Goal: Task Accomplishment & Management: Use online tool/utility

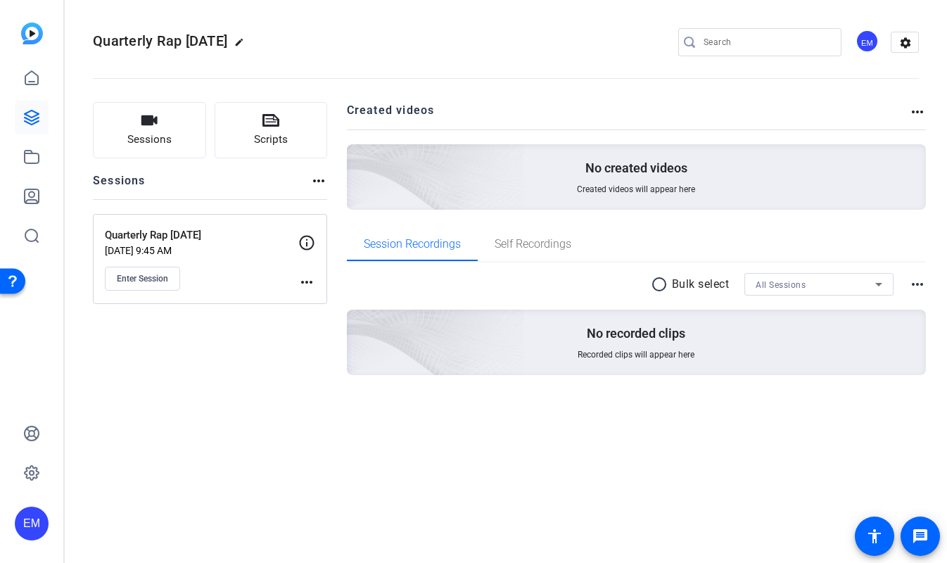
click at [307, 281] on mat-icon "more_horiz" at bounding box center [306, 282] width 17 height 17
click at [305, 279] on div at bounding box center [473, 281] width 947 height 563
click at [151, 273] on span "Enter Session" at bounding box center [142, 278] width 51 height 11
click at [160, 279] on span "Enter Session" at bounding box center [142, 278] width 51 height 11
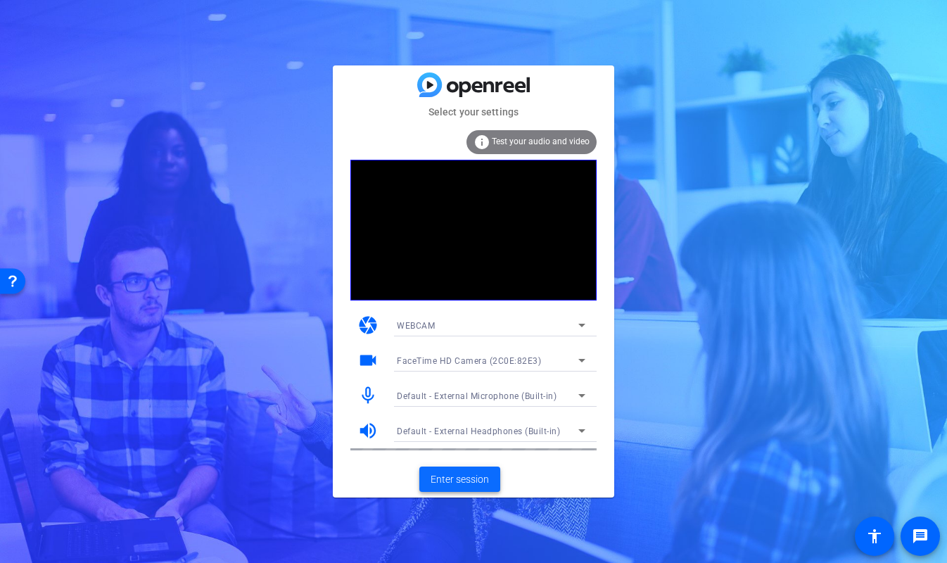
click at [473, 479] on span "Enter session" at bounding box center [460, 479] width 58 height 15
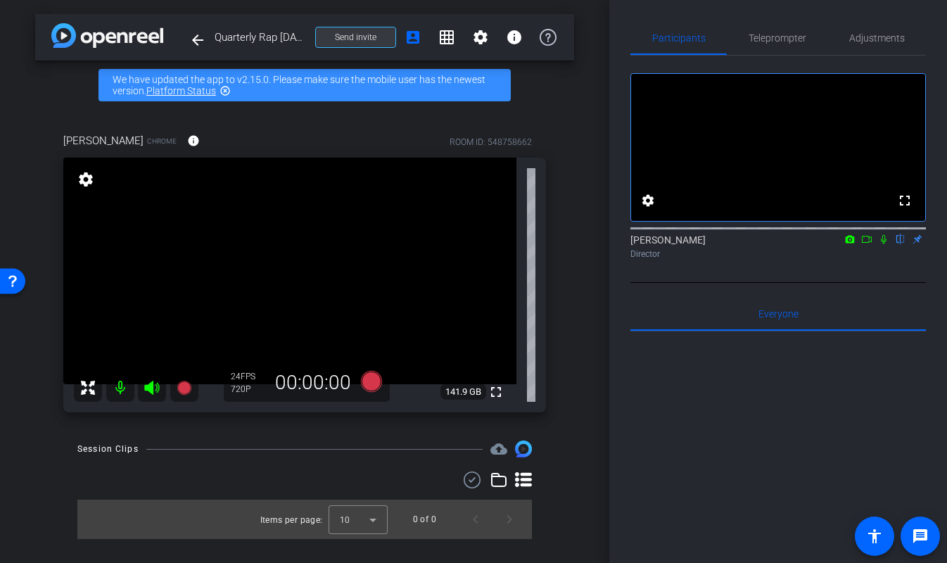
click at [372, 42] on span "Send invite" at bounding box center [356, 37] width 42 height 11
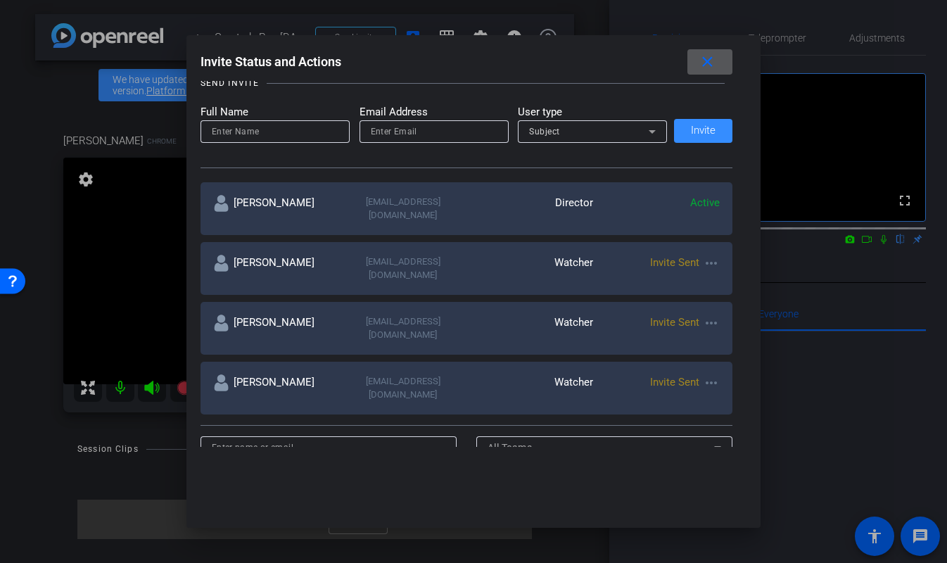
scroll to position [160, 0]
click at [712, 64] on mat-icon "close" at bounding box center [708, 62] width 18 height 18
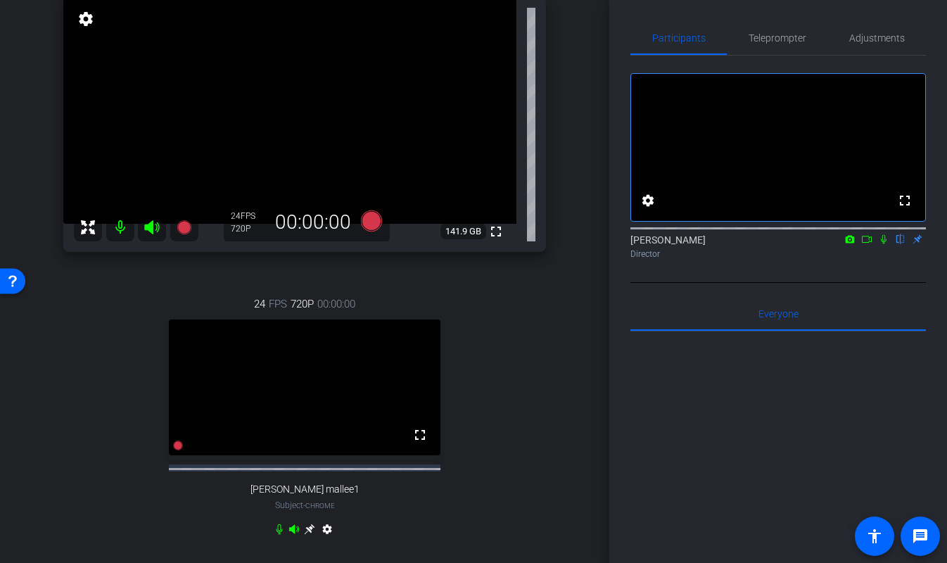
scroll to position [131, 0]
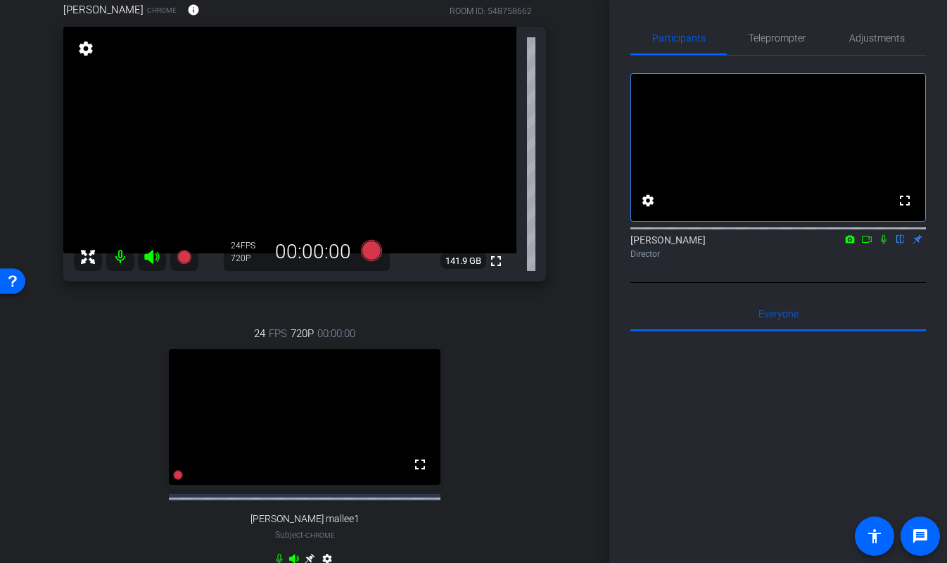
click at [574, 319] on div "Kellie Paluck Chrome info ROOM ID: 548758662 fullscreen settings 141.9 GB 24 FP…" at bounding box center [304, 293] width 539 height 628
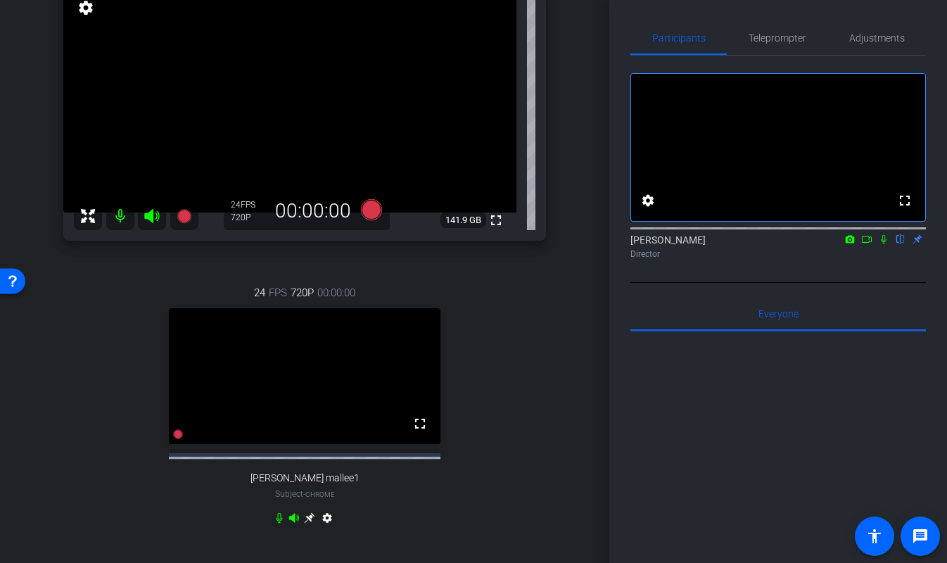
scroll to position [170, 0]
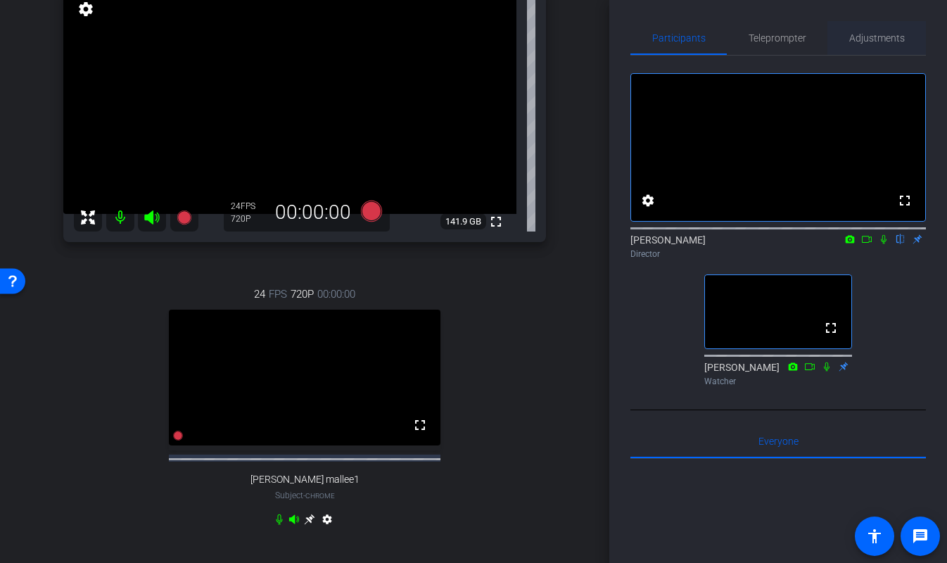
click at [885, 41] on span "Adjustments" at bounding box center [877, 38] width 56 height 10
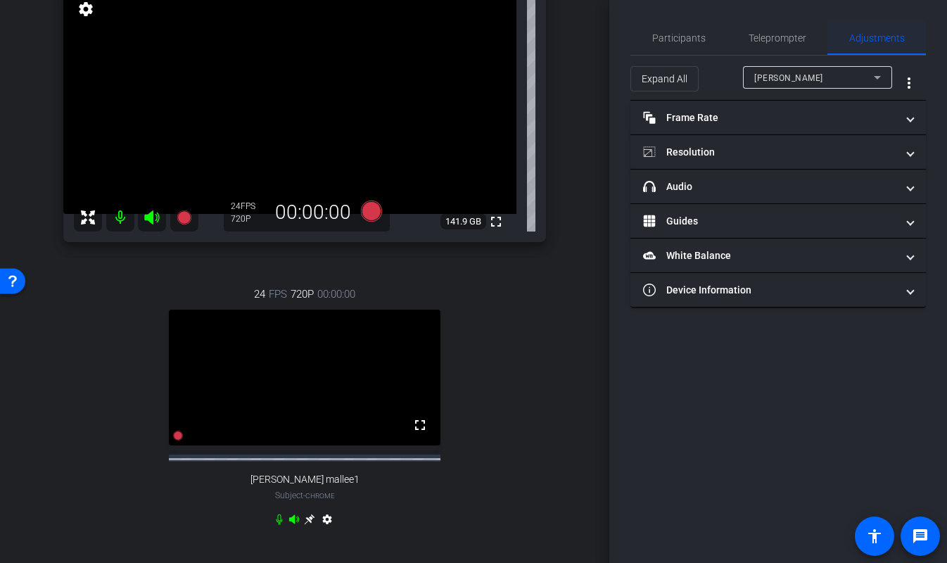
scroll to position [0, 0]
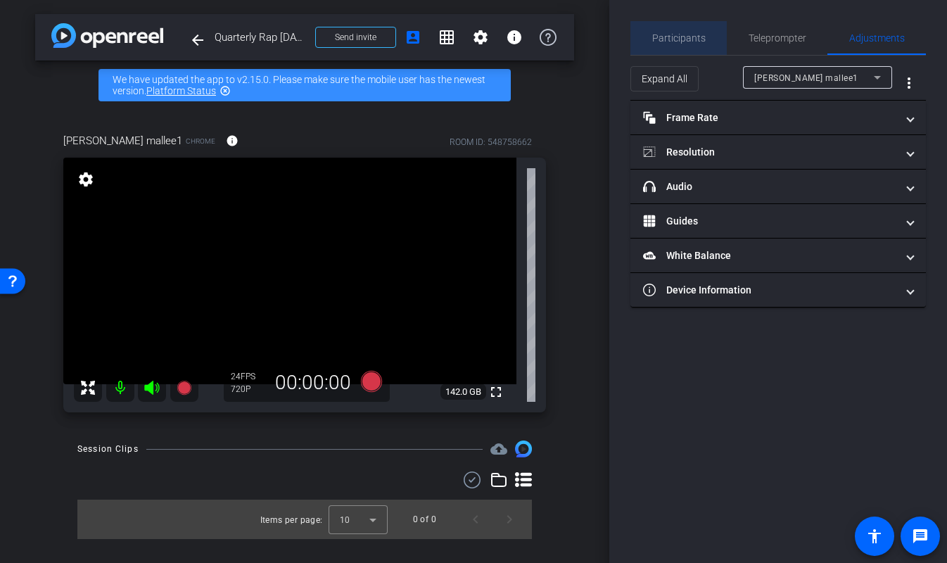
click at [682, 41] on span "Participants" at bounding box center [678, 38] width 53 height 10
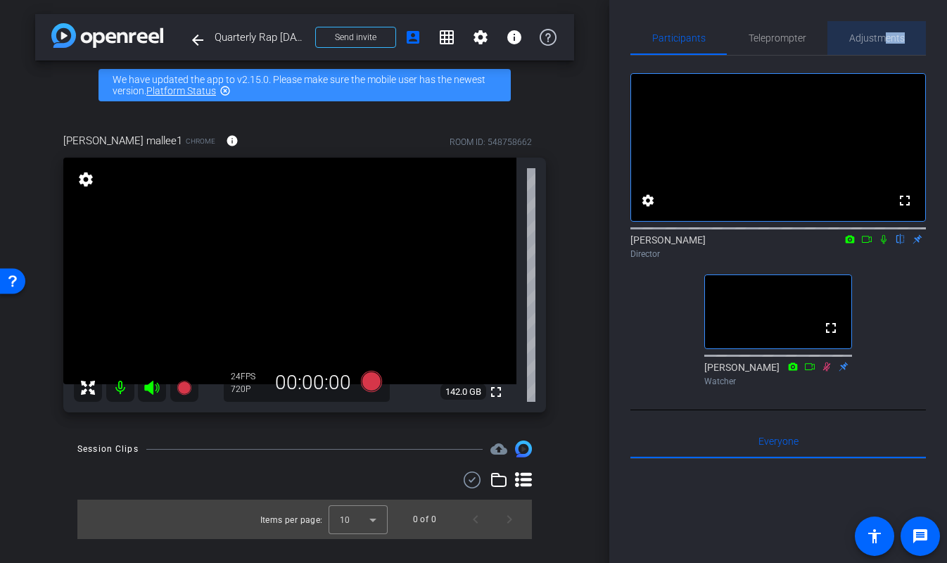
click at [887, 43] on span "Adjustments" at bounding box center [877, 38] width 56 height 34
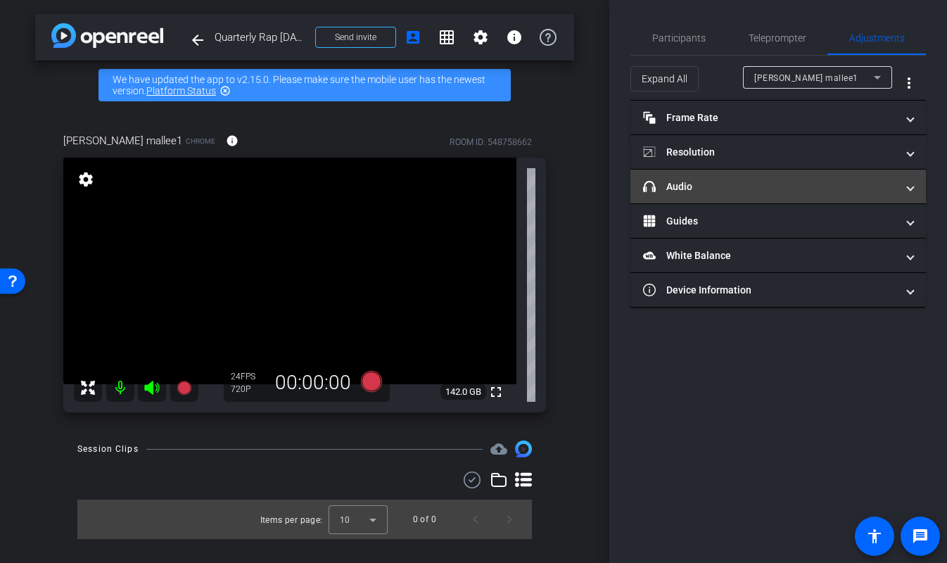
click at [790, 192] on mat-panel-title "headphone icon Audio" at bounding box center [769, 186] width 253 height 15
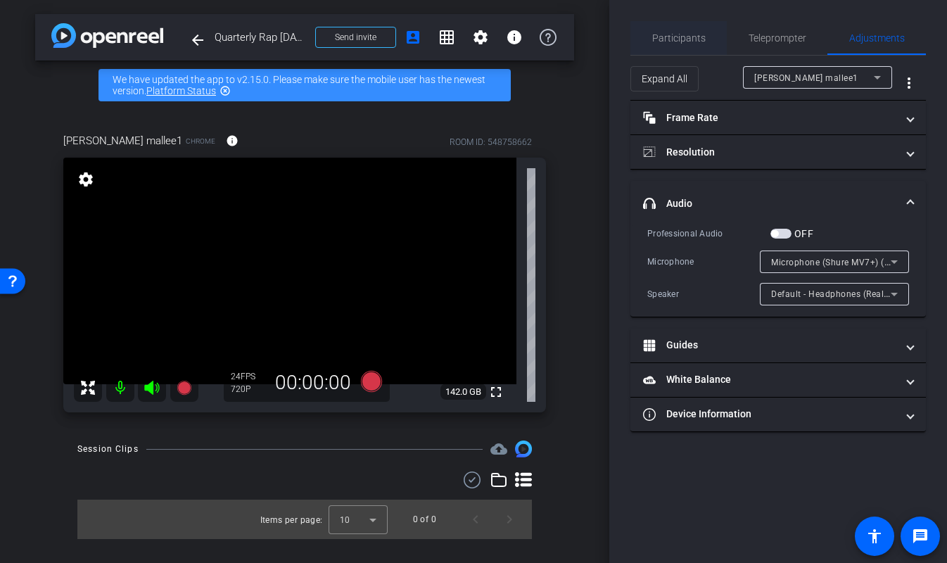
click at [702, 42] on span "Participants" at bounding box center [678, 38] width 53 height 10
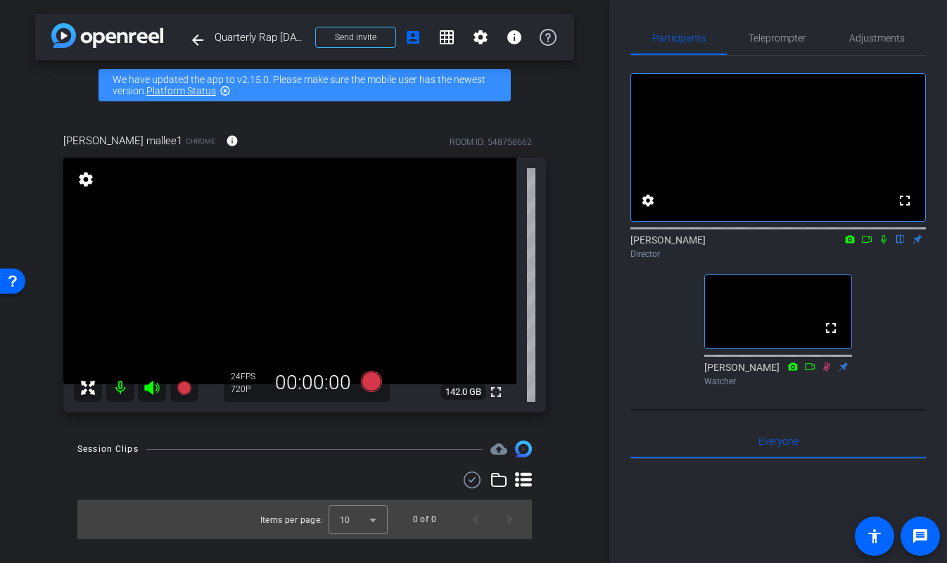
click at [621, 312] on div "Participants Teleprompter Adjustments fullscreen settings EJ Massa flip Directo…" at bounding box center [778, 281] width 338 height 563
click at [625, 336] on div "Participants Teleprompter Adjustments fullscreen settings EJ Massa flip Directo…" at bounding box center [778, 281] width 338 height 563
click at [892, 376] on div "fullscreen settings EJ Massa flip Director fullscreen Paul Voss Watcher" at bounding box center [779, 224] width 296 height 336
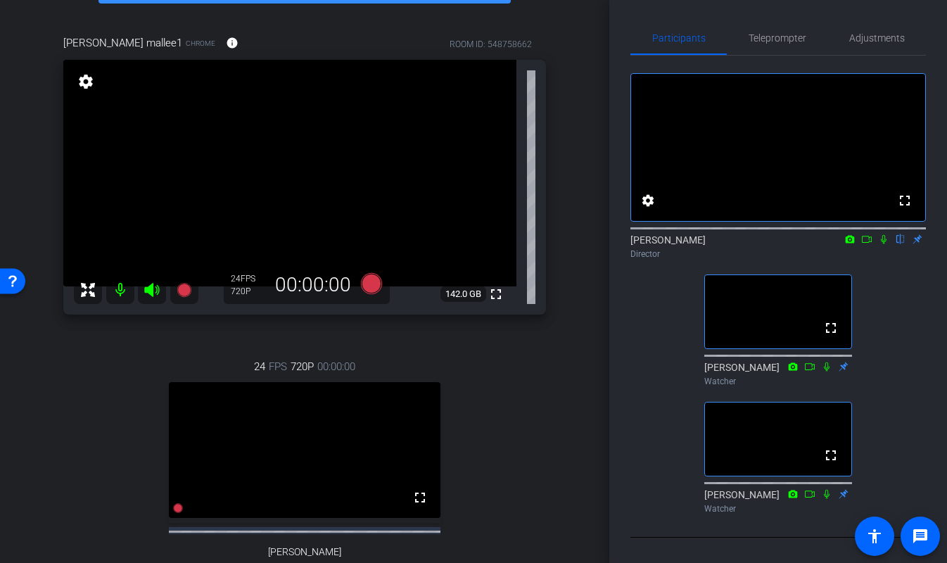
click at [886, 244] on icon at bounding box center [884, 239] width 6 height 9
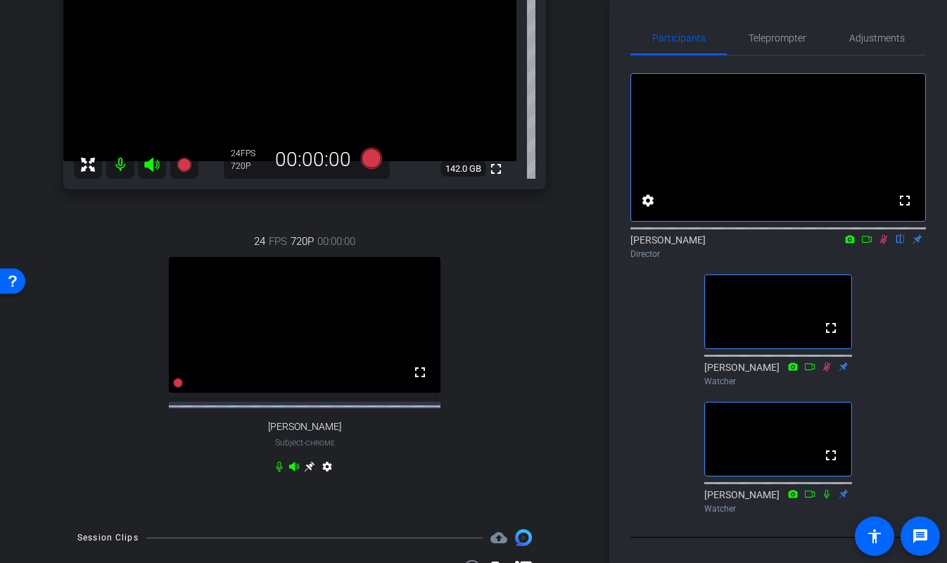
scroll to position [284, 0]
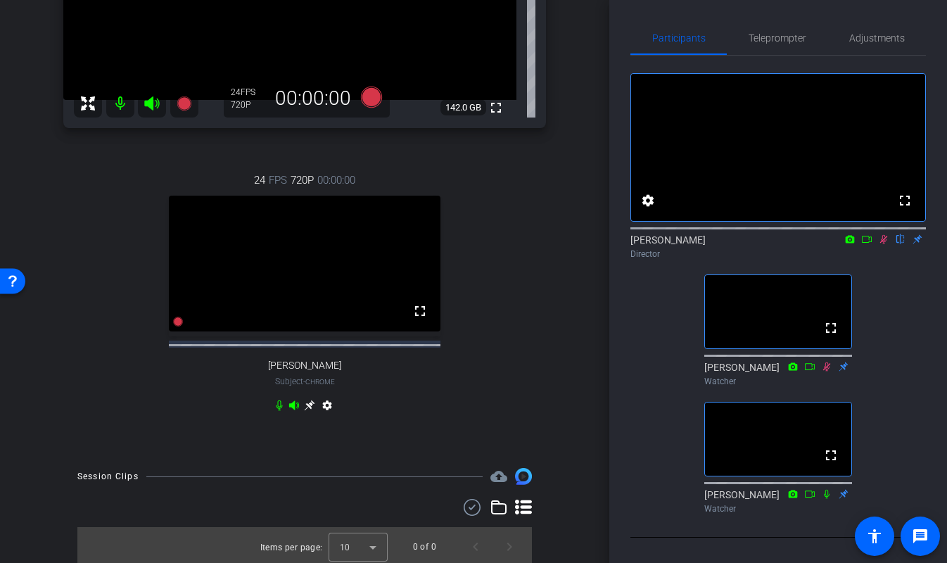
click at [881, 244] on icon at bounding box center [884, 239] width 8 height 9
click at [882, 244] on icon at bounding box center [883, 239] width 11 height 10
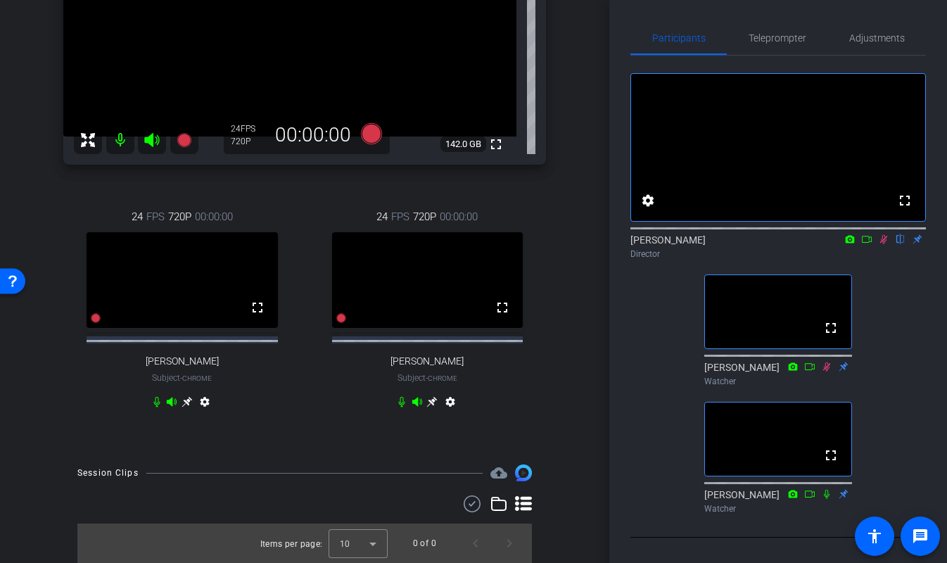
click at [882, 244] on icon at bounding box center [883, 239] width 11 height 10
click at [884, 244] on icon at bounding box center [883, 239] width 11 height 10
click at [884, 244] on icon at bounding box center [884, 239] width 8 height 9
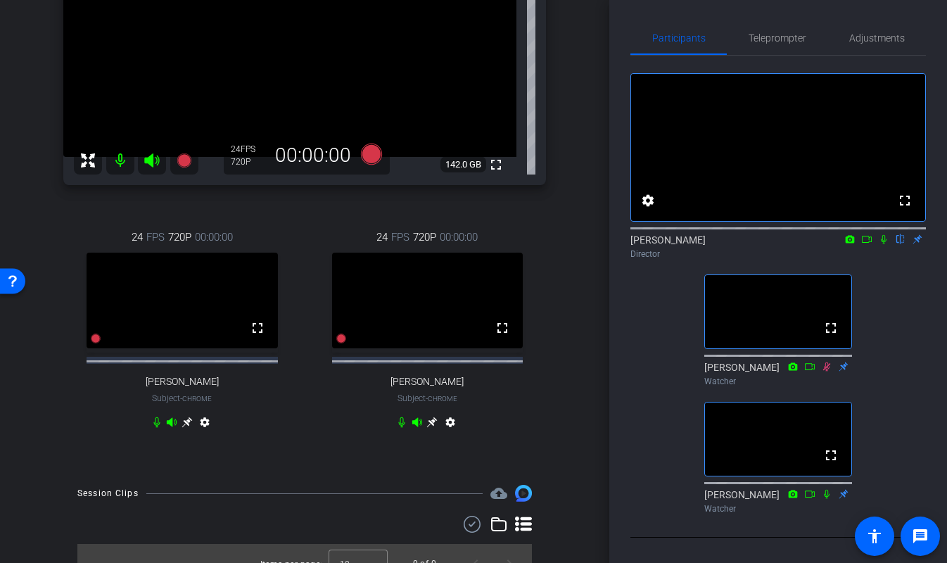
scroll to position [228, 0]
click at [886, 244] on icon at bounding box center [884, 239] width 6 height 9
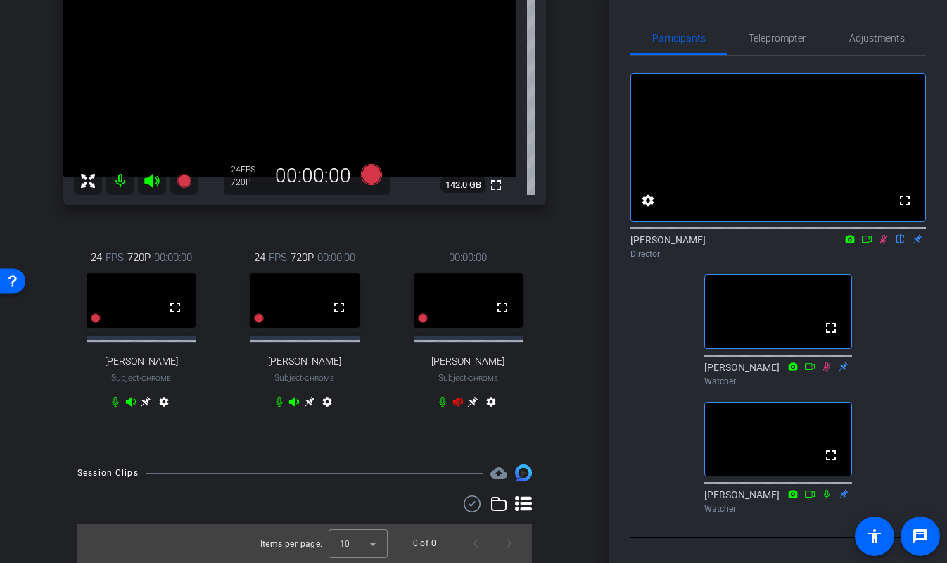
scroll to position [200, 0]
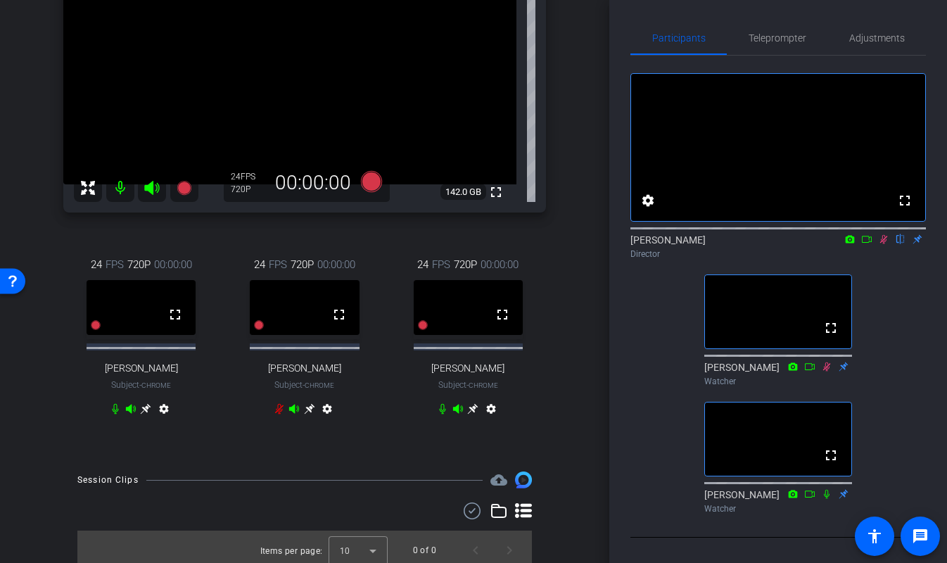
click at [883, 244] on icon at bounding box center [884, 239] width 8 height 9
click at [883, 244] on icon at bounding box center [883, 239] width 11 height 10
click at [882, 244] on icon at bounding box center [883, 239] width 11 height 10
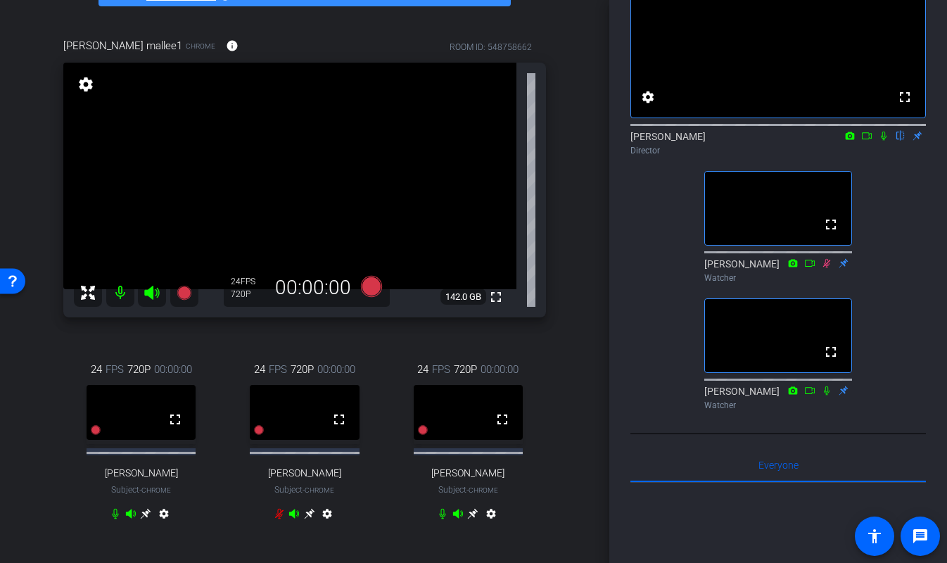
scroll to position [0, 0]
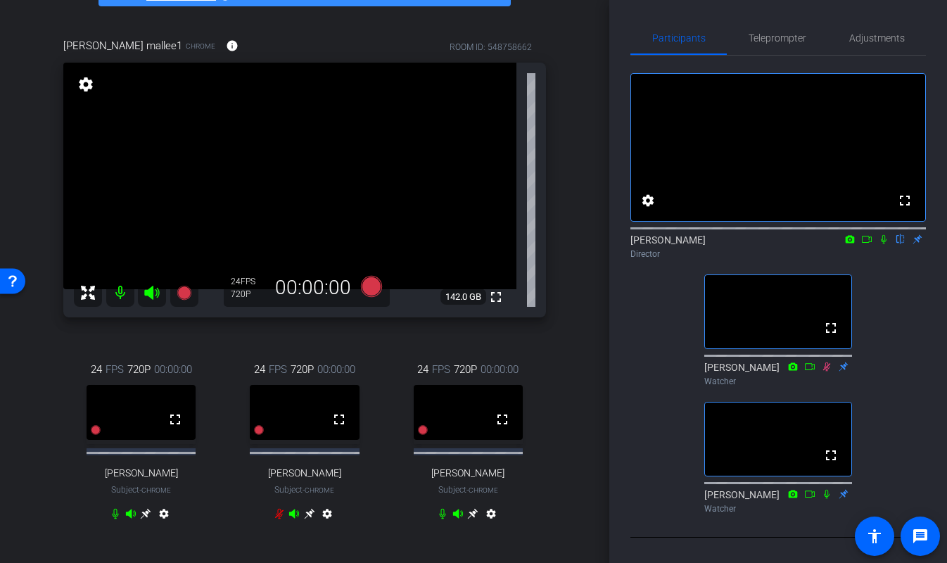
click at [651, 306] on div "fullscreen settings EJ Massa flip Director fullscreen Paul Voss Watcher fullscr…" at bounding box center [779, 288] width 296 height 464
click at [886, 244] on icon at bounding box center [883, 239] width 11 height 10
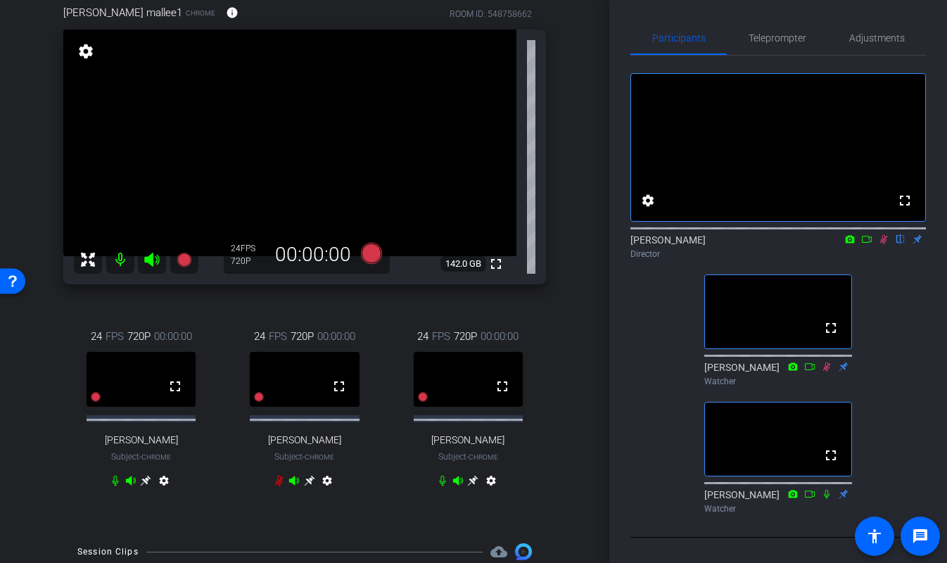
scroll to position [116, 0]
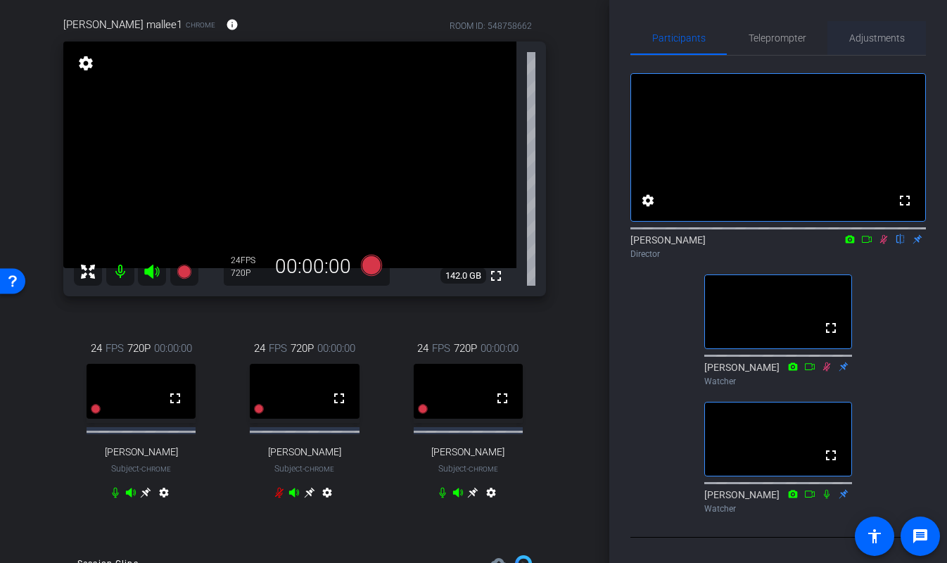
click at [876, 28] on span "Adjustments" at bounding box center [877, 38] width 56 height 34
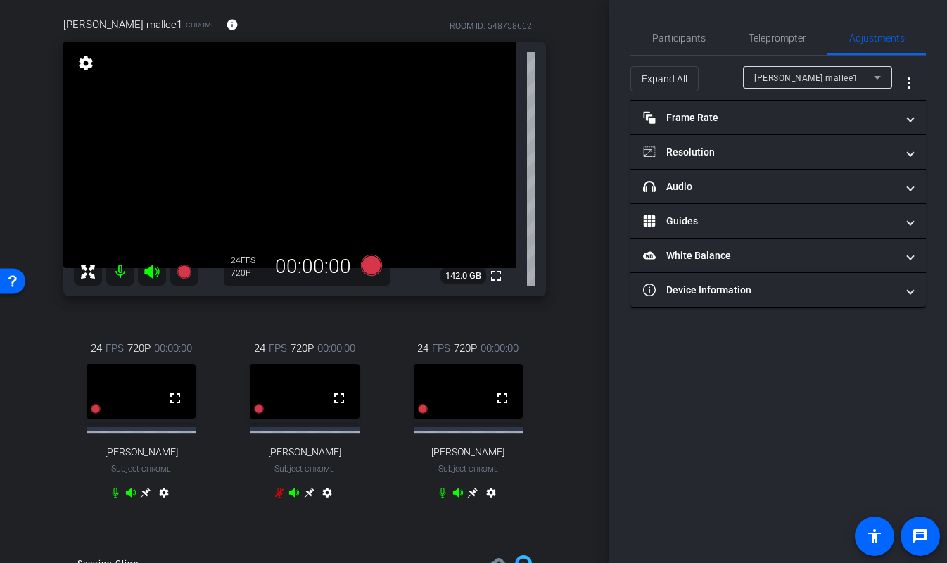
click at [790, 75] on span "joe mallee1" at bounding box center [806, 78] width 104 height 10
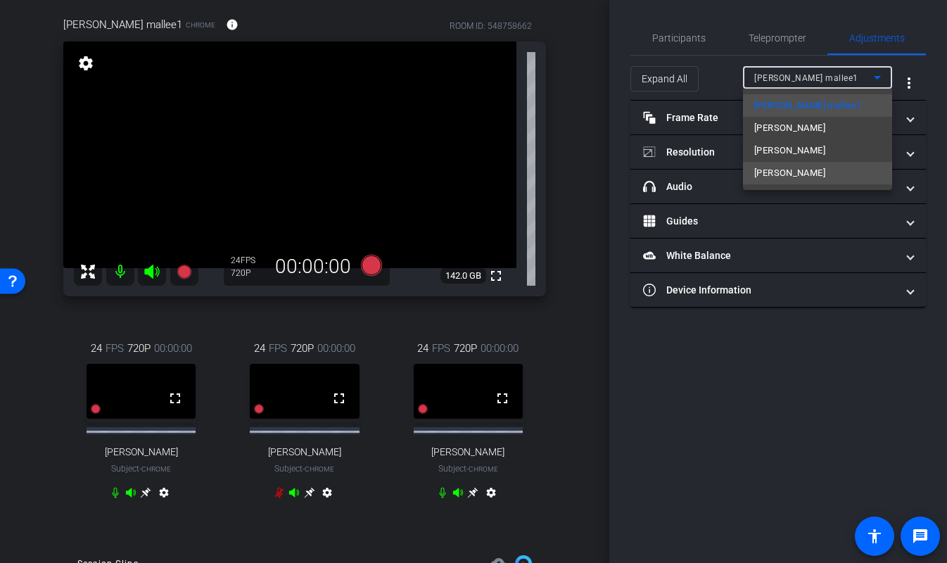
click at [773, 167] on span "Eric Spindt" at bounding box center [789, 173] width 71 height 17
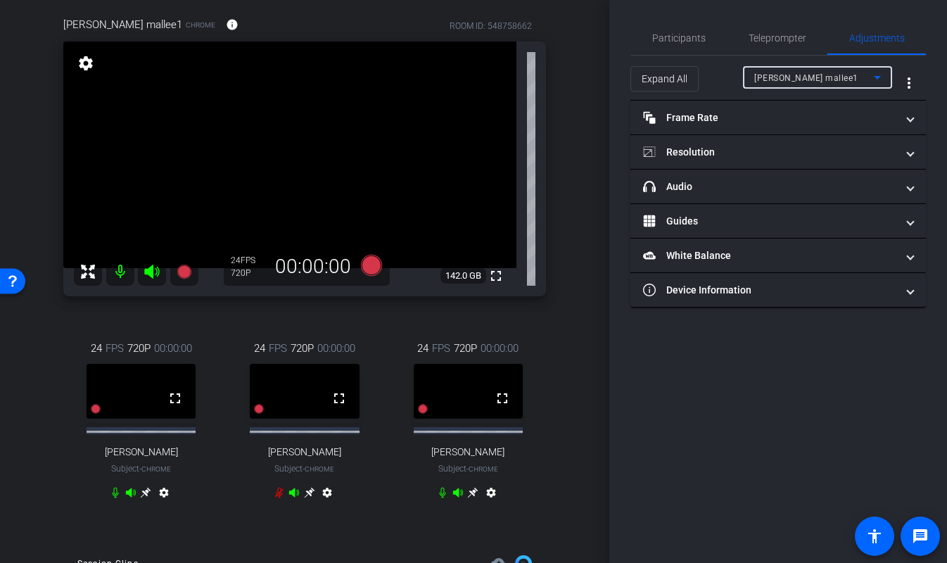
type input "11000"
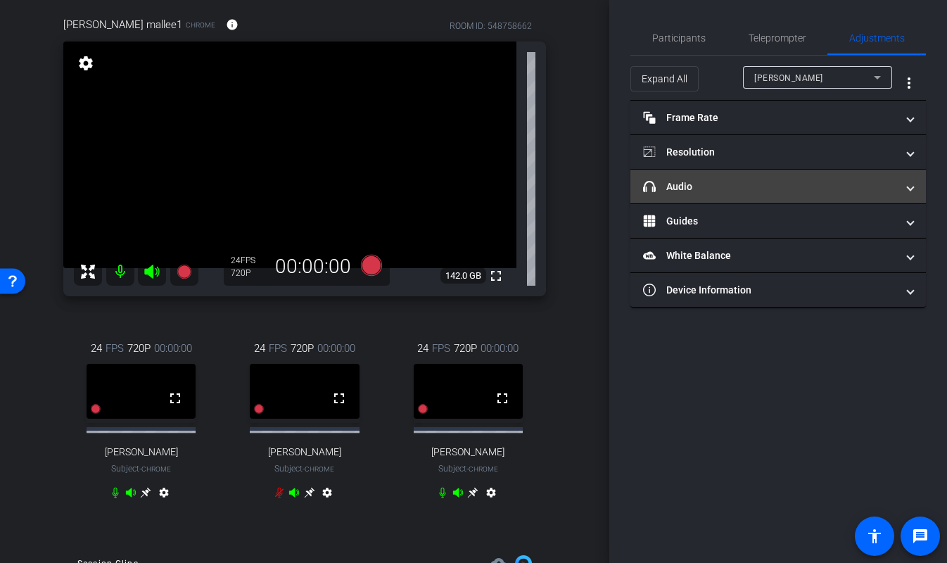
click at [740, 194] on mat-panel-title "headphone icon Audio" at bounding box center [769, 186] width 253 height 15
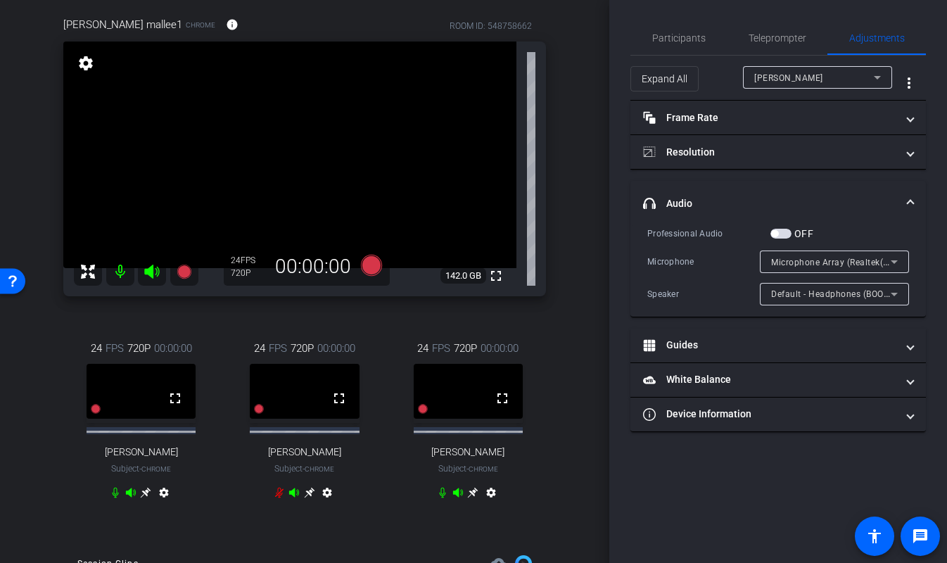
click at [794, 265] on span "Microphone Array (Realtek(R) Audio)" at bounding box center [846, 261] width 151 height 11
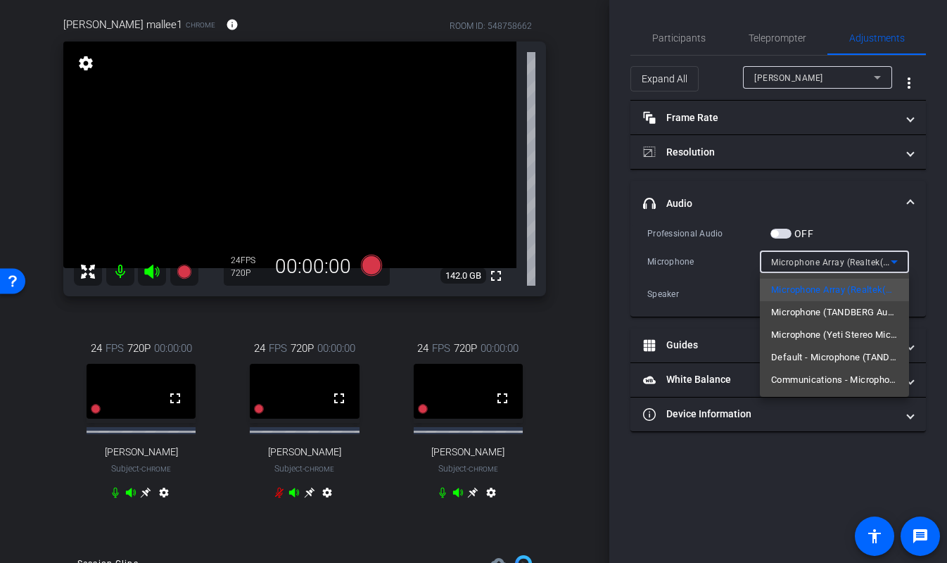
click at [794, 265] on div at bounding box center [473, 281] width 947 height 563
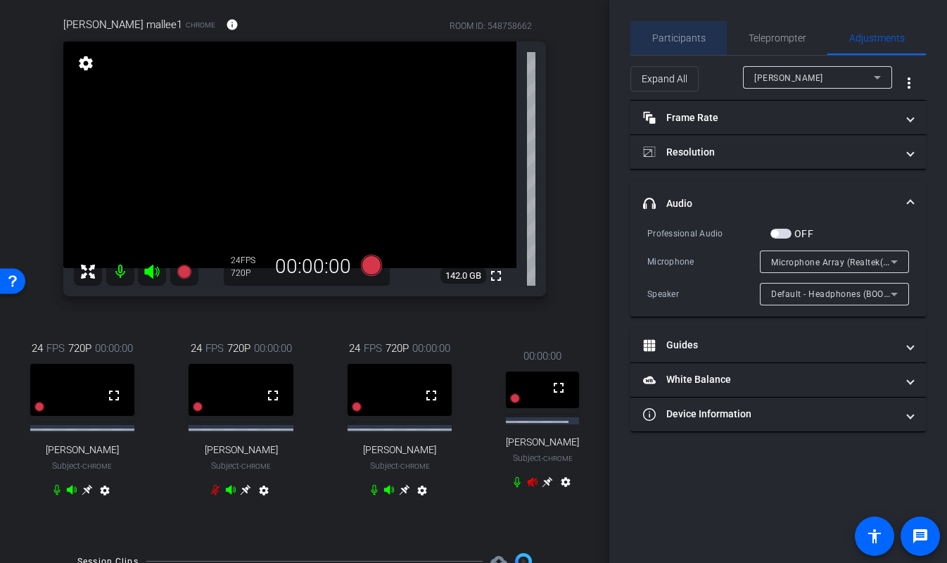
click at [701, 24] on span "Participants" at bounding box center [678, 38] width 53 height 34
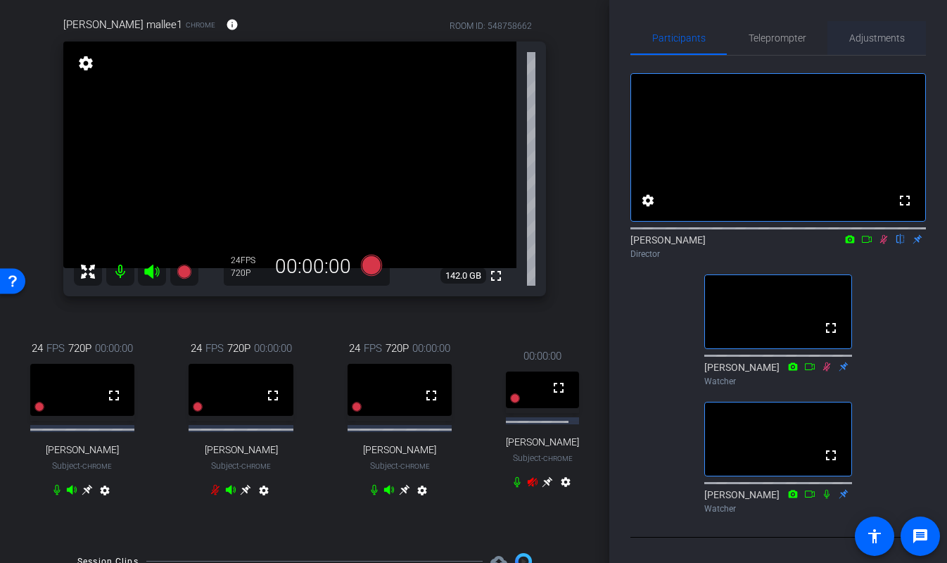
click at [871, 30] on span "Adjustments" at bounding box center [877, 38] width 56 height 34
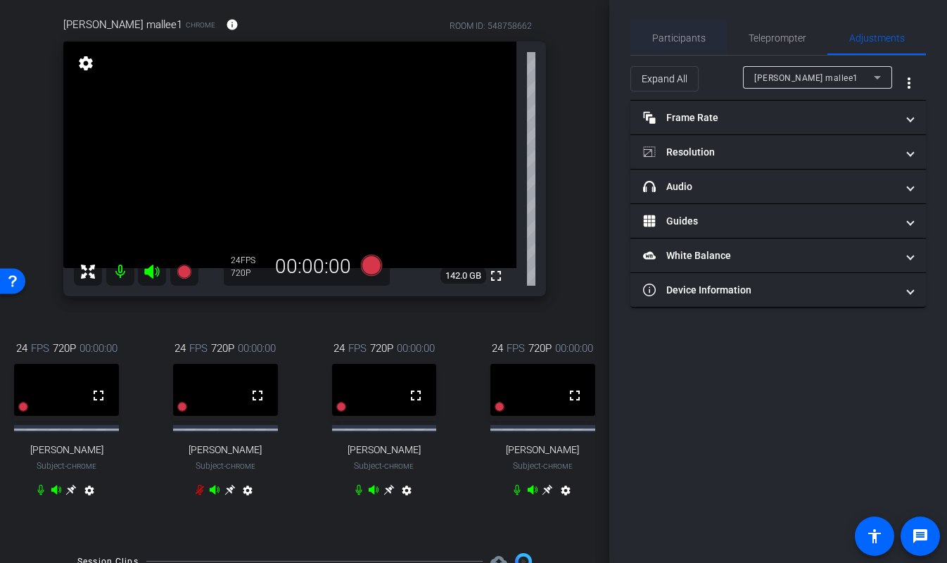
click at [690, 34] on span "Participants" at bounding box center [678, 38] width 53 height 10
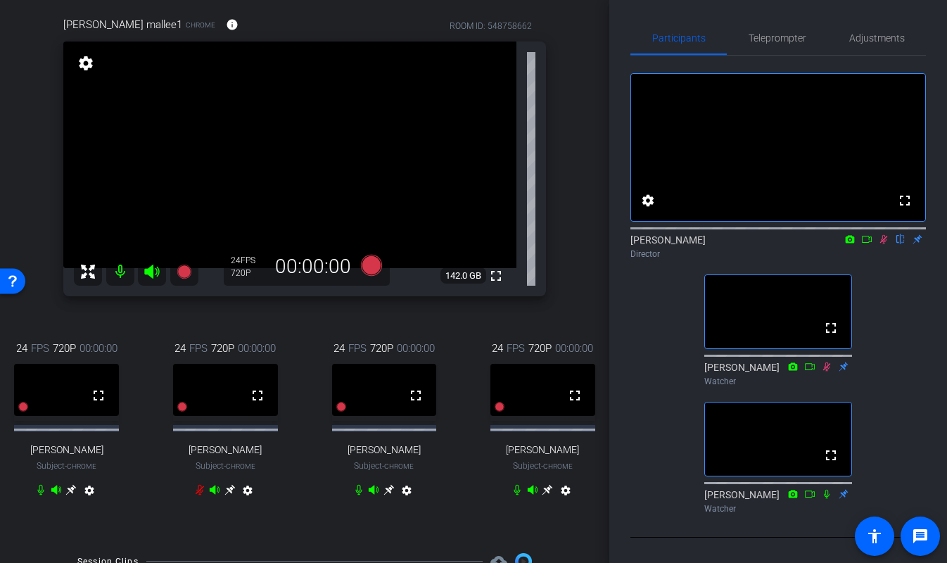
click at [885, 244] on icon at bounding box center [883, 239] width 11 height 10
click at [877, 34] on span "Adjustments" at bounding box center [877, 38] width 56 height 10
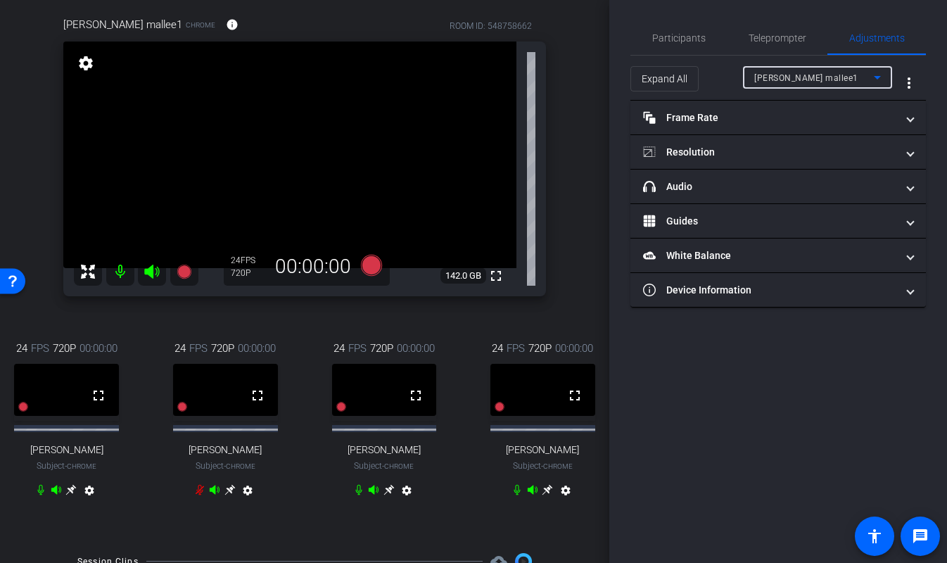
click at [785, 74] on span "joe mallee1" at bounding box center [806, 78] width 104 height 10
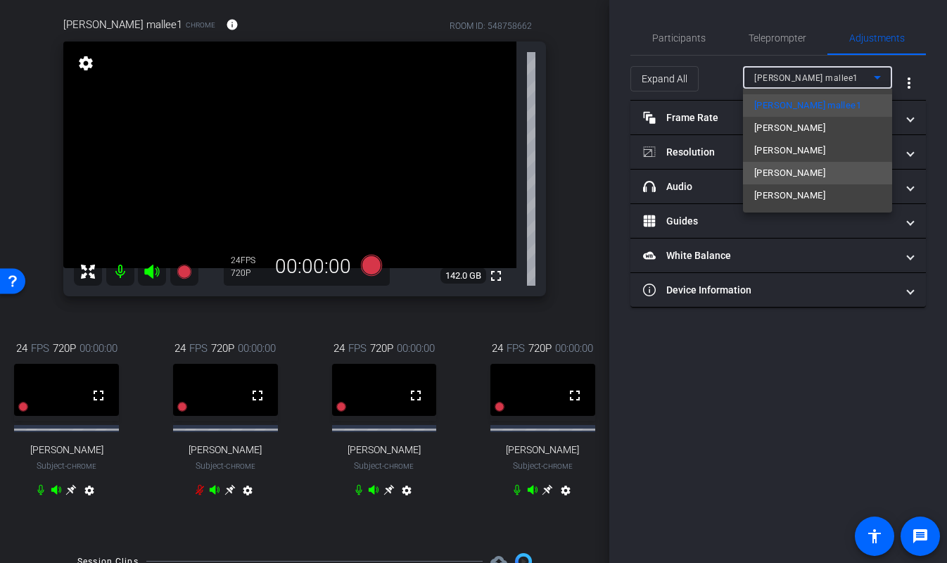
click at [780, 176] on span "Eric Spindt" at bounding box center [789, 173] width 71 height 17
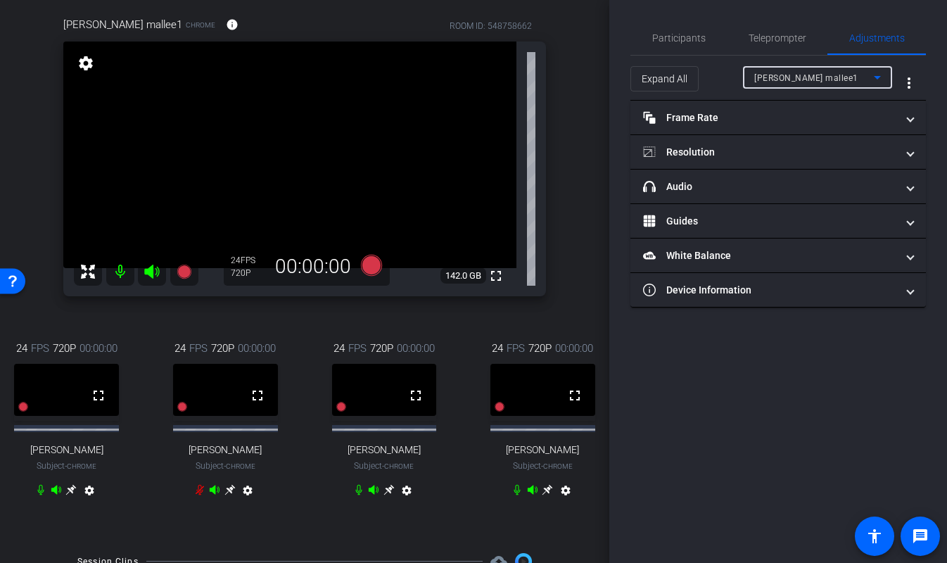
type input "11000"
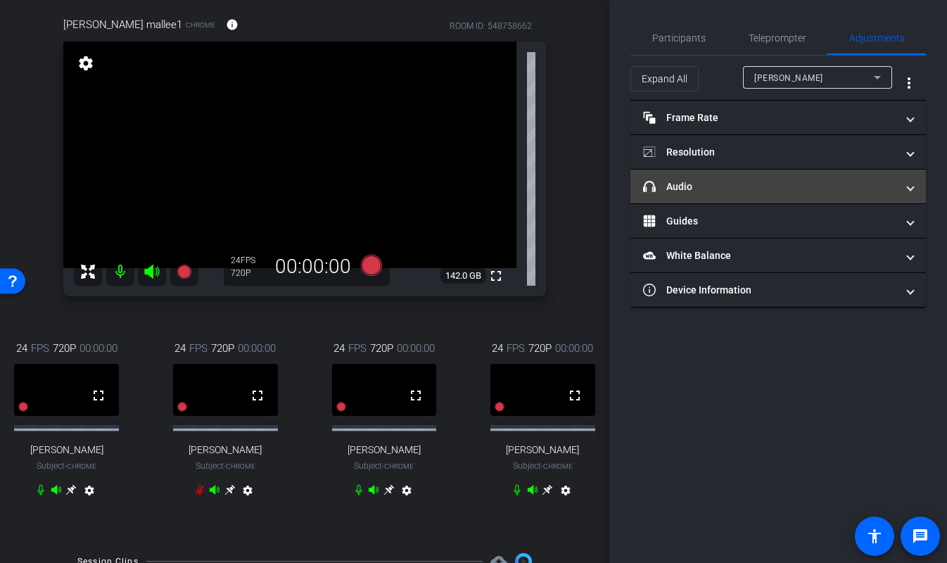
click at [756, 191] on mat-panel-title "headphone icon Audio" at bounding box center [769, 186] width 253 height 15
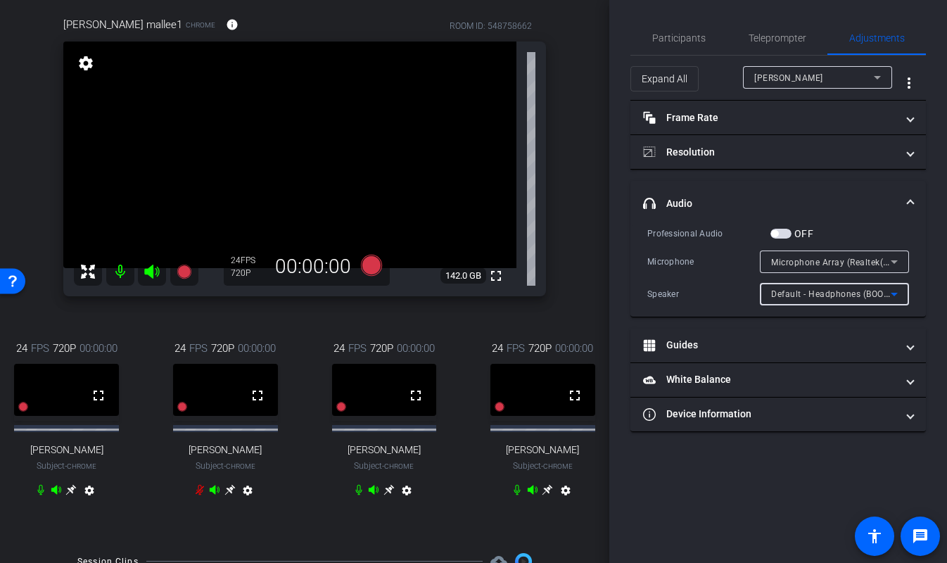
click at [824, 291] on span "Default - Headphones (BOOM 3)" at bounding box center [836, 293] width 131 height 11
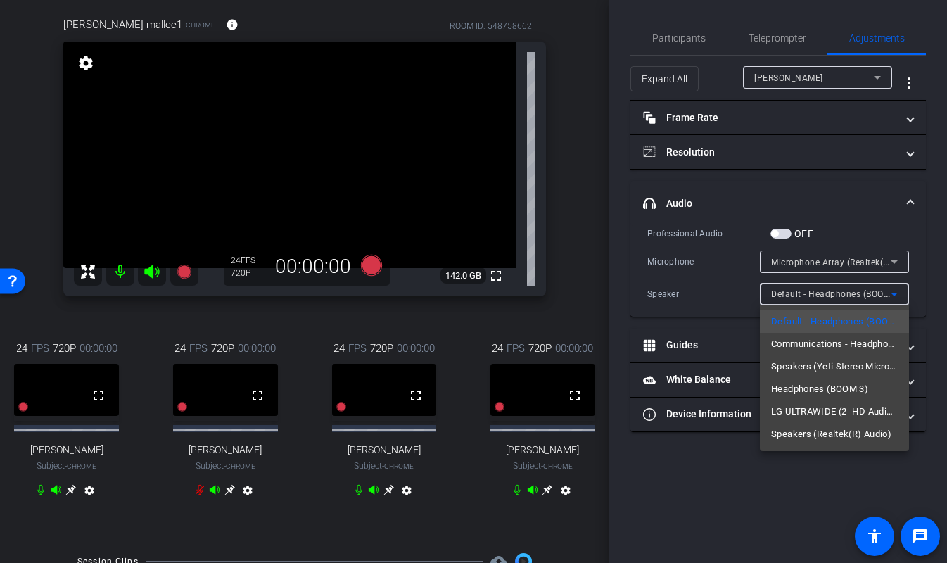
click at [824, 291] on div at bounding box center [473, 281] width 947 height 563
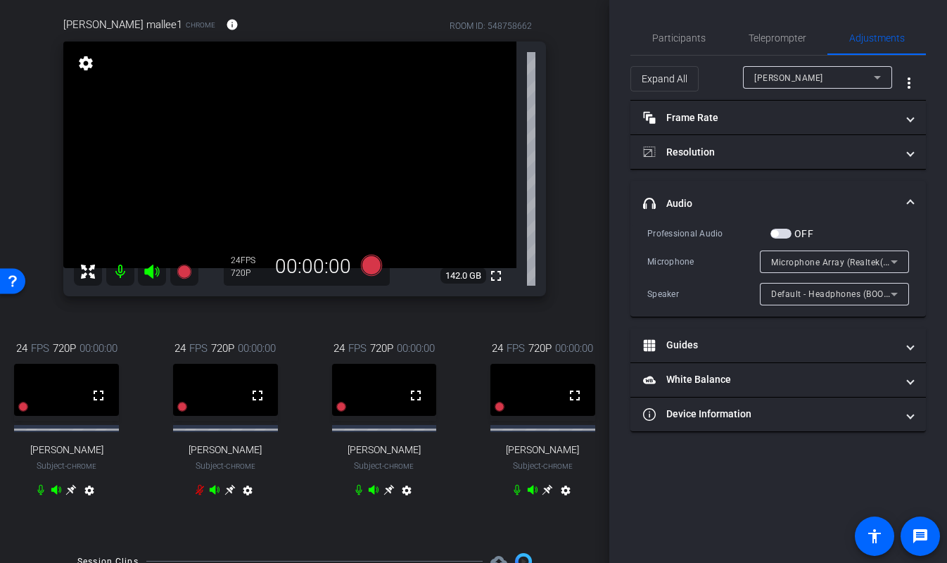
click at [819, 266] on span "Microphone Array (Realtek(R) Audio)" at bounding box center [846, 261] width 151 height 11
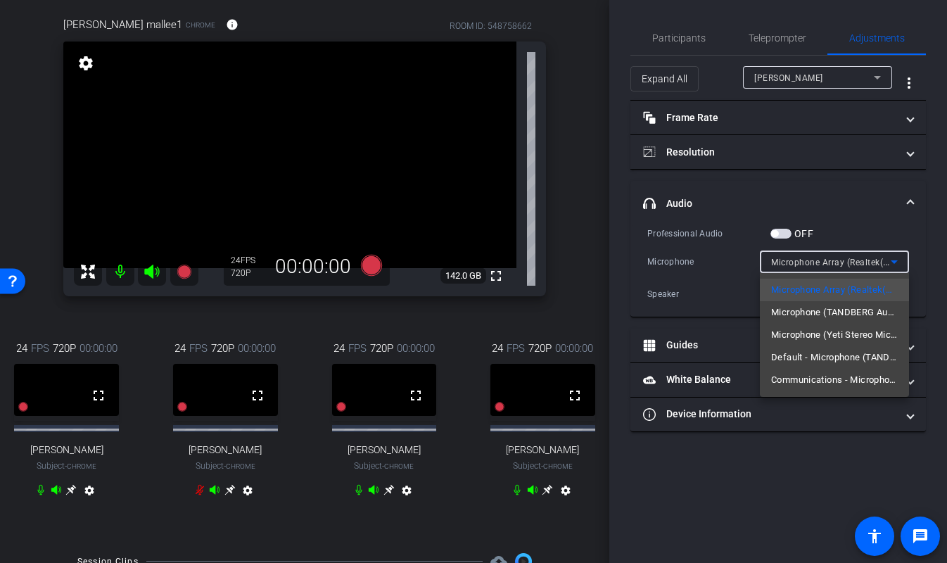
click at [849, 251] on div at bounding box center [473, 281] width 947 height 563
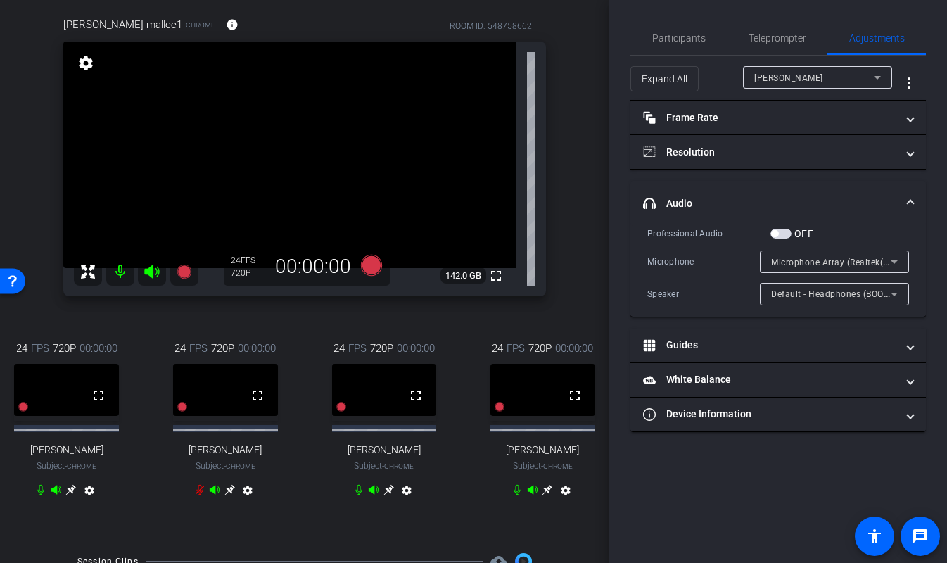
click at [612, 234] on div "Participants Teleprompter Adjustments settings EJ Massa flip Director Paul Voss…" at bounding box center [778, 281] width 338 height 563
click at [676, 37] on span "Participants" at bounding box center [678, 38] width 53 height 10
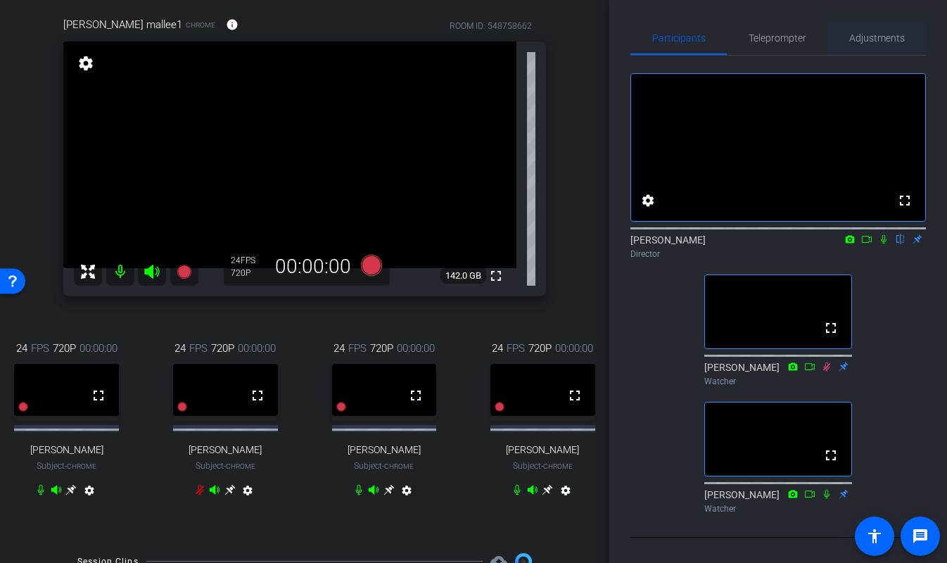
click at [899, 31] on span "Adjustments" at bounding box center [877, 38] width 56 height 34
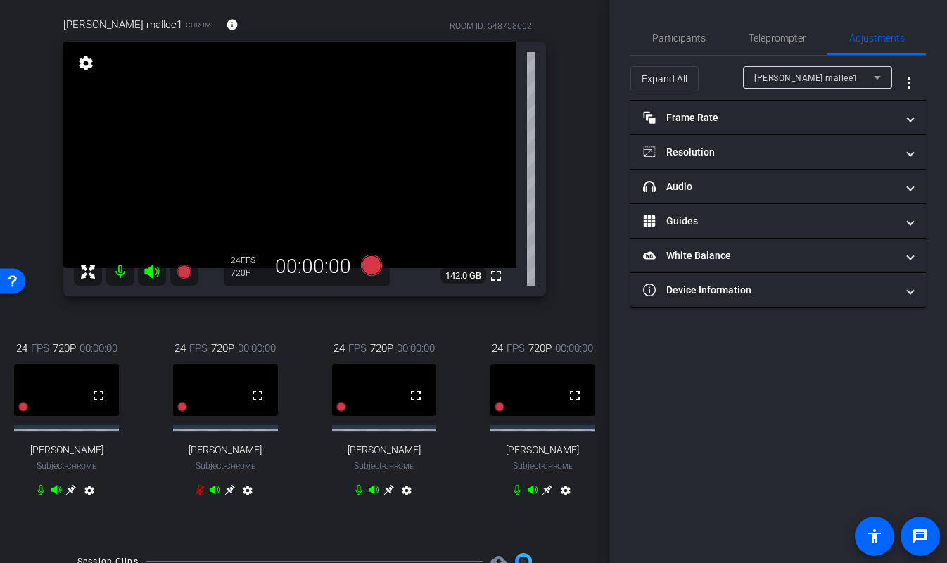
click at [814, 80] on div "joe mallee1" at bounding box center [814, 78] width 120 height 18
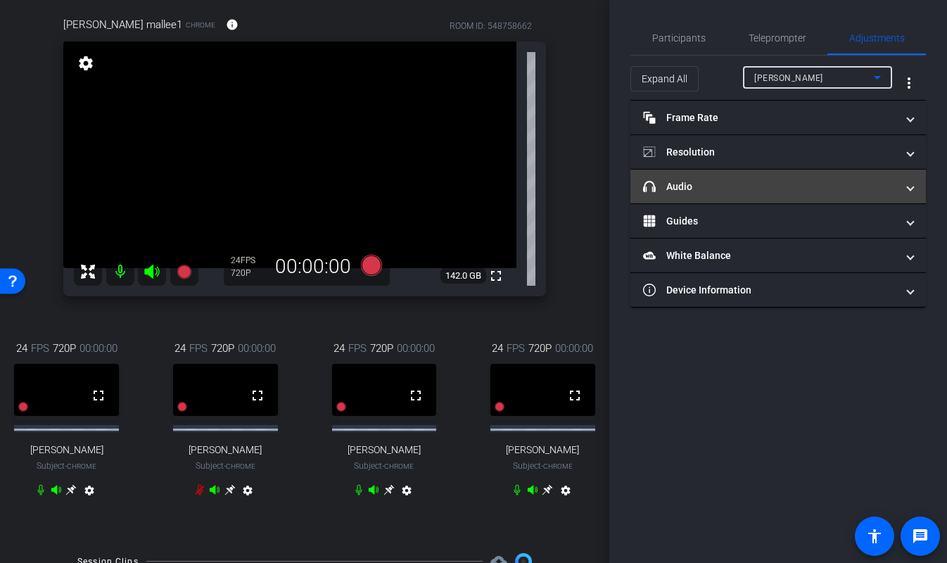
click at [727, 188] on mat-panel-title "headphone icon Audio" at bounding box center [769, 186] width 253 height 15
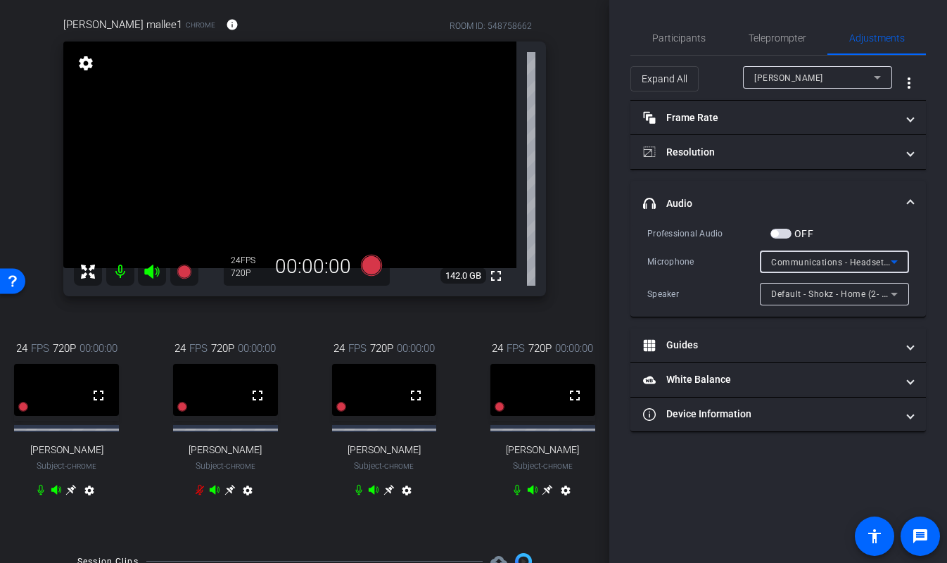
click at [796, 264] on span "Communications - Headset (2- OpenRun by Shokz) (Bluetooth)" at bounding box center [899, 261] width 257 height 11
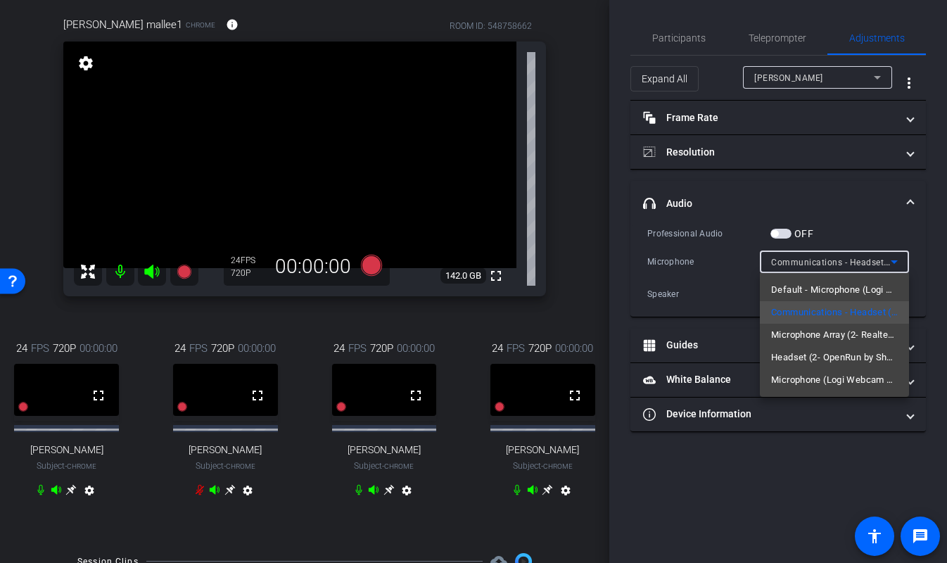
click at [828, 145] on div at bounding box center [473, 281] width 947 height 563
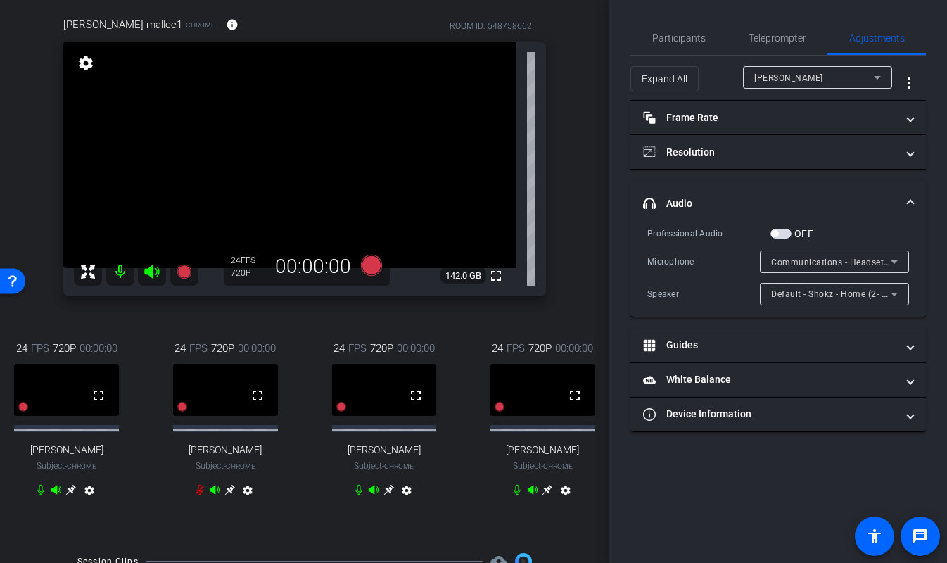
click at [813, 76] on div "Jim Bolton" at bounding box center [814, 78] width 120 height 18
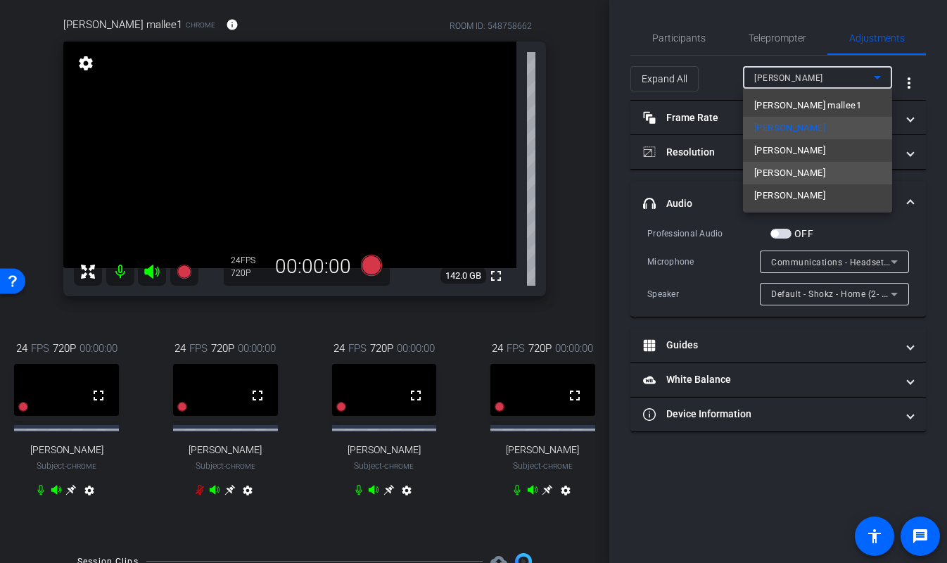
click at [793, 168] on span "Eric Spindt" at bounding box center [789, 173] width 71 height 17
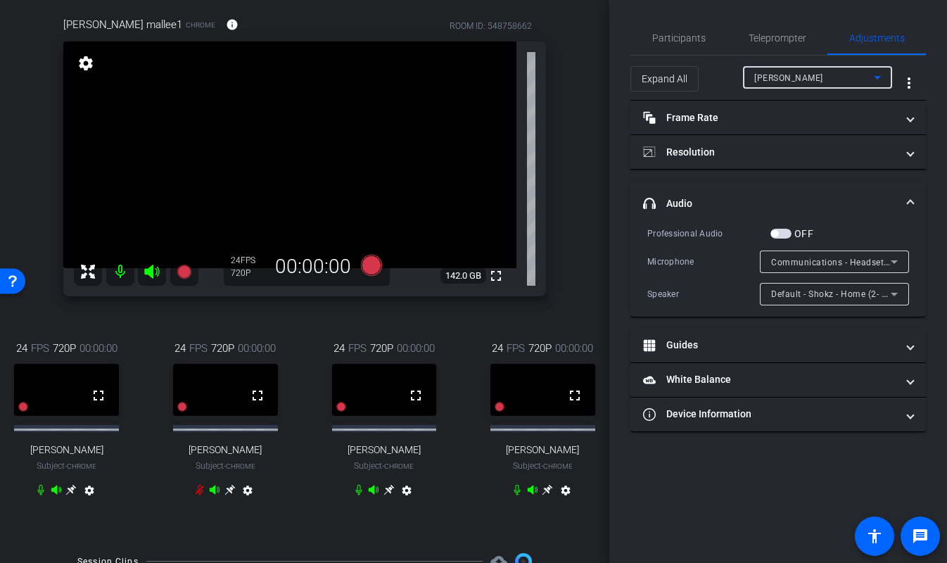
type input "11000"
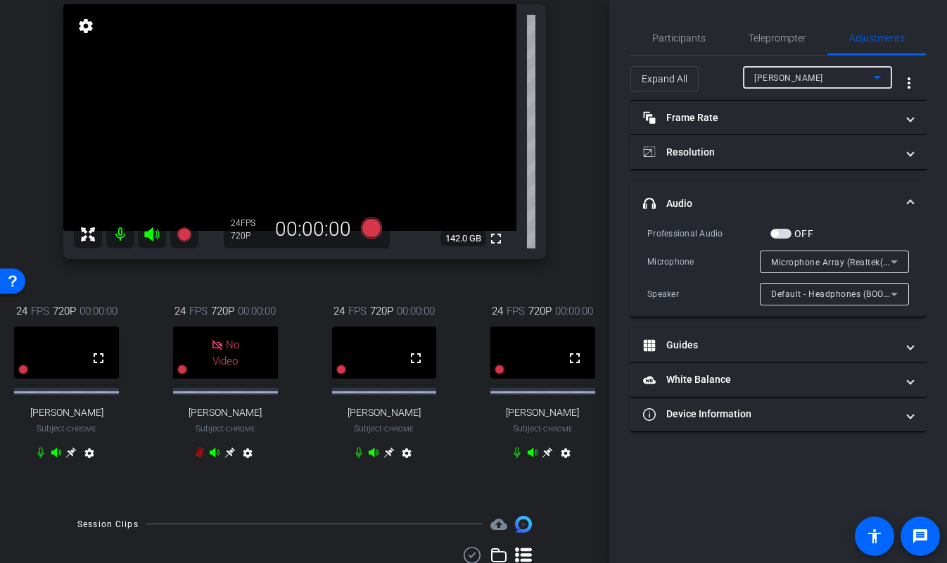
scroll to position [165, 0]
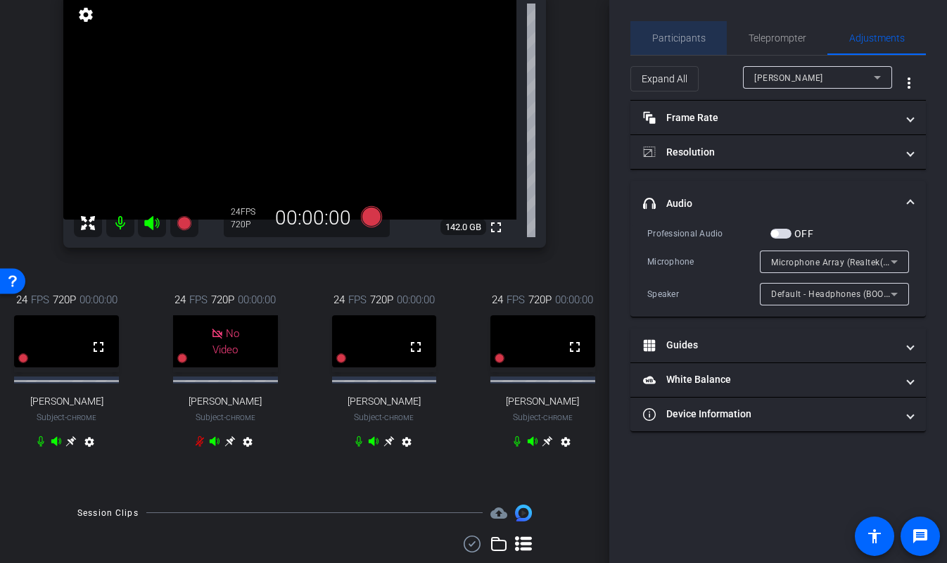
click at [698, 39] on span "Participants" at bounding box center [678, 38] width 53 height 10
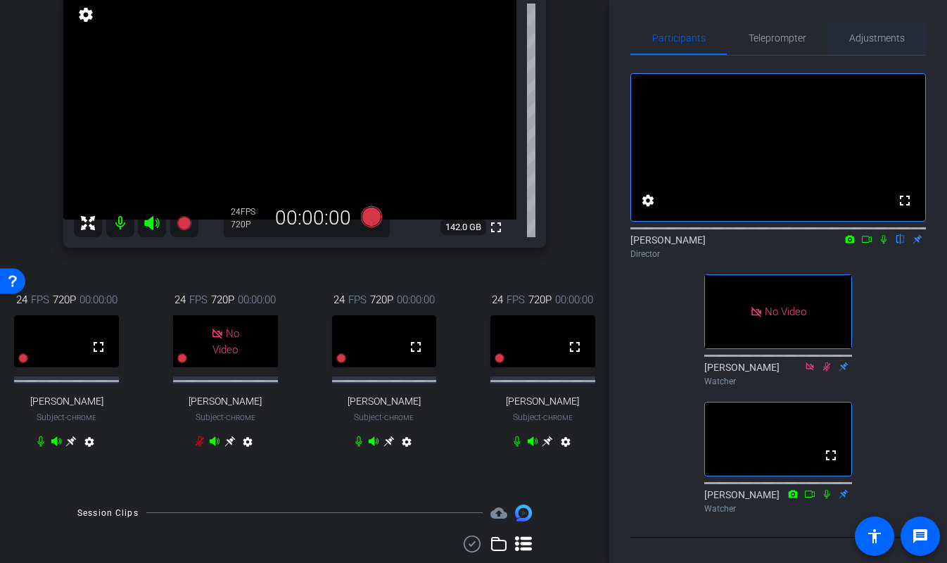
click at [864, 39] on span "Adjustments" at bounding box center [877, 38] width 56 height 10
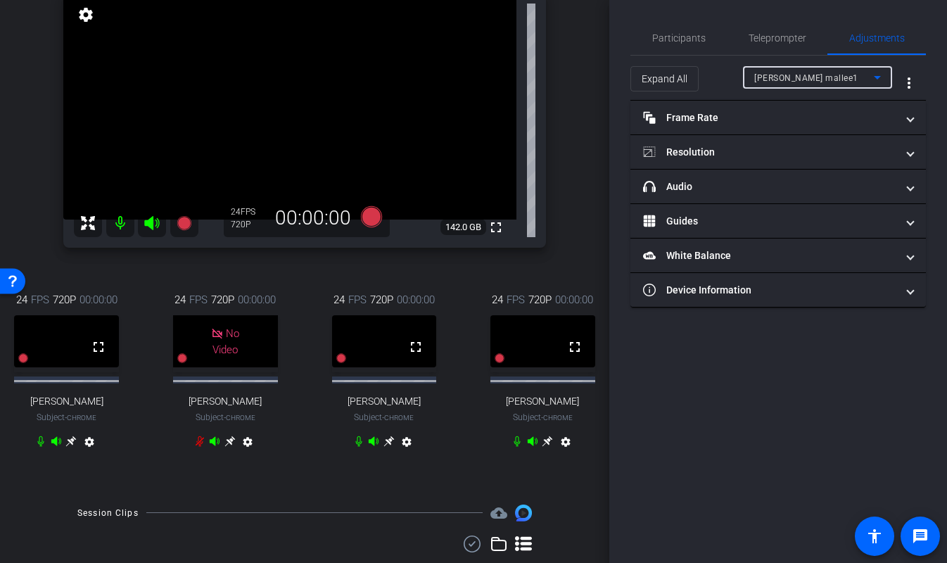
click at [823, 77] on div "joe mallee1" at bounding box center [814, 78] width 120 height 18
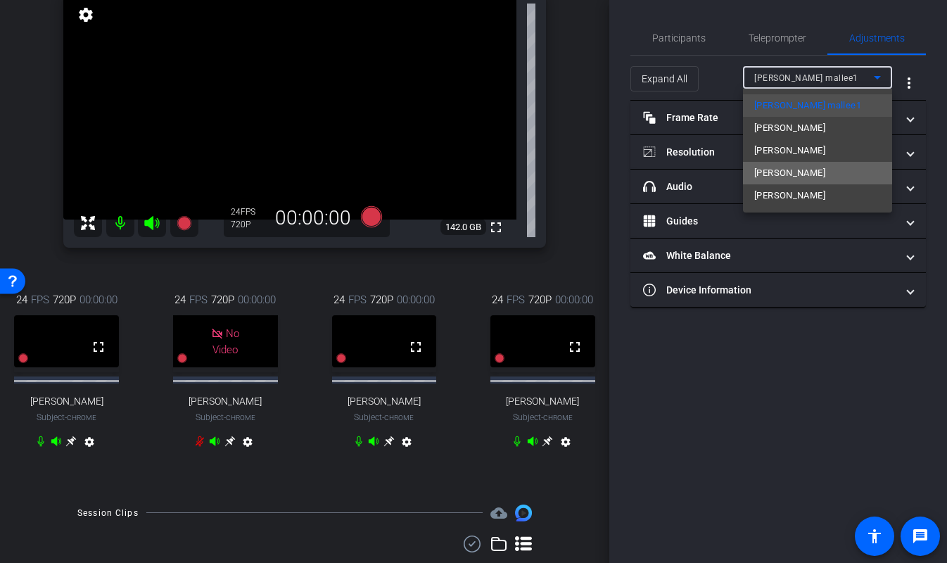
click at [789, 170] on span "Eric Spindt" at bounding box center [789, 173] width 71 height 17
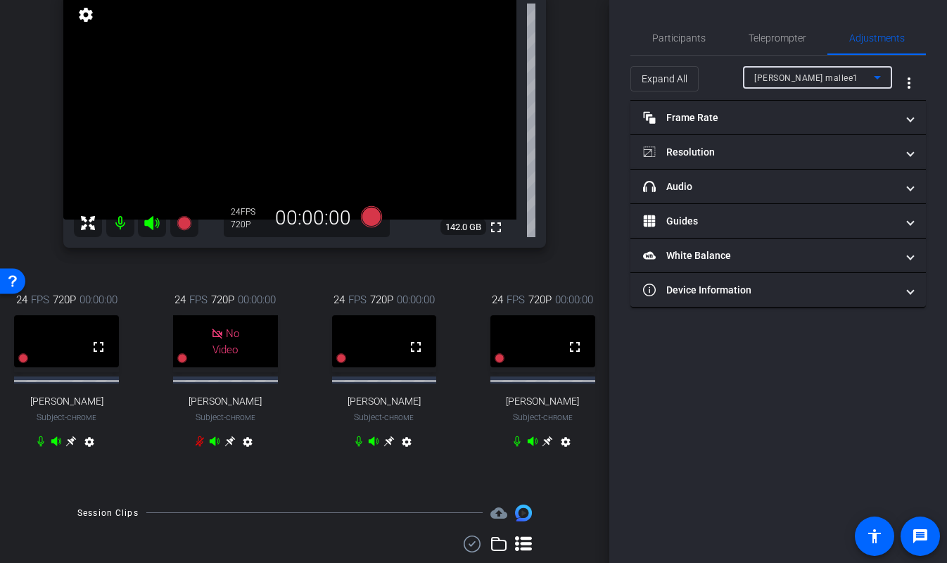
type input "11000"
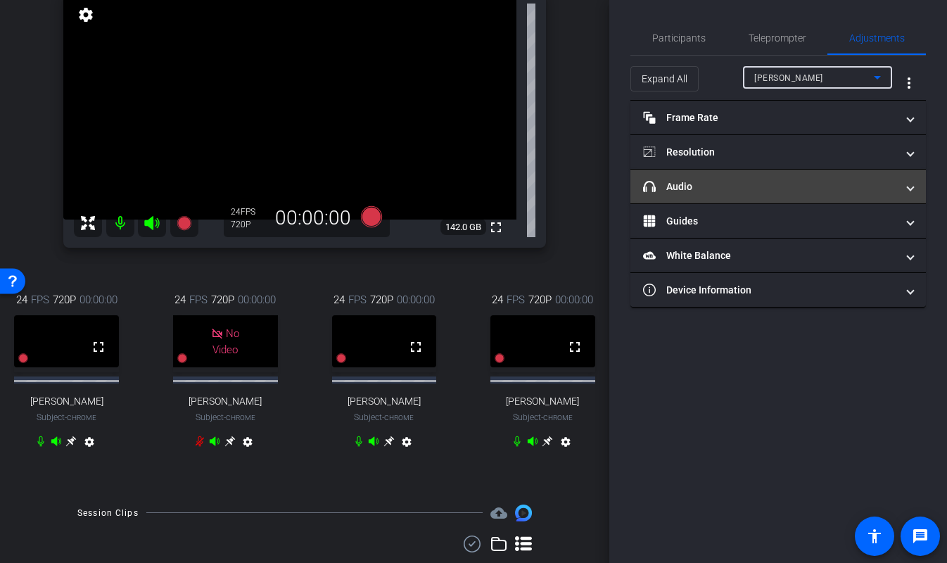
click at [736, 185] on mat-panel-title "headphone icon Audio" at bounding box center [769, 186] width 253 height 15
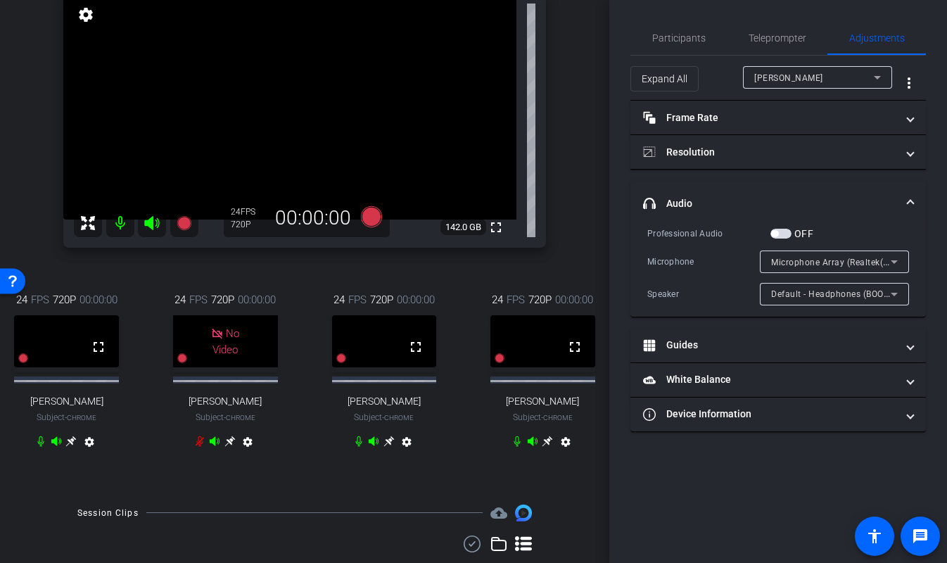
click at [825, 267] on span "Microphone Array (Realtek(R) Audio)" at bounding box center [846, 261] width 151 height 11
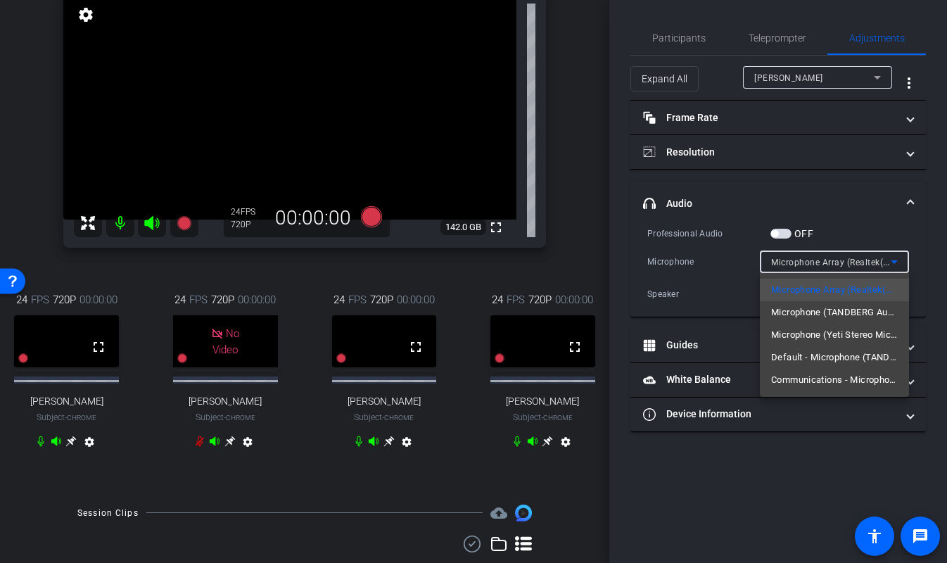
click at [838, 256] on div at bounding box center [473, 281] width 947 height 563
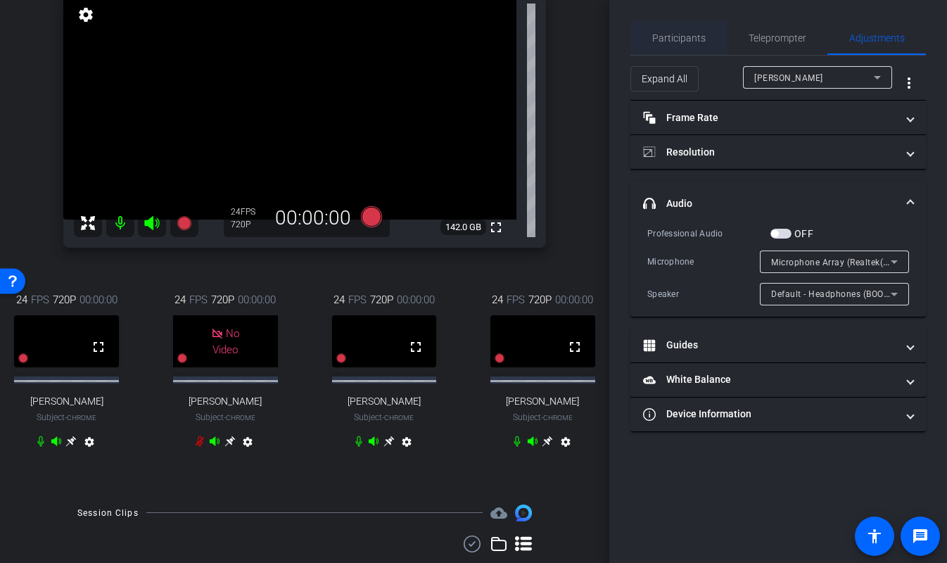
click at [692, 35] on span "Participants" at bounding box center [678, 38] width 53 height 10
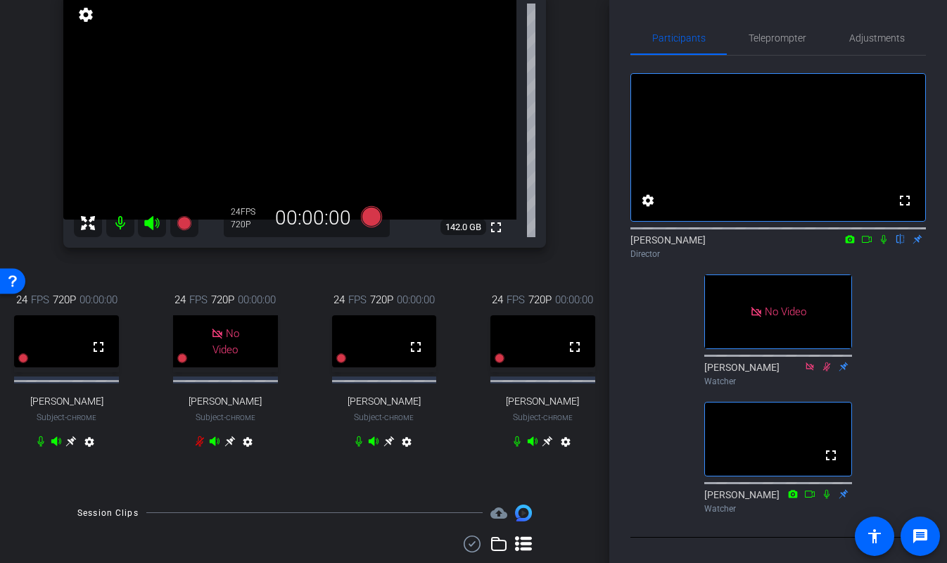
scroll to position [8, 0]
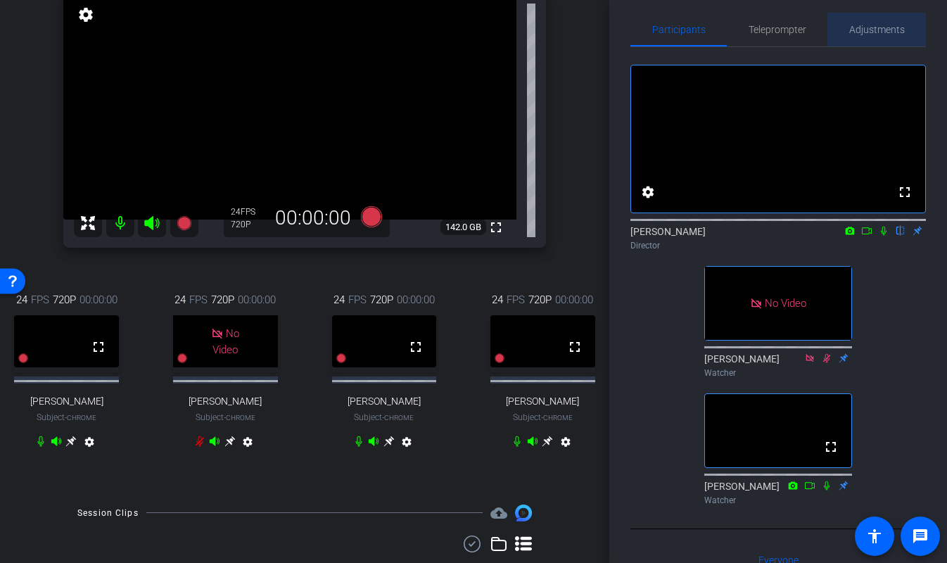
click at [871, 34] on span "Adjustments" at bounding box center [877, 30] width 56 height 10
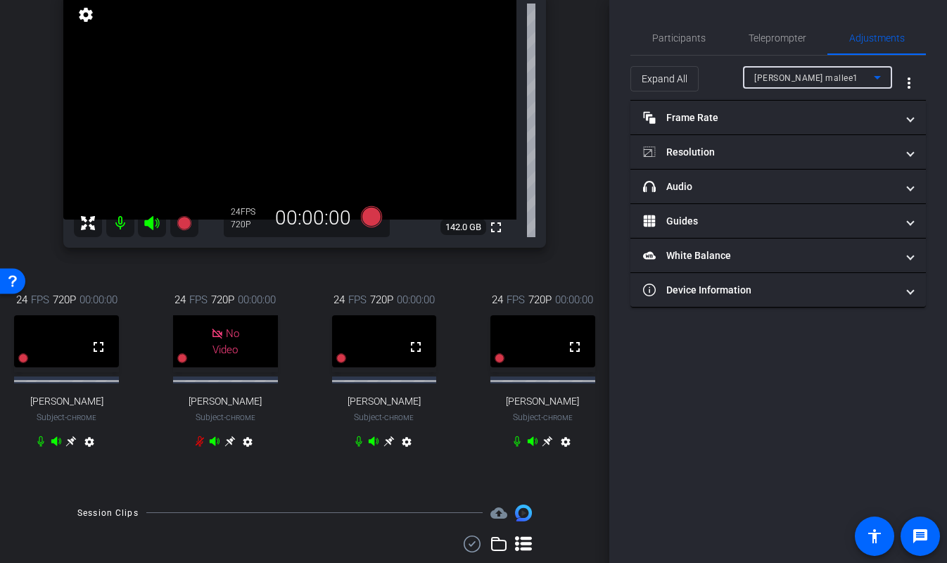
click at [793, 80] on span "joe mallee1" at bounding box center [806, 78] width 104 height 10
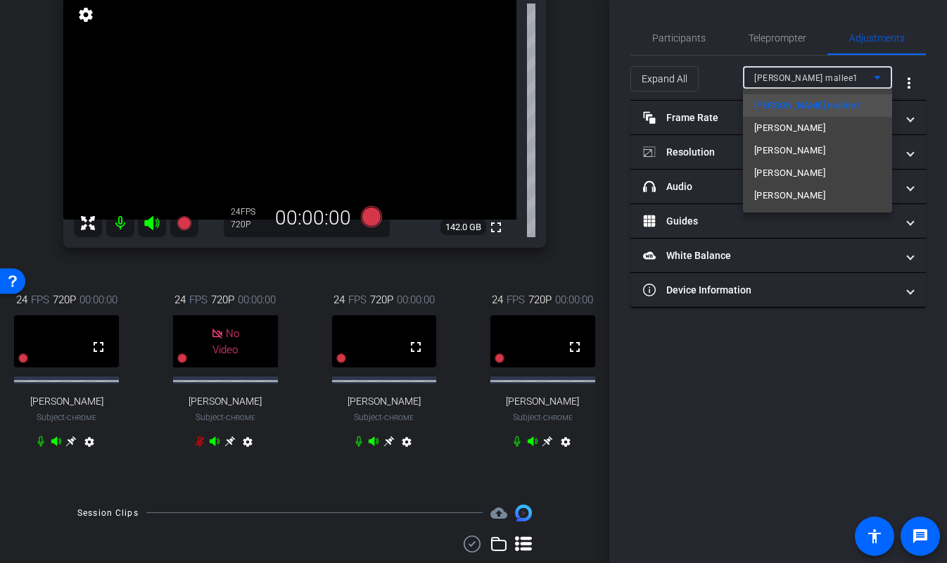
click at [670, 44] on div at bounding box center [473, 281] width 947 height 563
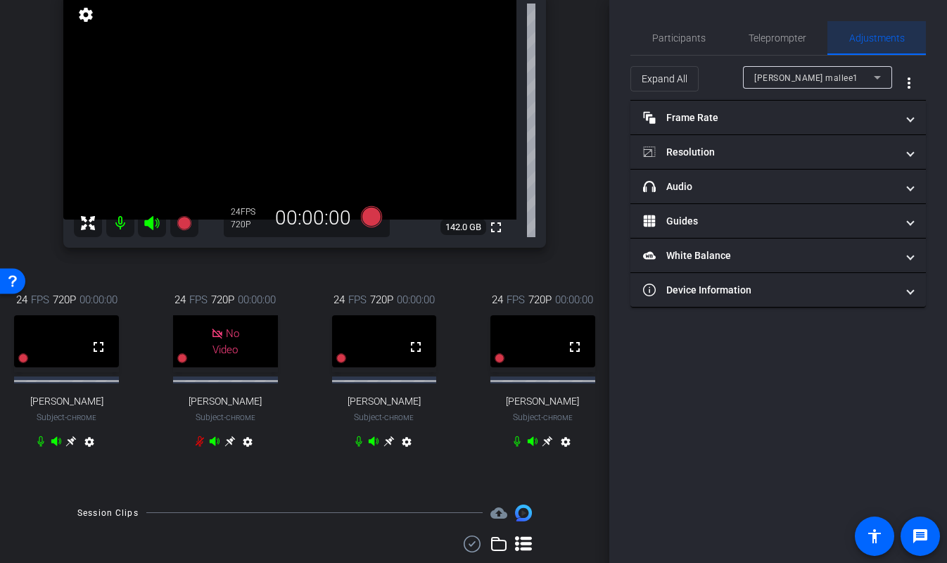
click at [858, 46] on span "Adjustments" at bounding box center [877, 38] width 56 height 34
click at [651, 30] on div "Participants" at bounding box center [679, 38] width 96 height 34
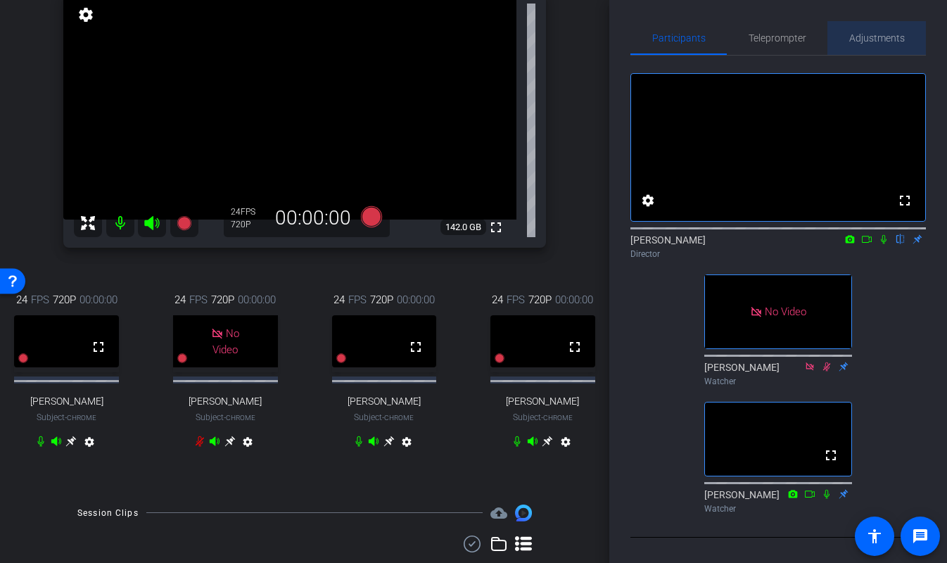
click at [866, 40] on span "Adjustments" at bounding box center [877, 38] width 56 height 10
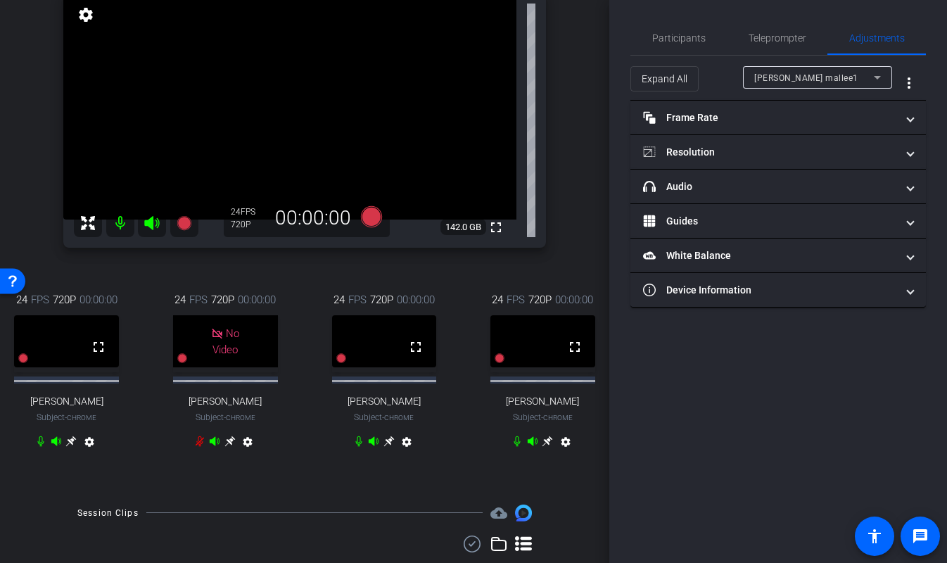
click at [824, 82] on div "joe mallee1" at bounding box center [814, 78] width 120 height 18
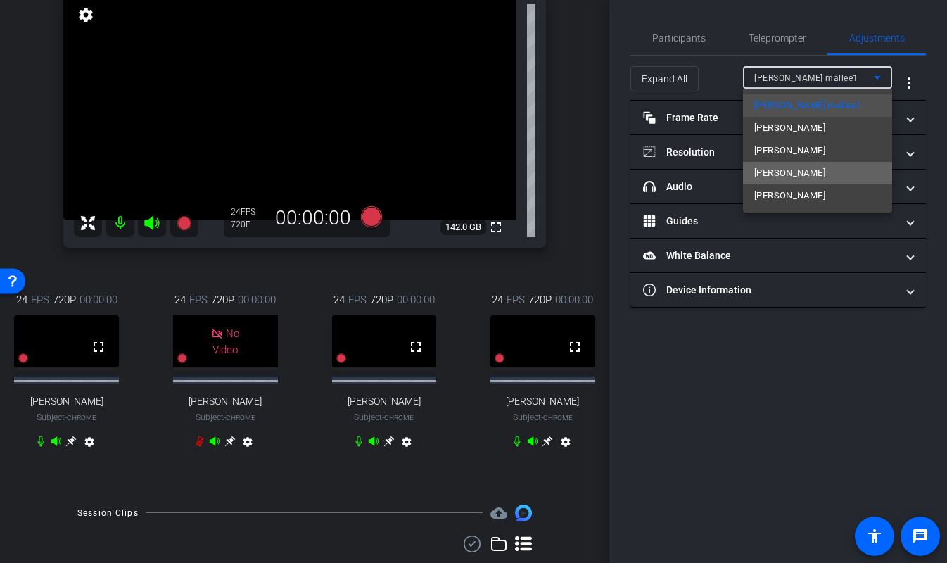
click at [796, 178] on span "Eric Spindt" at bounding box center [789, 173] width 71 height 17
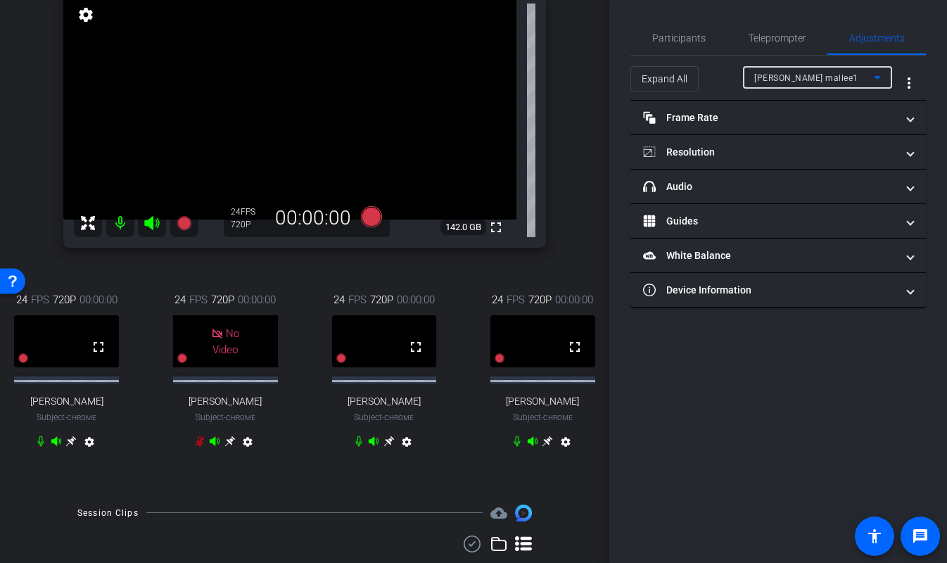
type input "11000"
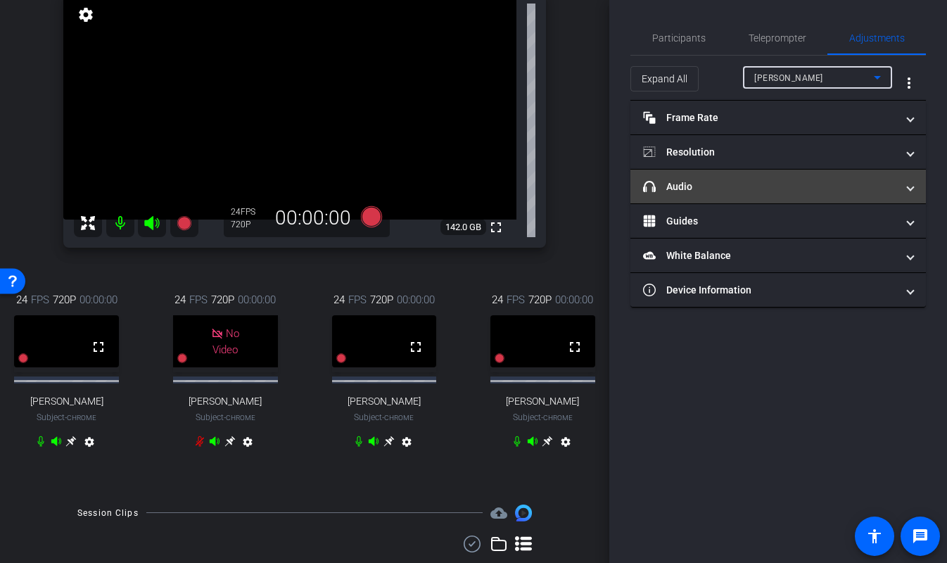
click at [730, 178] on mat-expansion-panel-header "headphone icon Audio" at bounding box center [779, 187] width 296 height 34
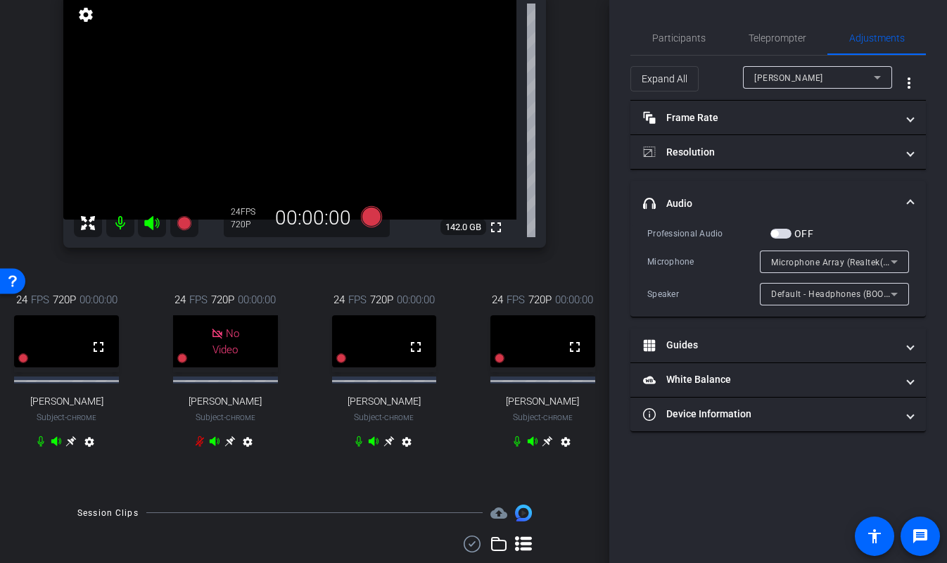
click at [818, 291] on span "Default - Headphones (BOOM 3)" at bounding box center [836, 293] width 131 height 11
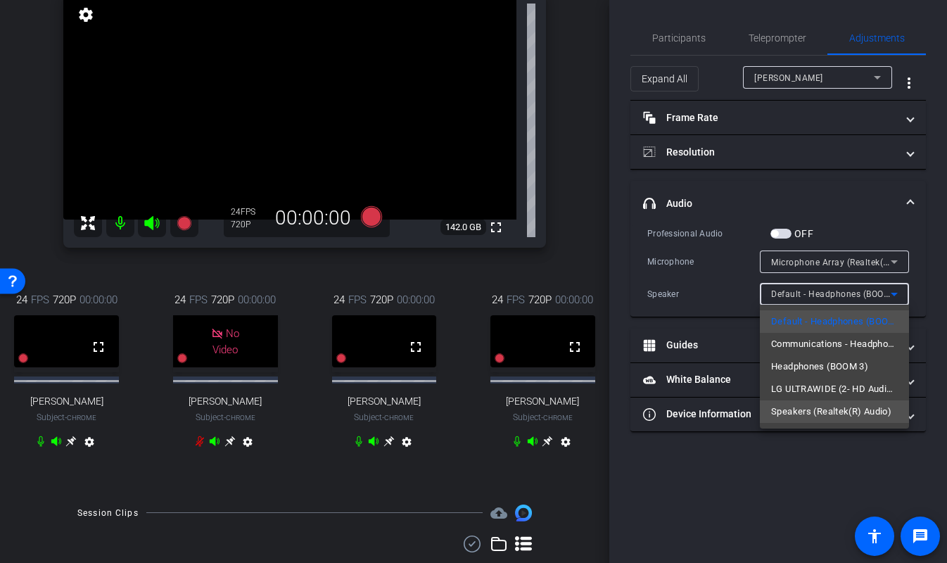
click at [808, 408] on span "Speakers (Realtek(R) Audio)" at bounding box center [831, 411] width 120 height 17
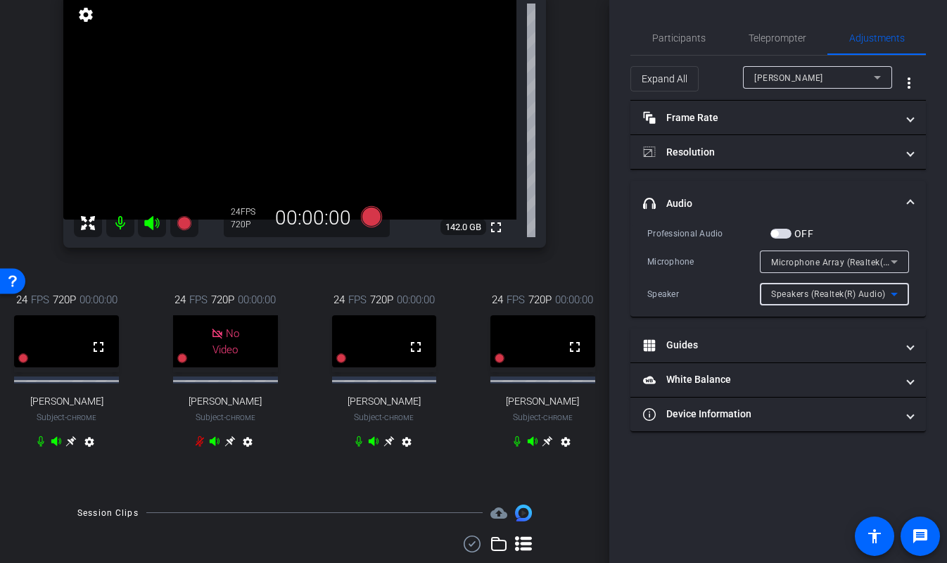
click at [823, 293] on span "Speakers (Realtek(R) Audio)" at bounding box center [828, 294] width 115 height 10
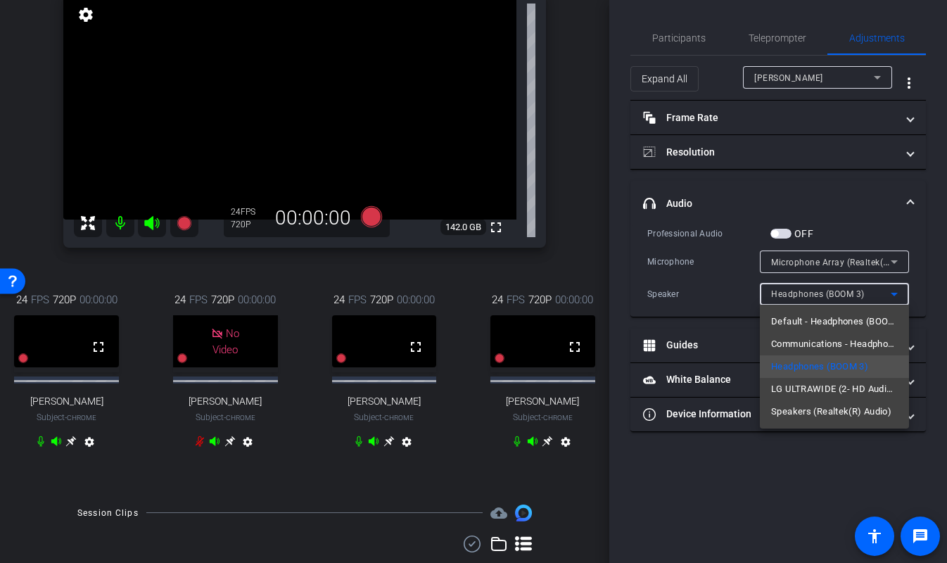
click at [841, 174] on div at bounding box center [473, 281] width 947 height 563
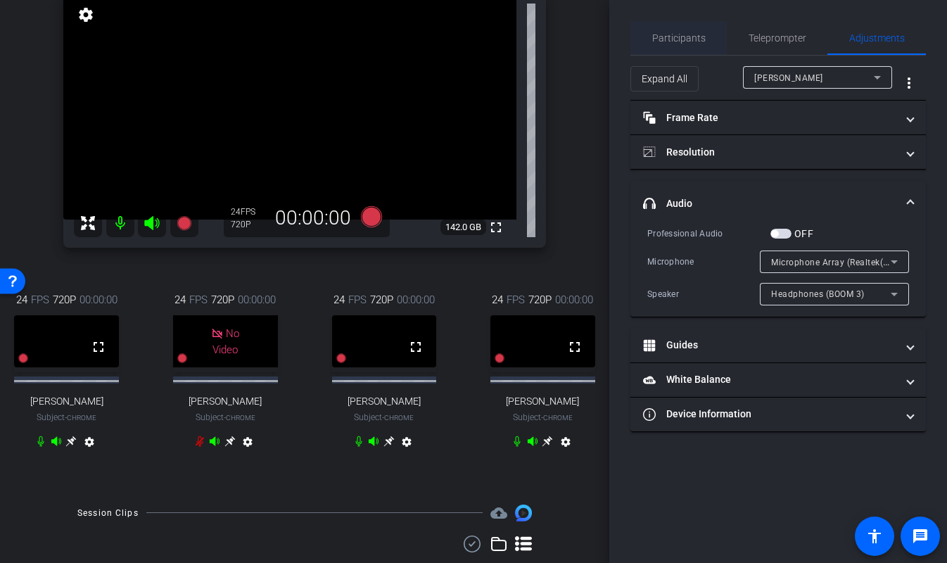
click at [690, 37] on span "Participants" at bounding box center [678, 38] width 53 height 10
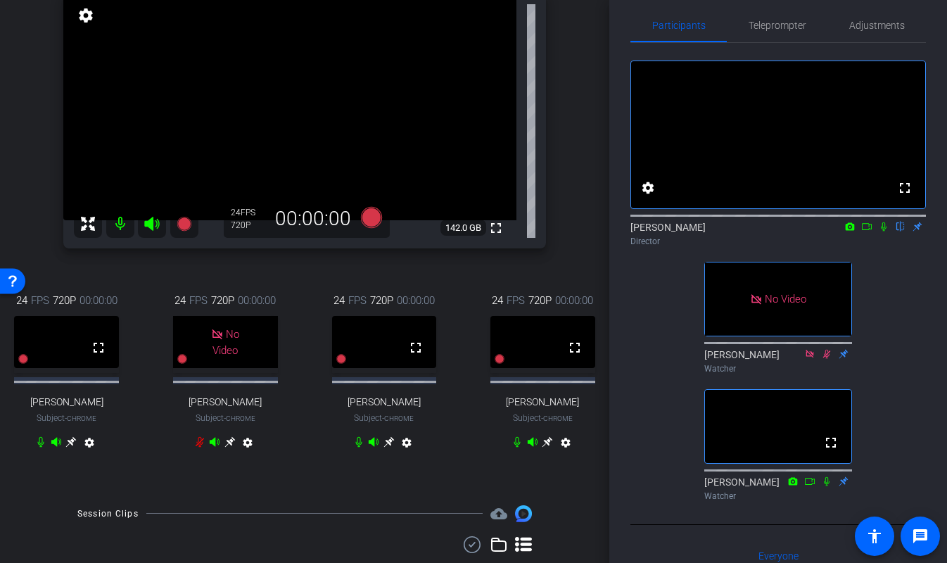
scroll to position [211, 0]
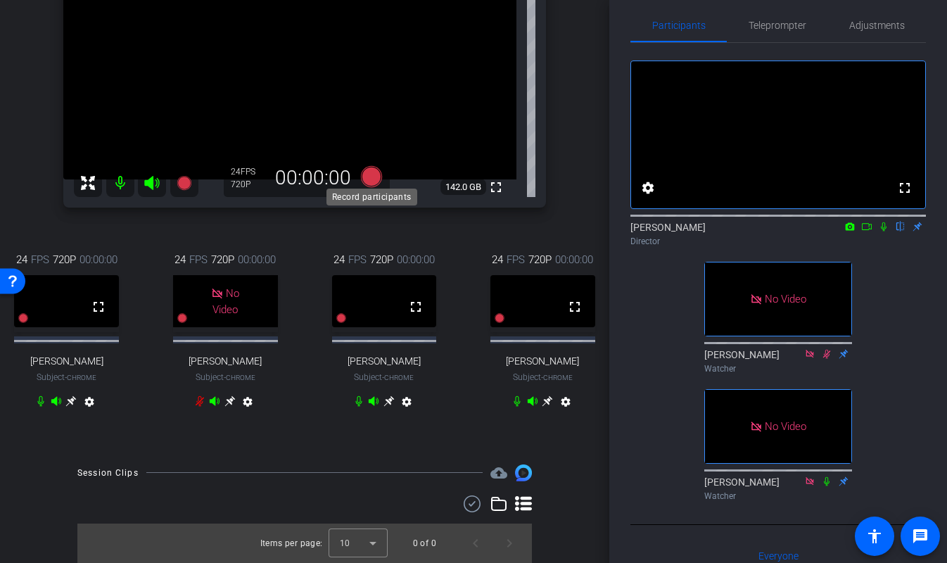
click at [374, 175] on icon at bounding box center [371, 176] width 21 height 21
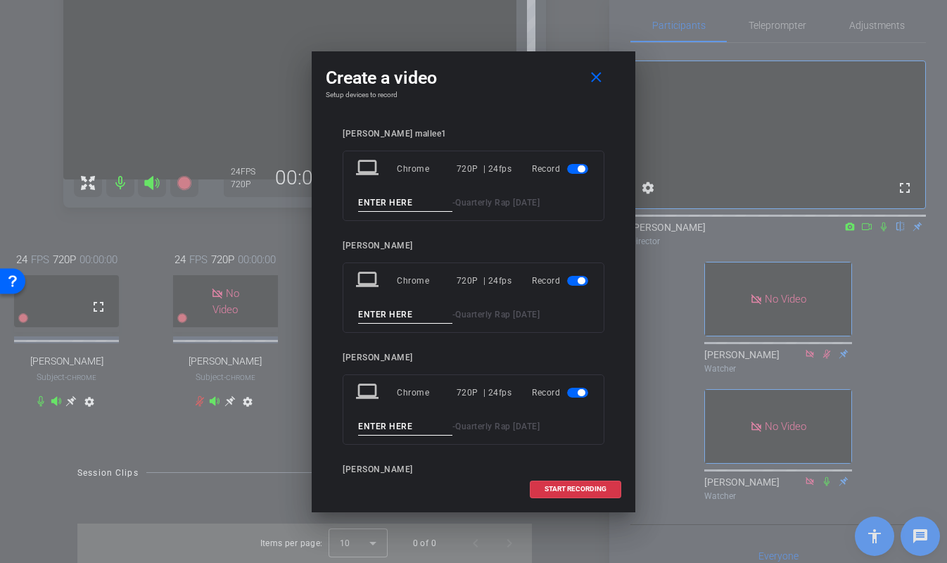
click at [407, 206] on input at bounding box center [405, 203] width 94 height 18
type input "joe1"
click at [405, 317] on input at bounding box center [405, 315] width 94 height 18
type input "jim1"
click at [394, 427] on input at bounding box center [405, 427] width 94 height 18
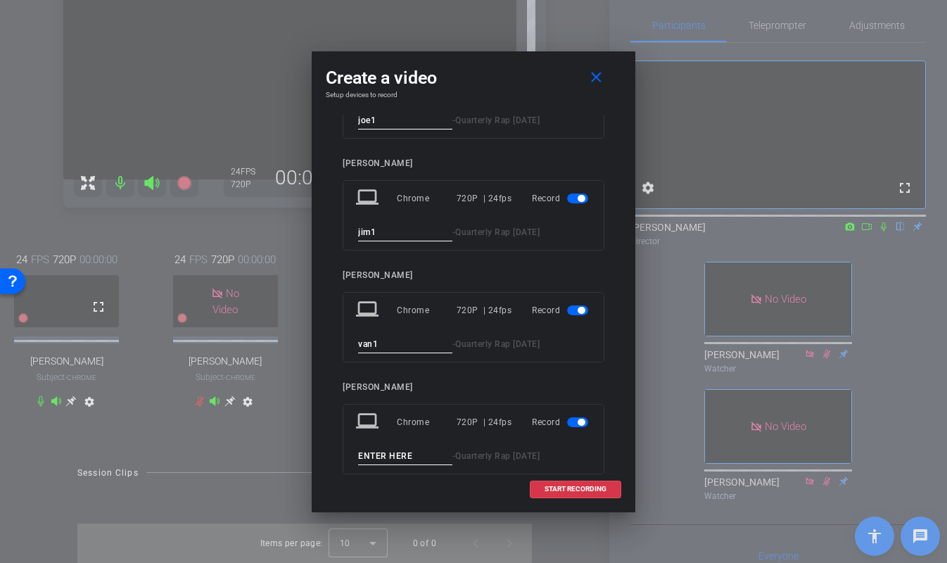
scroll to position [89, 0]
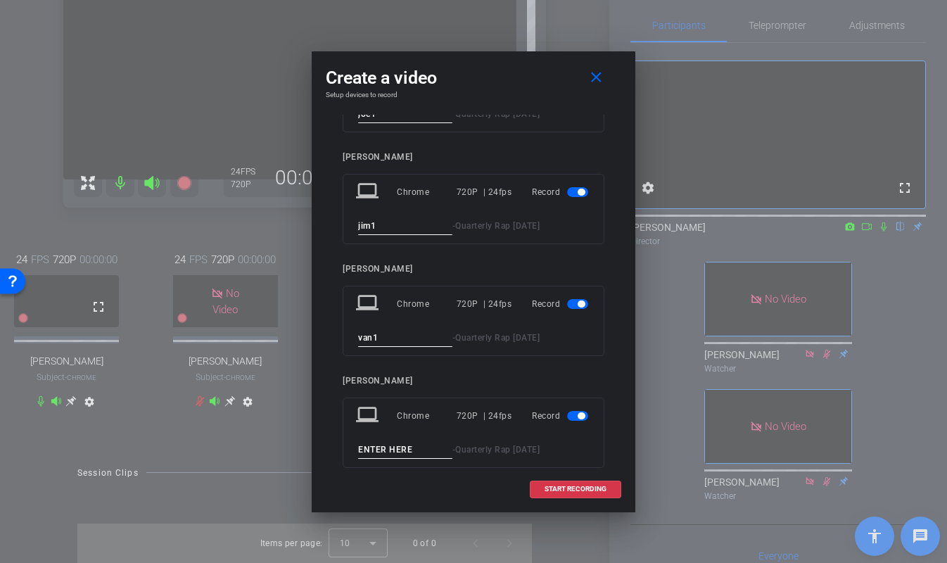
type input "van1"
click at [404, 444] on input at bounding box center [405, 450] width 94 height 18
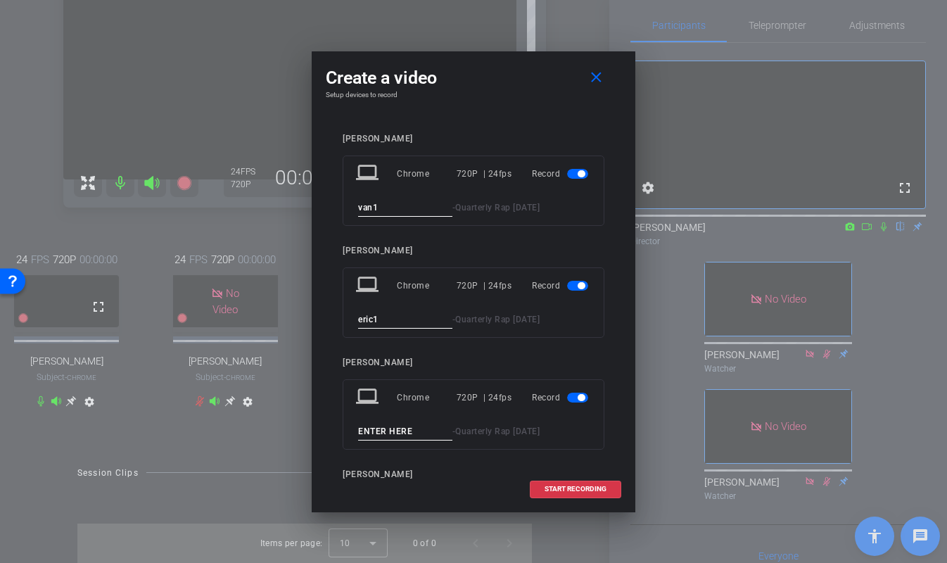
scroll to position [239, 0]
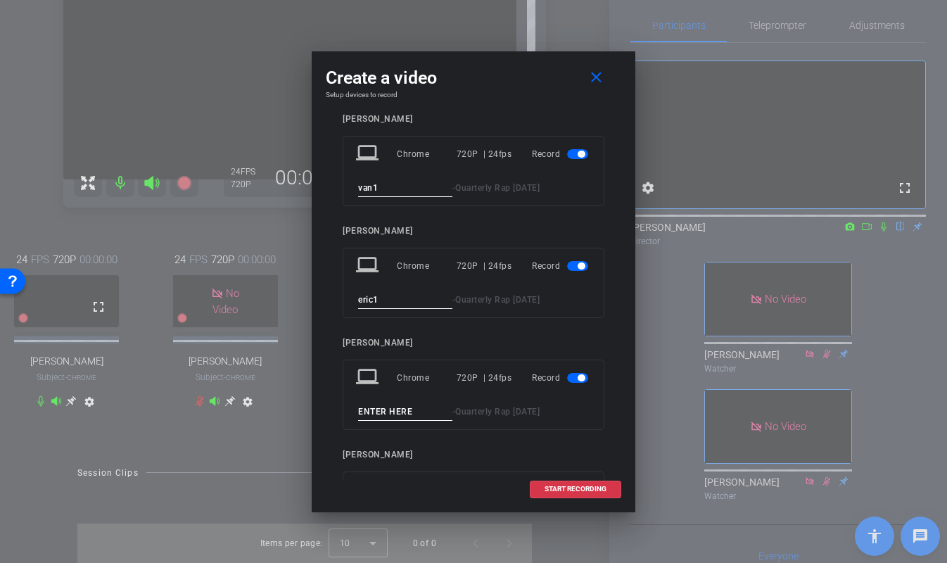
type input "eric1"
click at [410, 407] on input at bounding box center [405, 412] width 94 height 18
type input "vaughn1"
click at [564, 488] on span "START RECORDING" at bounding box center [576, 489] width 62 height 7
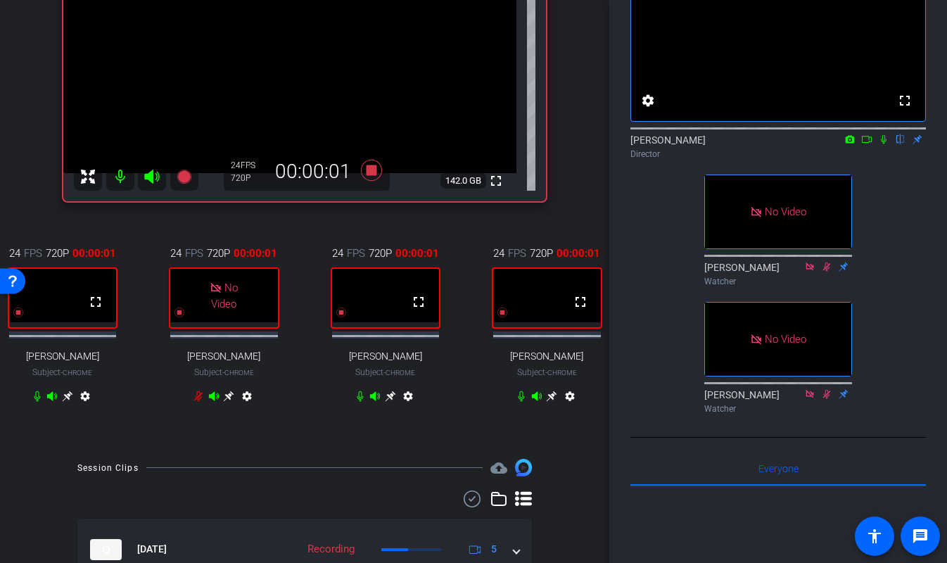
scroll to position [76, 0]
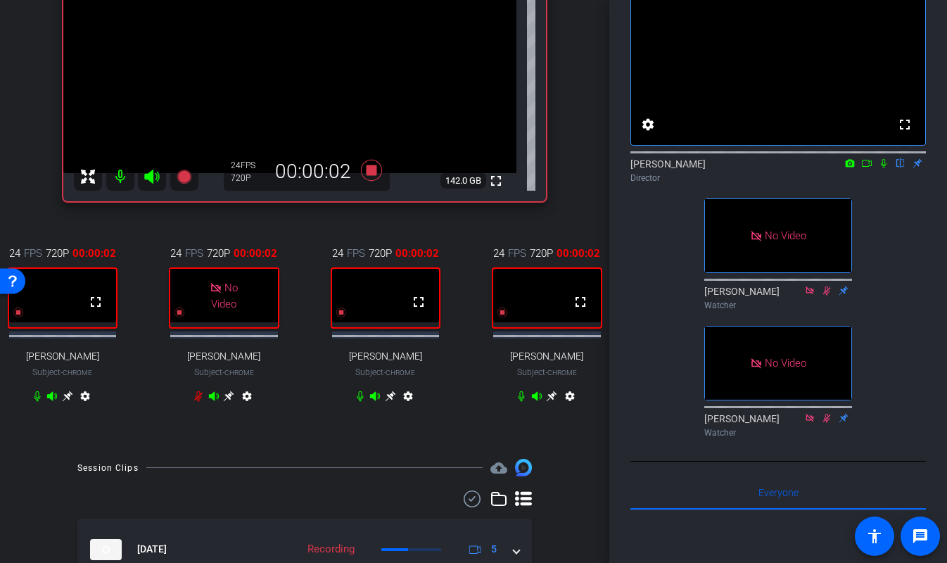
click at [882, 168] on icon at bounding box center [883, 163] width 11 height 10
click at [866, 168] on icon at bounding box center [866, 163] width 11 height 10
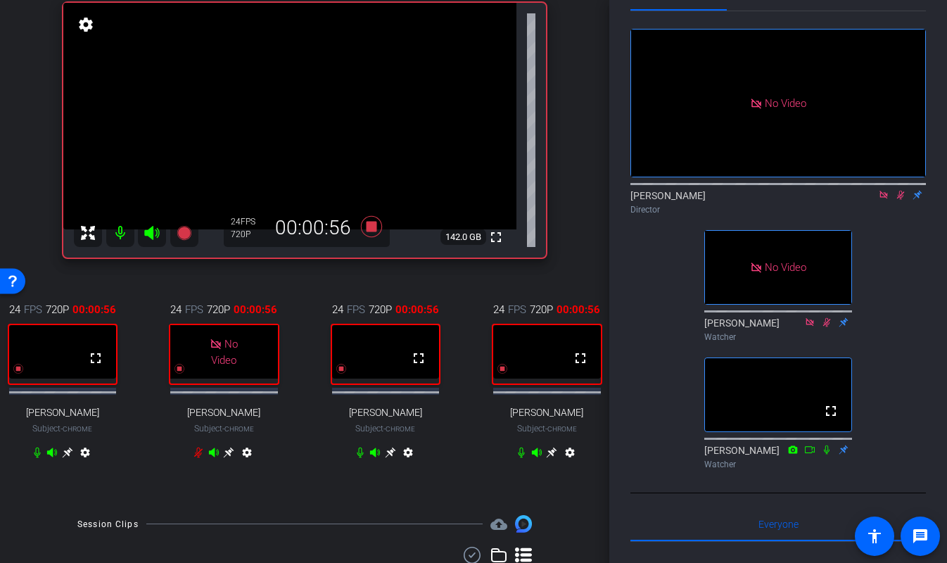
scroll to position [42, 0]
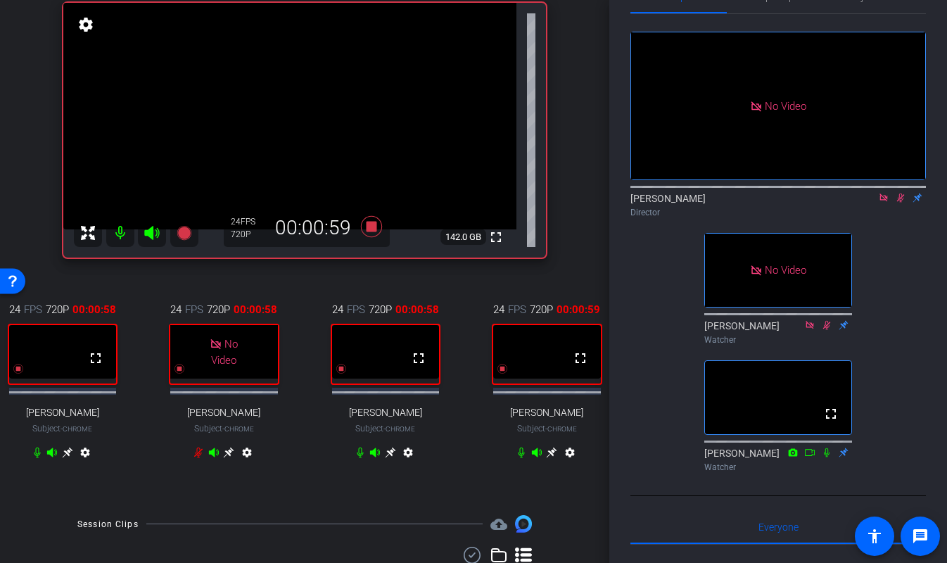
click at [901, 203] on icon at bounding box center [900, 198] width 11 height 10
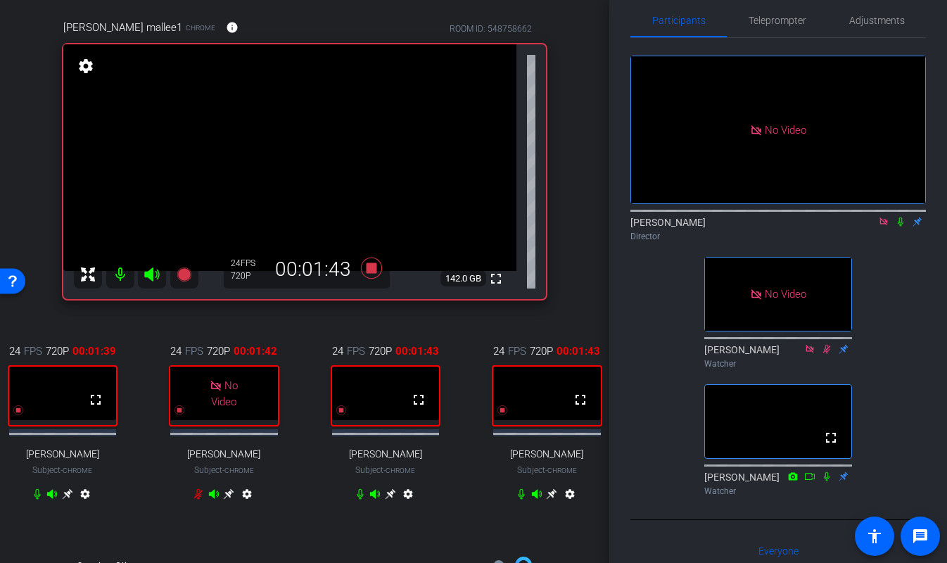
scroll to position [24, 0]
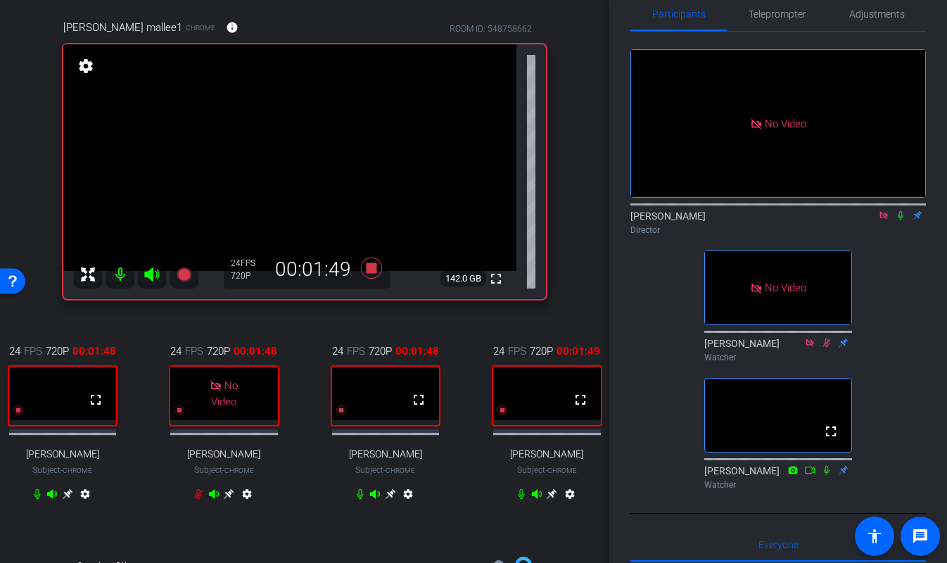
click at [652, 281] on div "No Video EJ Massa Director No Video Paul Voss Watcher fullscreen Kellie Paluck …" at bounding box center [779, 264] width 296 height 464
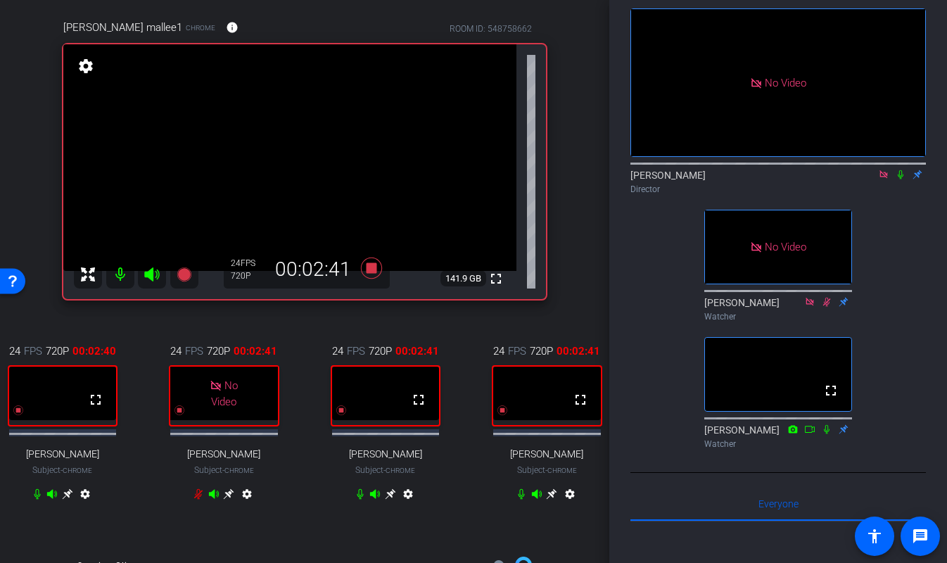
scroll to position [37, 0]
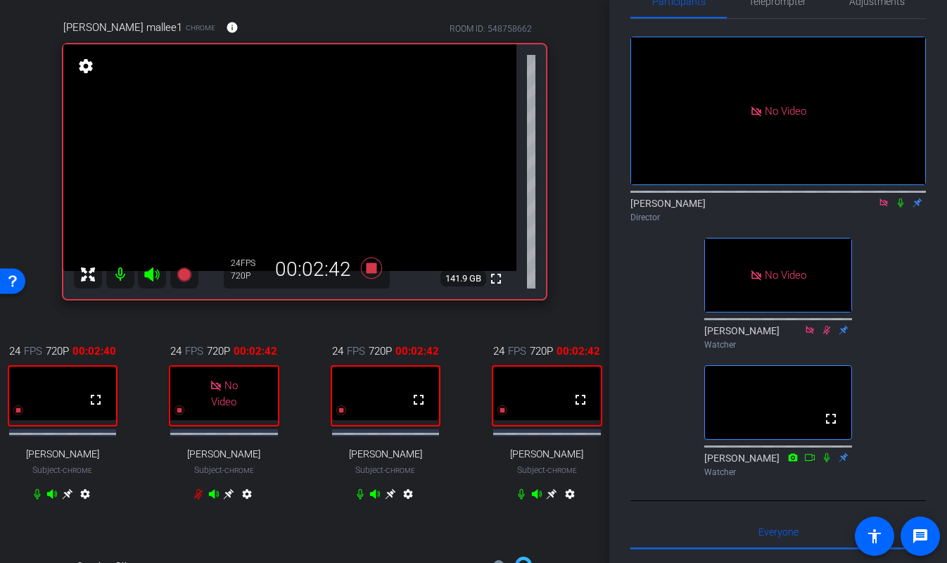
click at [884, 208] on icon at bounding box center [883, 203] width 11 height 10
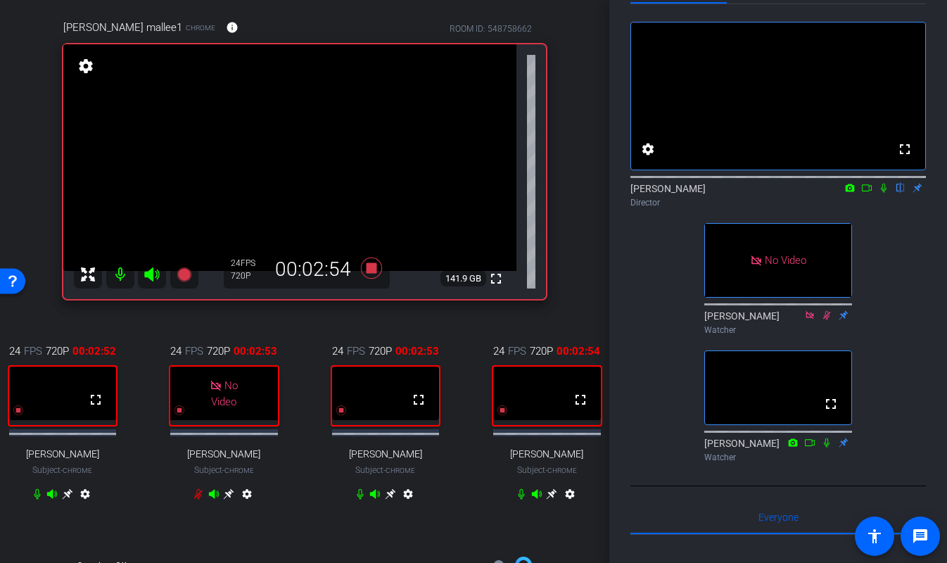
scroll to position [51, 0]
click at [883, 194] on icon at bounding box center [884, 188] width 6 height 9
click at [885, 194] on icon at bounding box center [883, 189] width 11 height 10
click at [884, 194] on icon at bounding box center [883, 189] width 11 height 10
click at [516, 498] on icon at bounding box center [521, 493] width 11 height 11
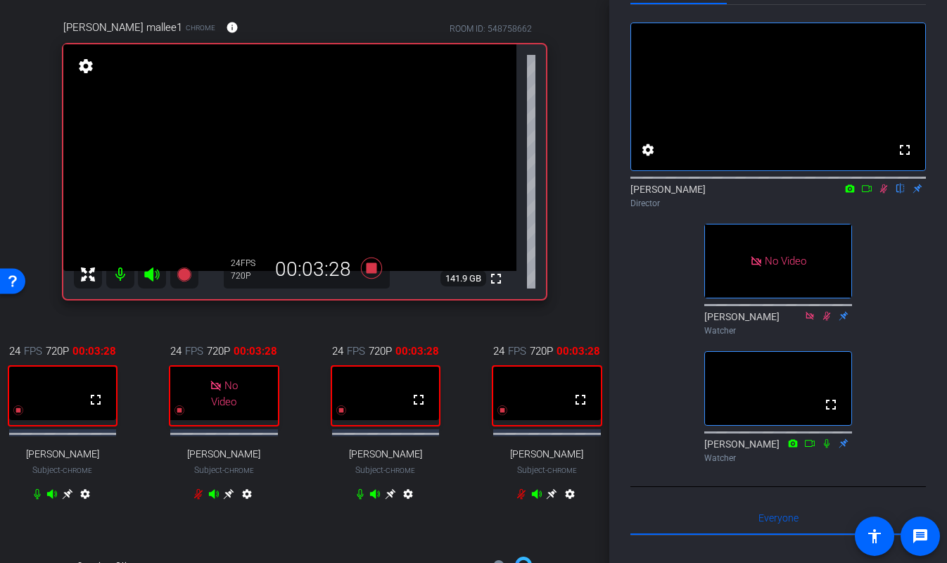
click at [359, 497] on icon at bounding box center [360, 493] width 11 height 11
click at [37, 498] on icon at bounding box center [37, 493] width 11 height 11
click at [884, 194] on icon at bounding box center [884, 188] width 8 height 9
click at [884, 194] on icon at bounding box center [884, 188] width 6 height 9
click at [885, 194] on icon at bounding box center [883, 189] width 11 height 10
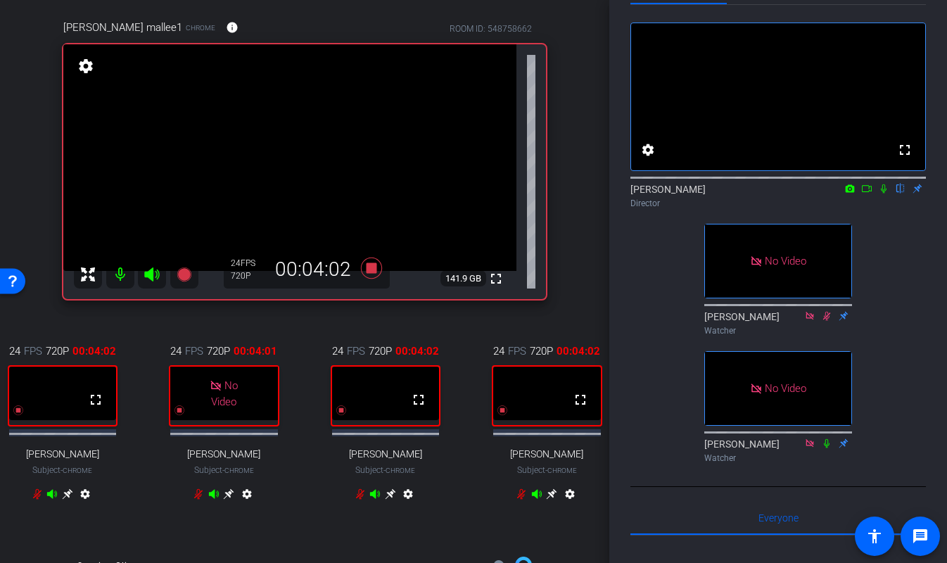
click at [885, 194] on icon at bounding box center [883, 189] width 11 height 10
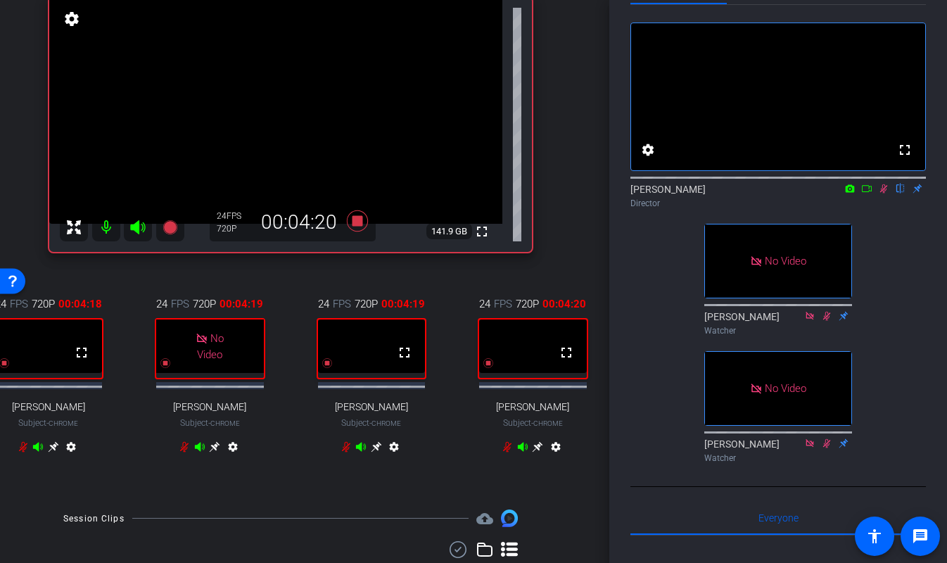
scroll to position [160, 0]
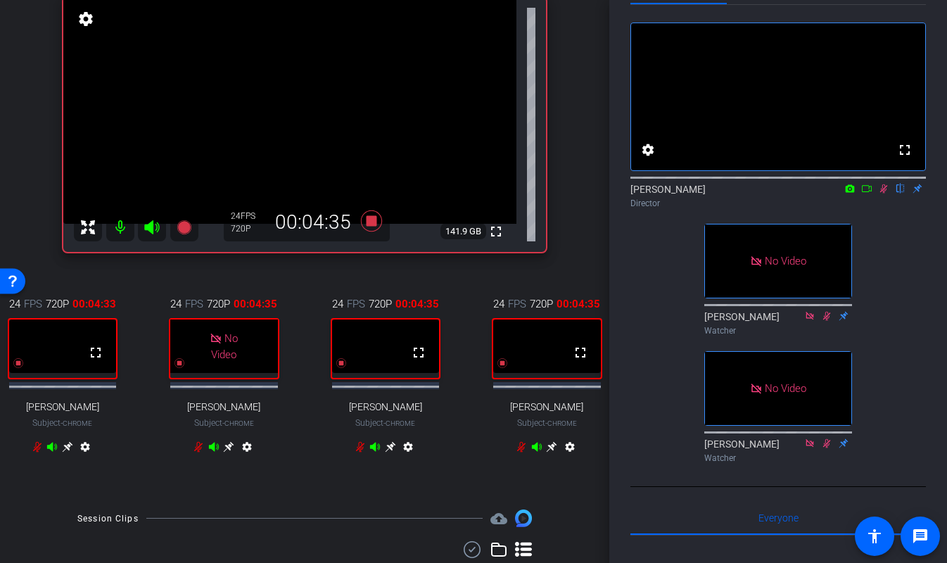
click at [34, 452] on icon at bounding box center [37, 446] width 11 height 11
click at [36, 452] on icon at bounding box center [37, 446] width 11 height 11
click at [358, 452] on icon at bounding box center [360, 446] width 11 height 11
click at [359, 452] on icon at bounding box center [360, 446] width 11 height 11
click at [37, 452] on icon at bounding box center [37, 446] width 11 height 11
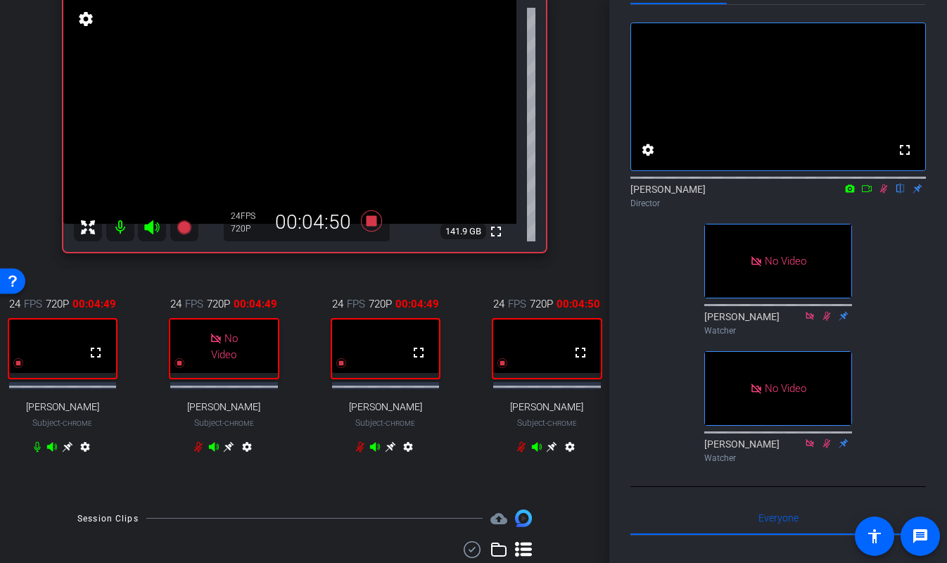
click at [35, 452] on icon at bounding box center [37, 447] width 6 height 11
click at [650, 158] on mat-icon "settings" at bounding box center [648, 149] width 17 height 17
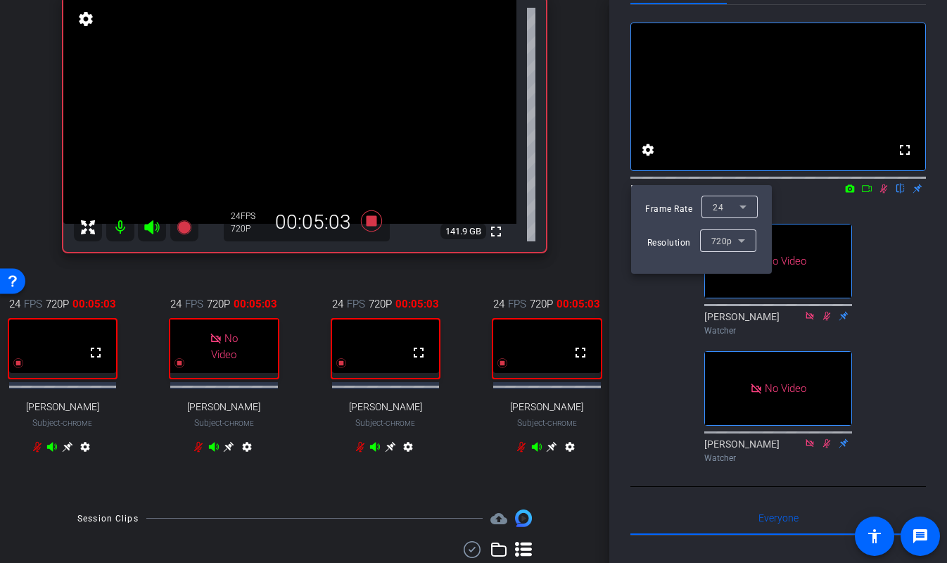
click at [661, 410] on div at bounding box center [473, 281] width 947 height 563
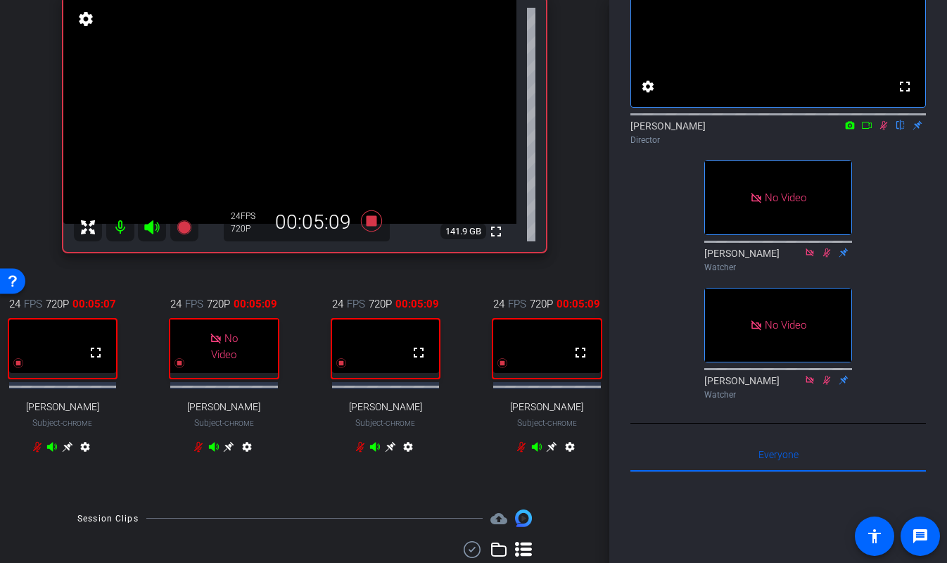
scroll to position [115, 0]
click at [868, 129] on icon at bounding box center [866, 124] width 11 height 10
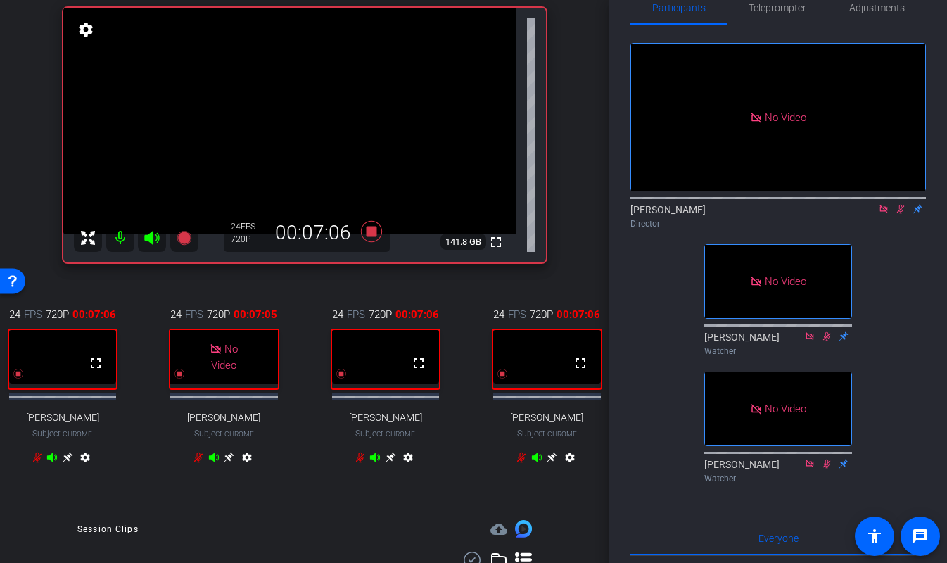
scroll to position [29, 0]
click at [18, 461] on div "24 FPS 720P 00:07:25 fullscreen Jim Bolton Subject - Chrome settings" at bounding box center [63, 388] width 154 height 208
click at [36, 463] on icon at bounding box center [37, 457] width 11 height 11
click at [36, 463] on icon at bounding box center [37, 457] width 8 height 11
click at [360, 463] on icon at bounding box center [360, 457] width 11 height 11
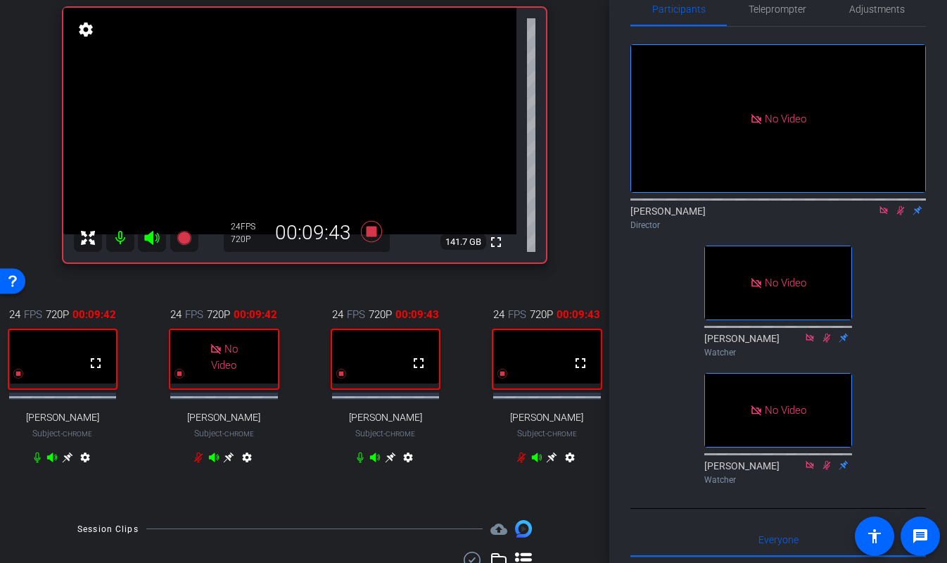
click at [358, 463] on icon at bounding box center [360, 457] width 6 height 11
click at [68, 463] on icon at bounding box center [67, 457] width 11 height 11
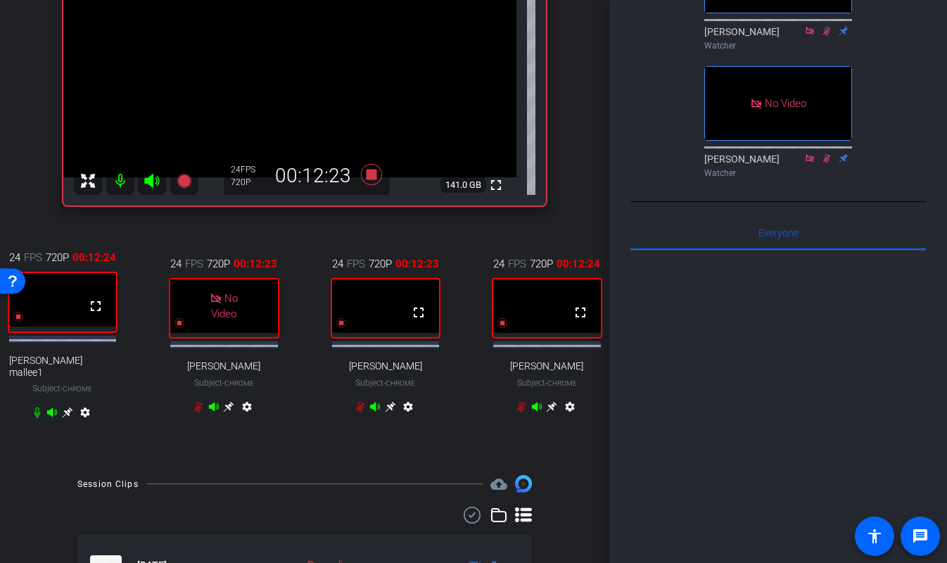
scroll to position [285, 0]
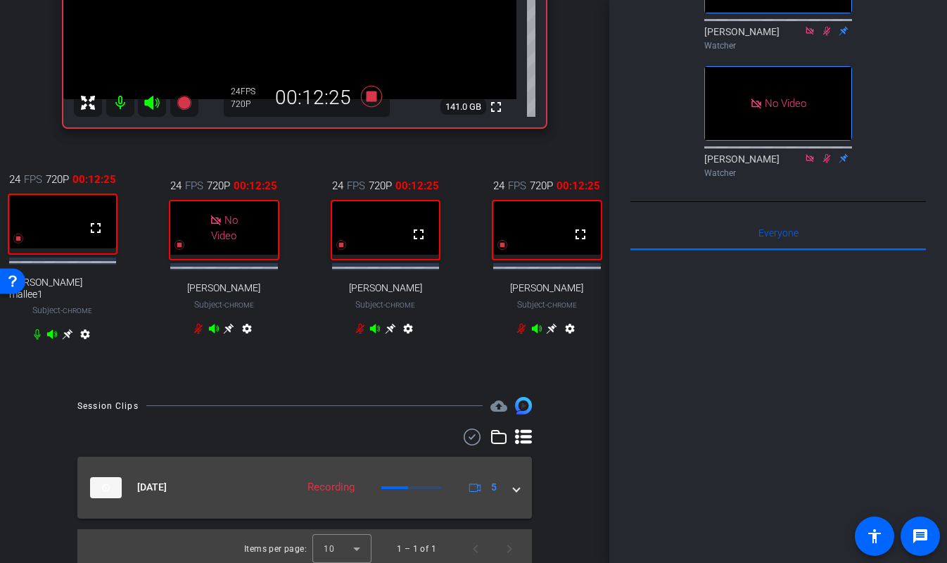
click at [521, 479] on mat-expansion-panel-header "Sep 22, 2025 Recording 5" at bounding box center [304, 488] width 455 height 62
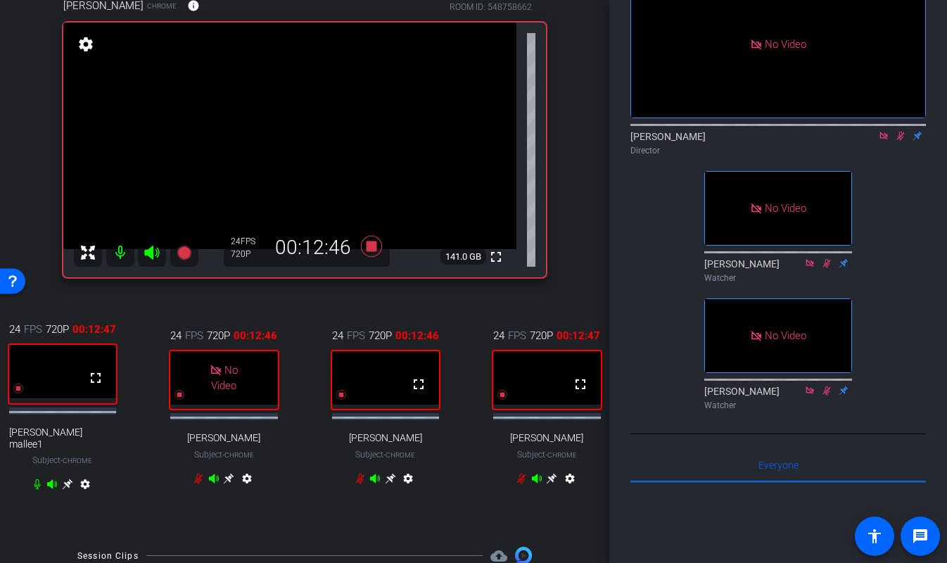
scroll to position [128, 0]
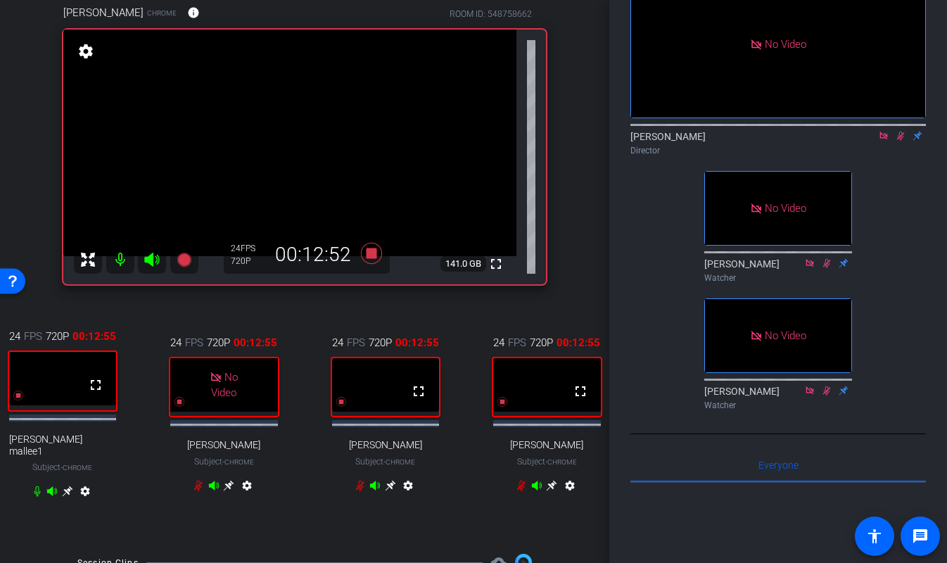
click at [462, 384] on div "24 FPS 720P 00:12:55 fullscreen joe mallee1 Subject - Chrome settings 24 FPS 72…" at bounding box center [304, 415] width 483 height 220
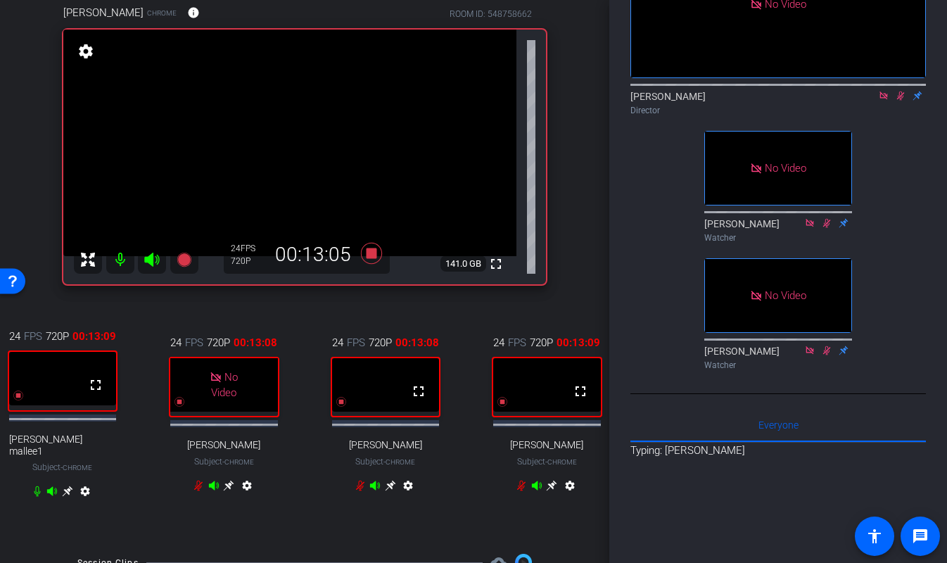
click at [707, 459] on p "Typing: Vaughn Bowman" at bounding box center [779, 451] width 296 height 16
click at [711, 442] on div "Everyone 0" at bounding box center [779, 425] width 296 height 34
click at [910, 536] on span at bounding box center [921, 536] width 34 height 34
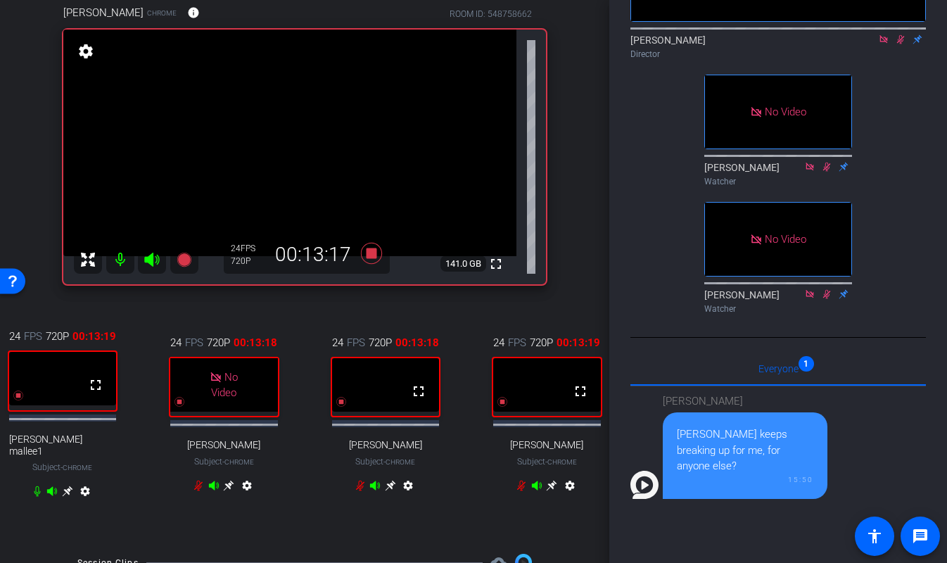
scroll to position [232, 0]
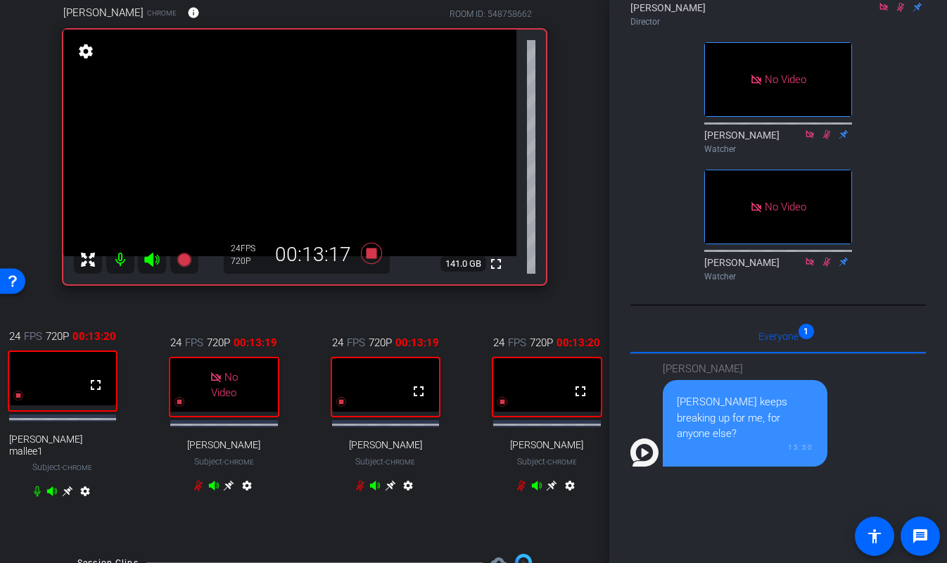
click at [756, 452] on div "15:50" at bounding box center [745, 447] width 137 height 11
click at [742, 467] on div "Jim keeps breaking up for me, for anyone else? 15:50" at bounding box center [745, 423] width 165 height 87
click at [740, 559] on div "Vaughn Bowman Jim keeps breaking up for me, for anyone else? 15:50" at bounding box center [779, 528] width 296 height 348
click at [738, 467] on div "Jim keeps breaking up for me, for anyone else? 15:50" at bounding box center [745, 423] width 165 height 87
click at [747, 467] on div "Jim keeps breaking up for me, for anyone else? 15:50" at bounding box center [745, 423] width 165 height 87
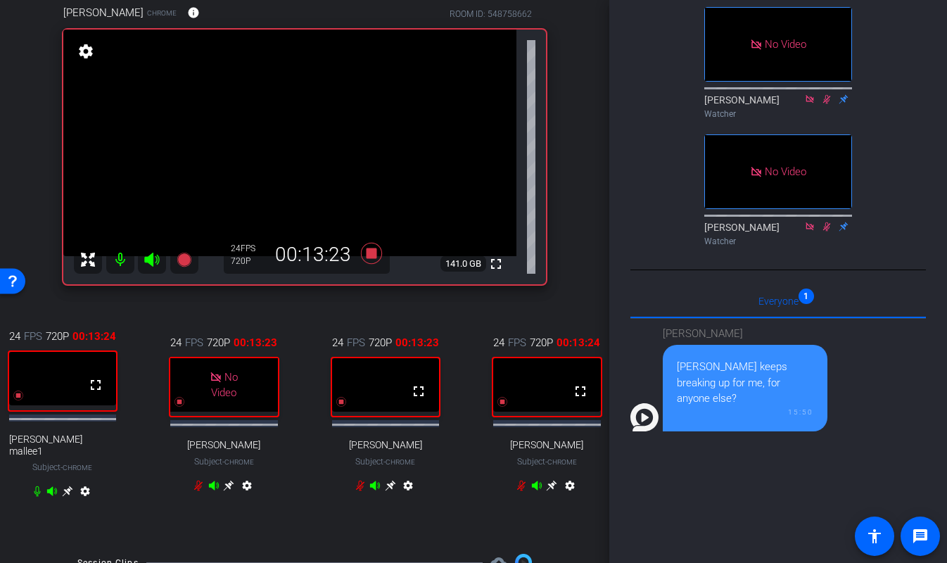
scroll to position [292, 0]
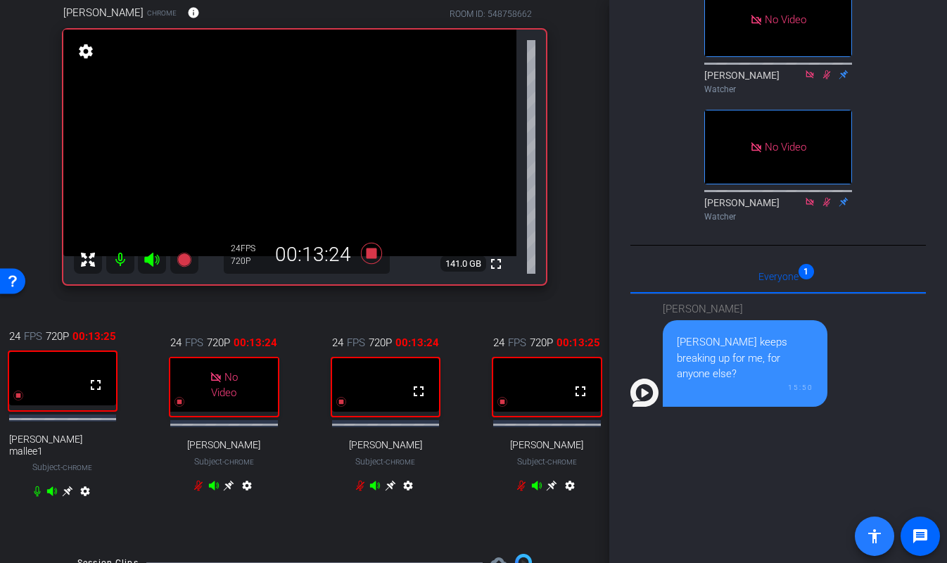
click at [867, 540] on mat-icon "accessibility" at bounding box center [874, 536] width 17 height 17
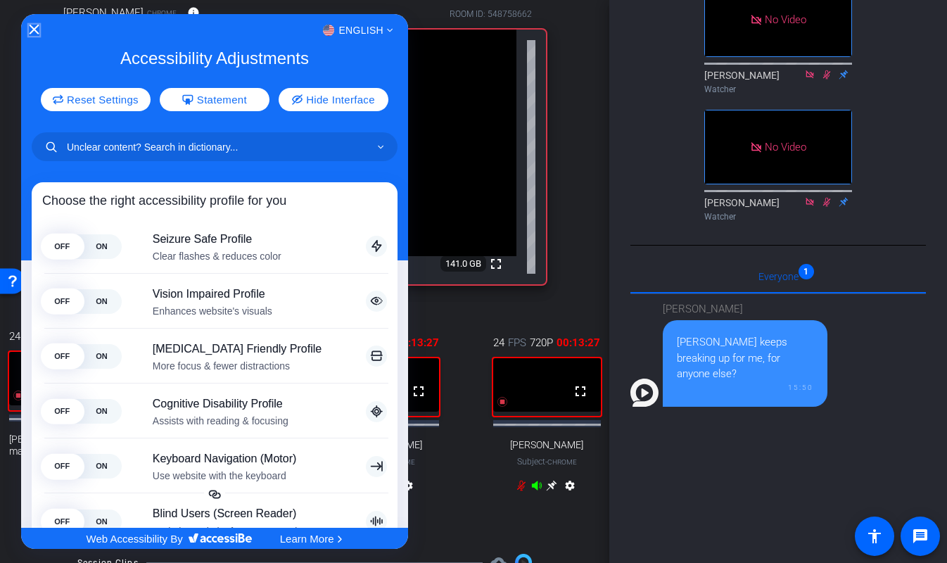
click at [38, 30] on icon "Close Accessibility Interface" at bounding box center [34, 30] width 10 height 10
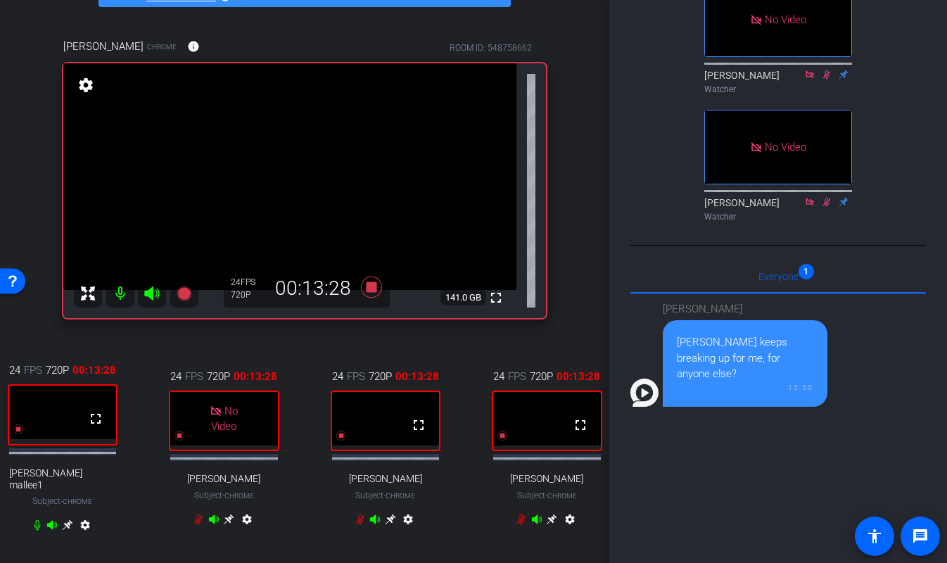
scroll to position [90, 0]
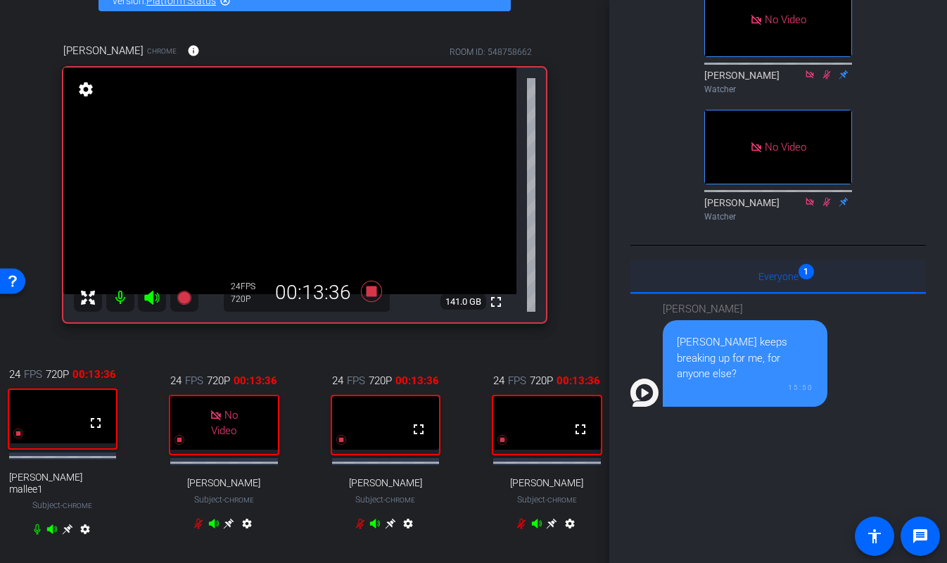
click at [807, 293] on div "Everyone 1" at bounding box center [779, 277] width 296 height 34
click at [776, 382] on div "Jim keeps breaking up for me, for anyone else?" at bounding box center [745, 358] width 137 height 48
click at [793, 382] on div "Jim keeps breaking up for me, for anyone else?" at bounding box center [745, 358] width 137 height 48
click at [794, 393] on div "15:50" at bounding box center [745, 387] width 137 height 11
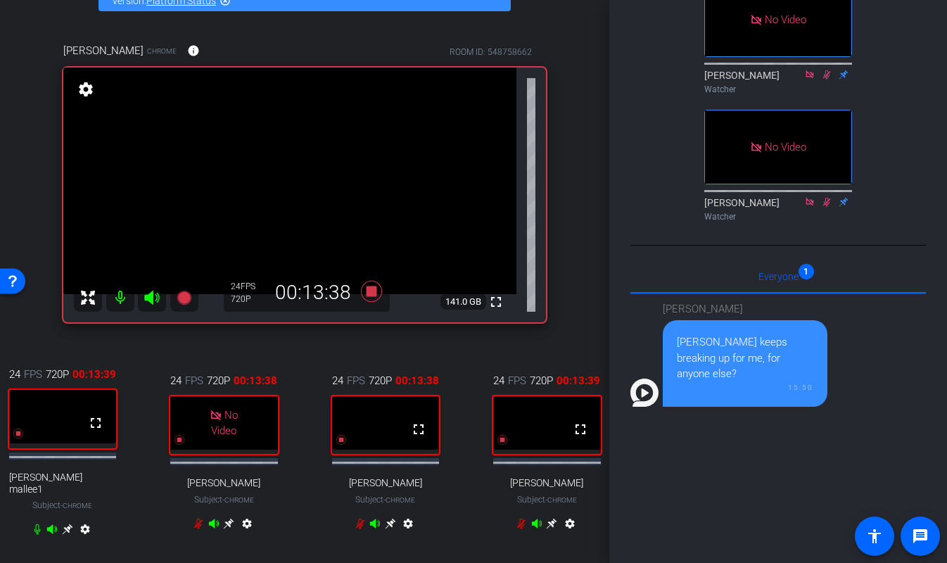
click at [767, 393] on div "15:50" at bounding box center [745, 387] width 137 height 11
click at [735, 393] on div "15:50" at bounding box center [745, 387] width 137 height 11
click at [755, 382] on div "Jim keeps breaking up for me, for anyone else?" at bounding box center [745, 358] width 137 height 48
click at [784, 382] on div "Jim keeps breaking up for me, for anyone else?" at bounding box center [745, 358] width 137 height 48
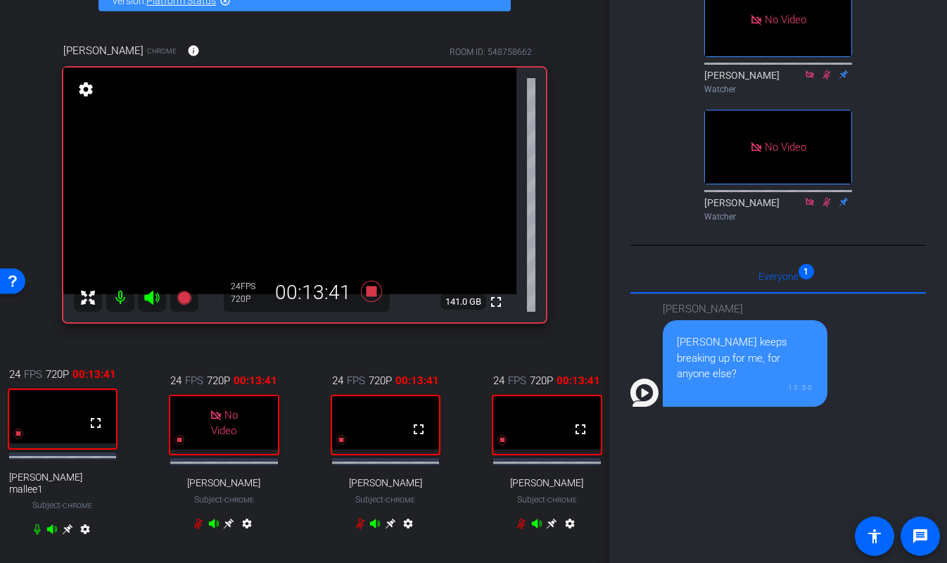
click at [794, 382] on div "Jim keeps breaking up for me, for anyone else?" at bounding box center [745, 358] width 137 height 48
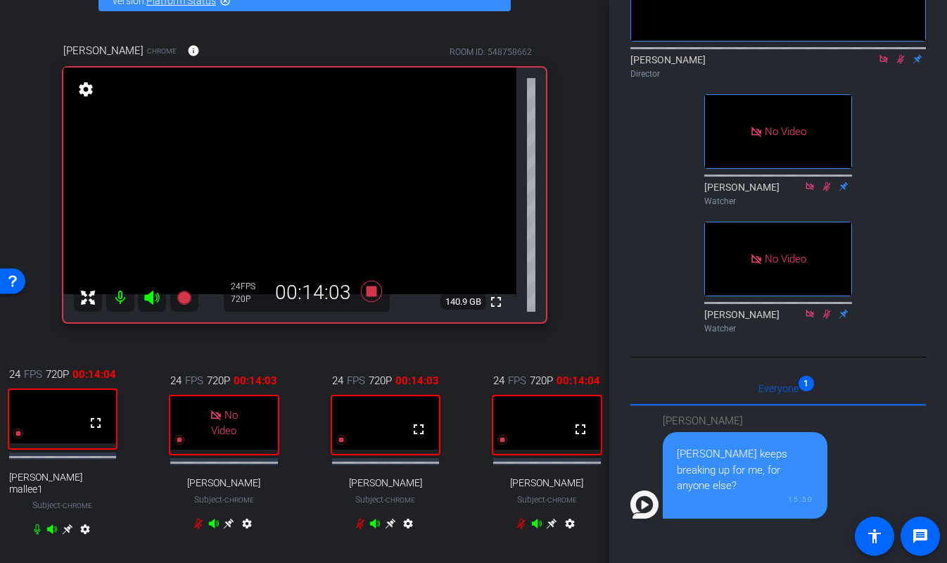
scroll to position [156, 0]
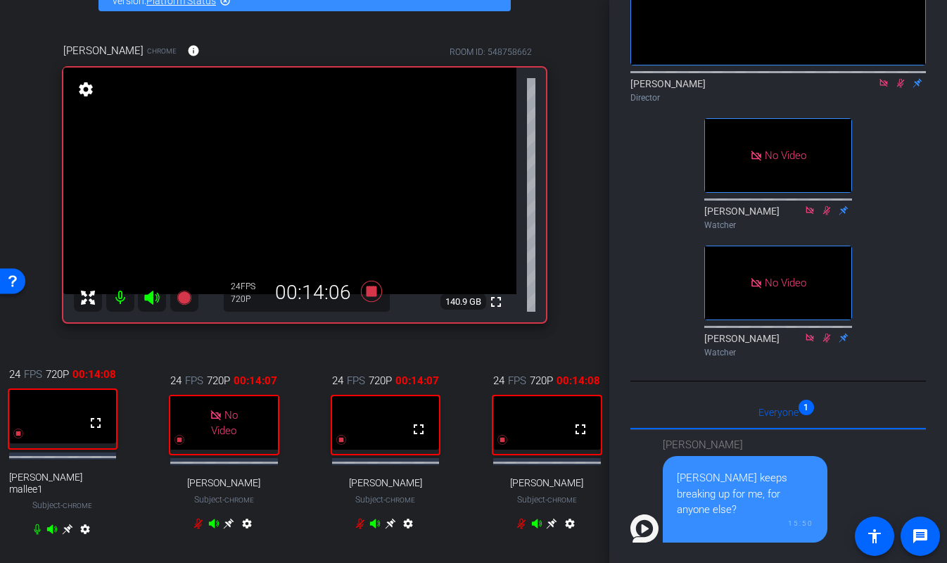
click at [899, 88] on icon at bounding box center [901, 83] width 8 height 9
click at [360, 525] on icon at bounding box center [360, 524] width 8 height 11
click at [374, 294] on icon at bounding box center [371, 291] width 21 height 21
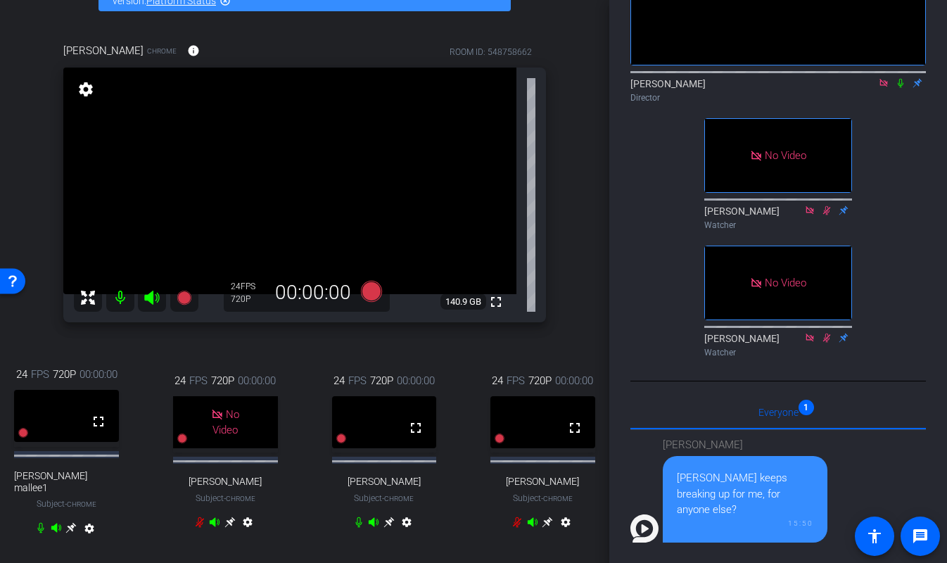
click at [906, 351] on div "No Video EJ Massa Director No Video Paul Voss Watcher No Video Kellie Paluck Wa…" at bounding box center [779, 131] width 296 height 464
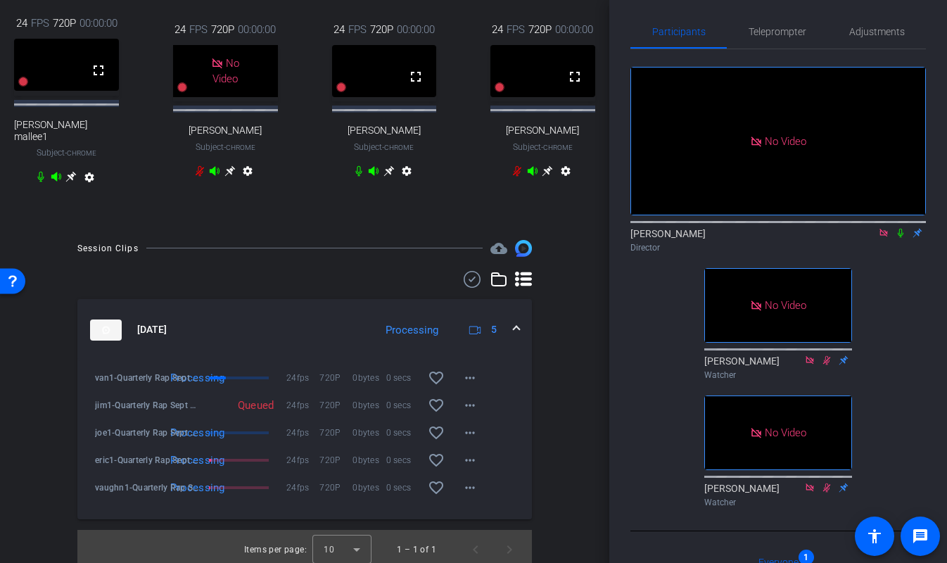
scroll to position [0, 0]
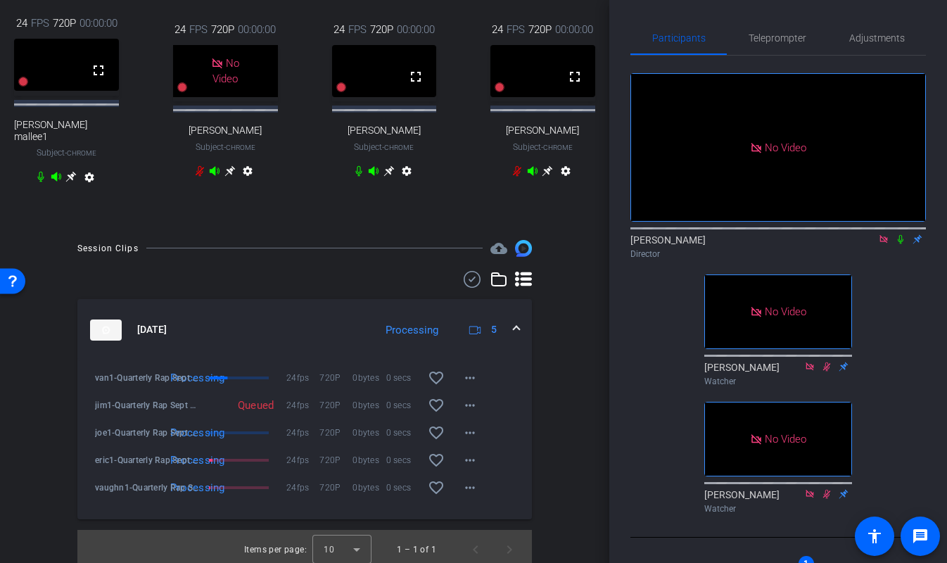
click at [882, 244] on icon at bounding box center [883, 239] width 11 height 10
click at [877, 34] on span "Adjustments" at bounding box center [877, 38] width 56 height 10
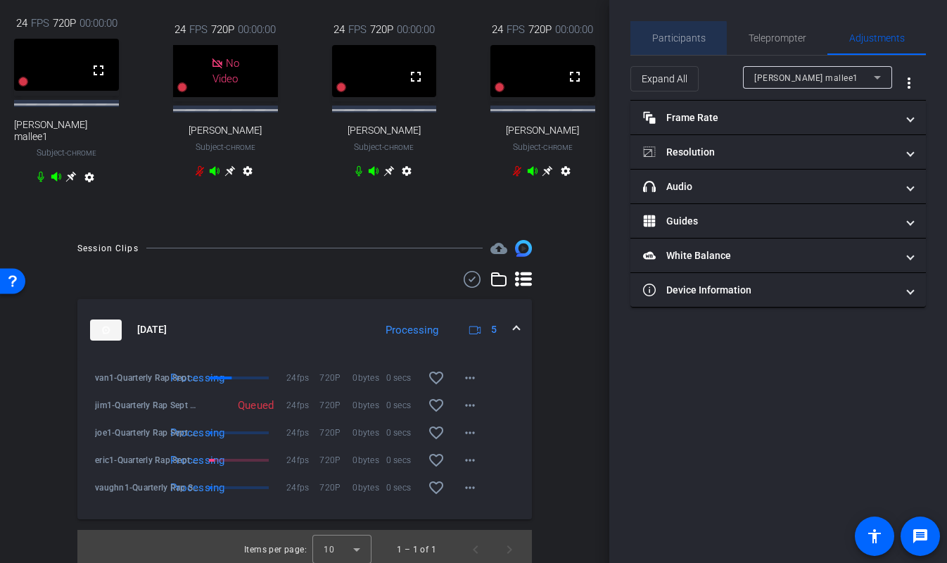
click at [673, 42] on span "Participants" at bounding box center [678, 38] width 53 height 10
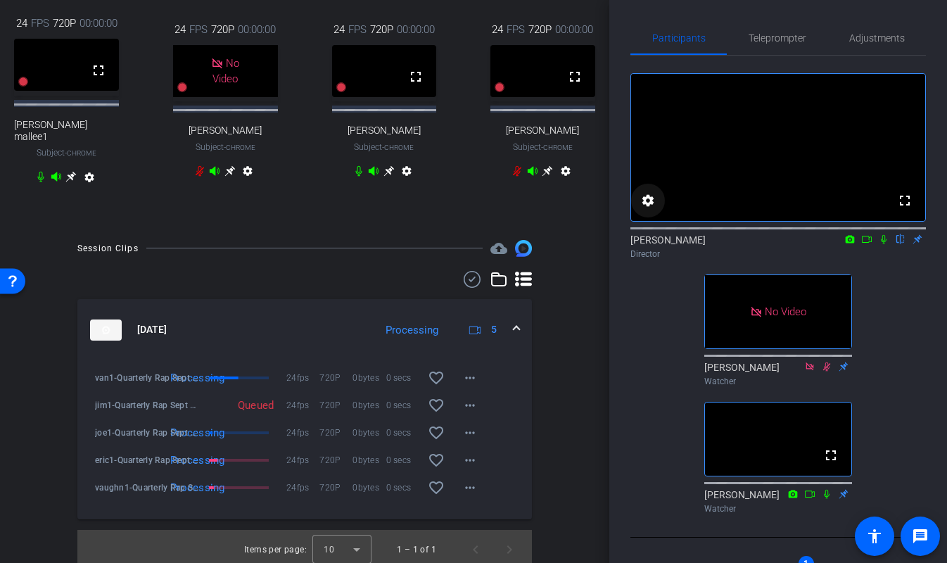
click at [635, 215] on span at bounding box center [648, 201] width 34 height 34
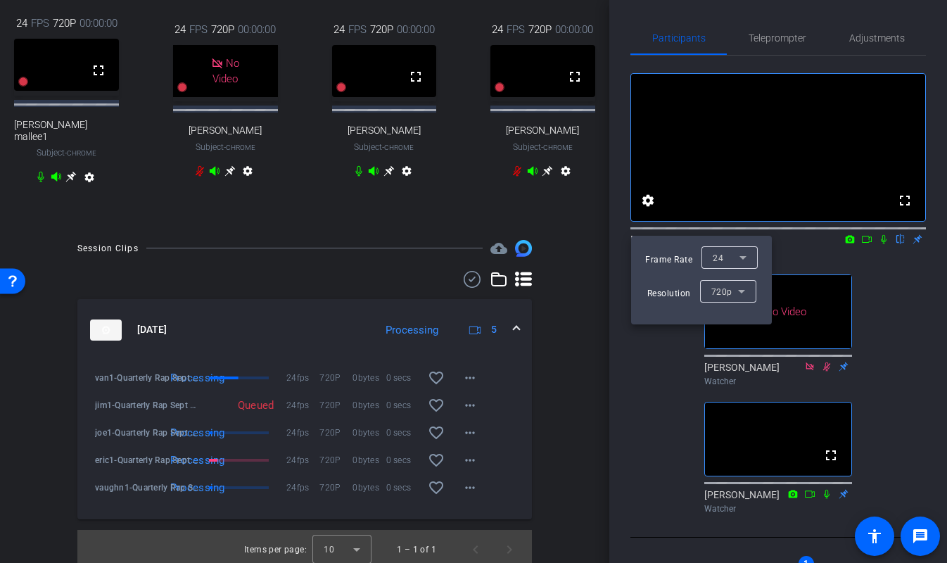
click at [642, 217] on div at bounding box center [473, 281] width 947 height 563
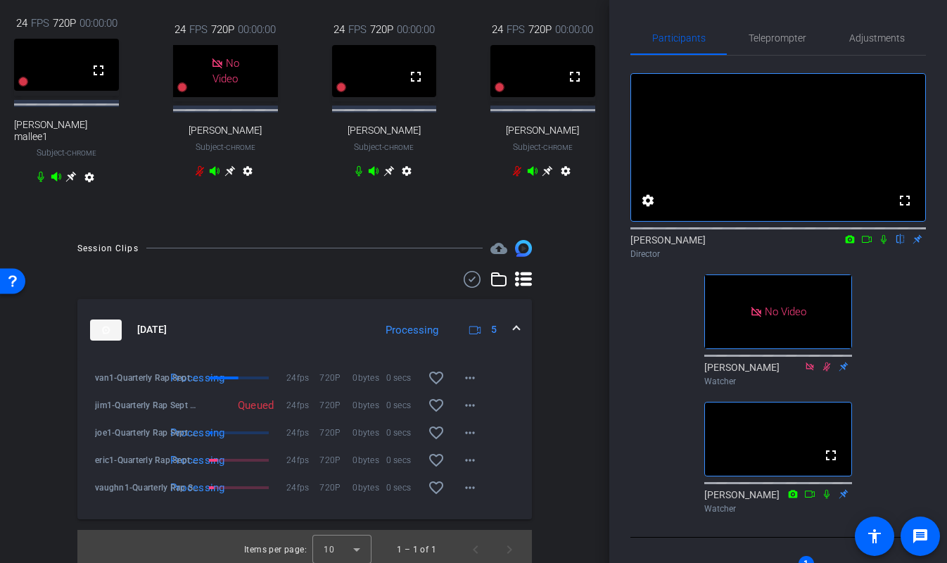
click at [650, 367] on div "fullscreen settings EJ Massa flip Director No Video Paul Voss Watcher fullscree…" at bounding box center [779, 288] width 296 height 464
click at [863, 39] on span "Adjustments" at bounding box center [877, 38] width 56 height 10
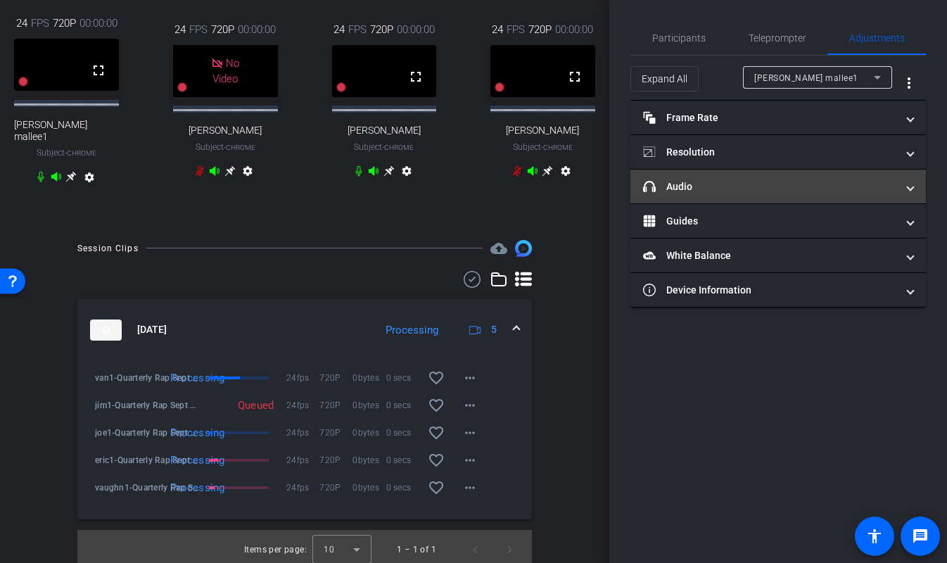
click at [701, 182] on mat-panel-title "headphone icon Audio" at bounding box center [769, 186] width 253 height 15
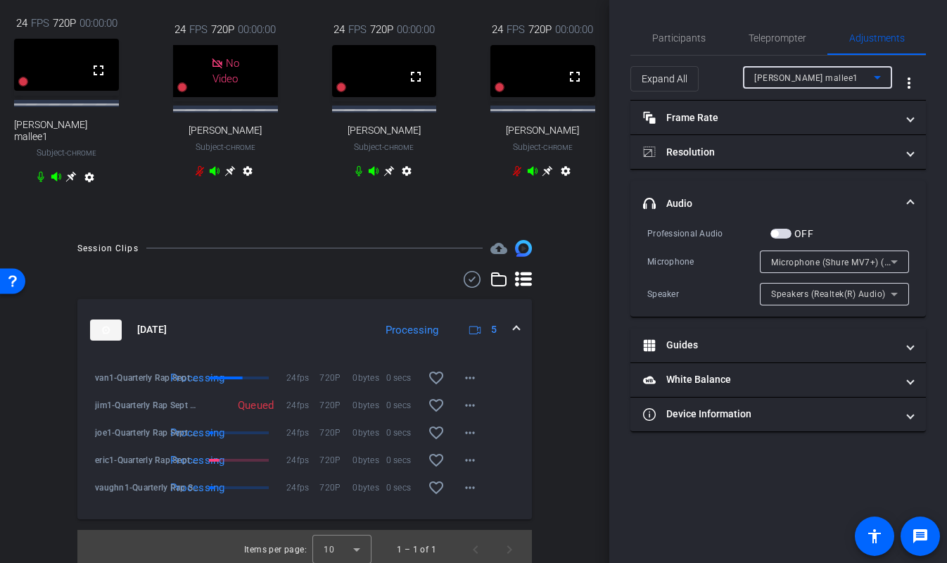
click at [808, 75] on div "joe mallee1" at bounding box center [814, 78] width 120 height 18
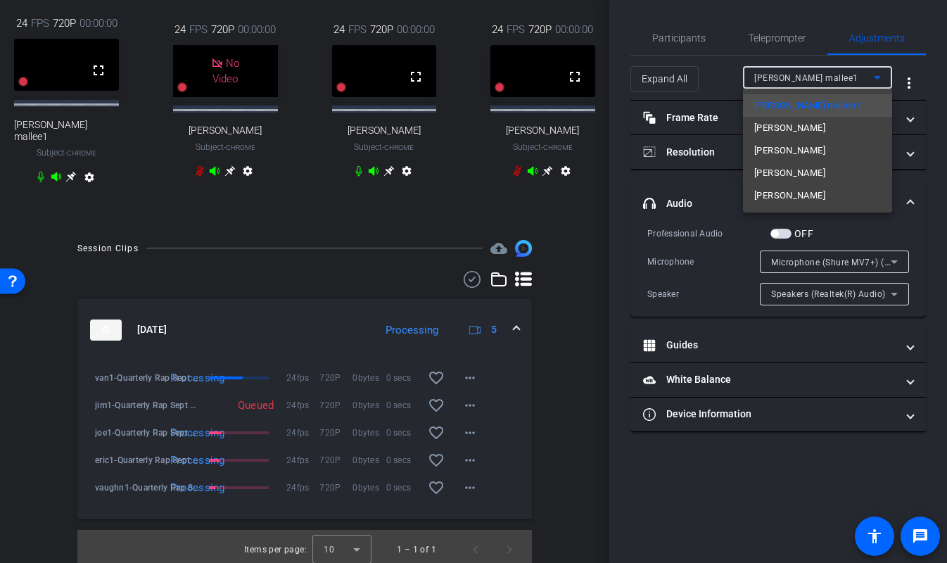
click at [807, 74] on div at bounding box center [473, 281] width 947 height 563
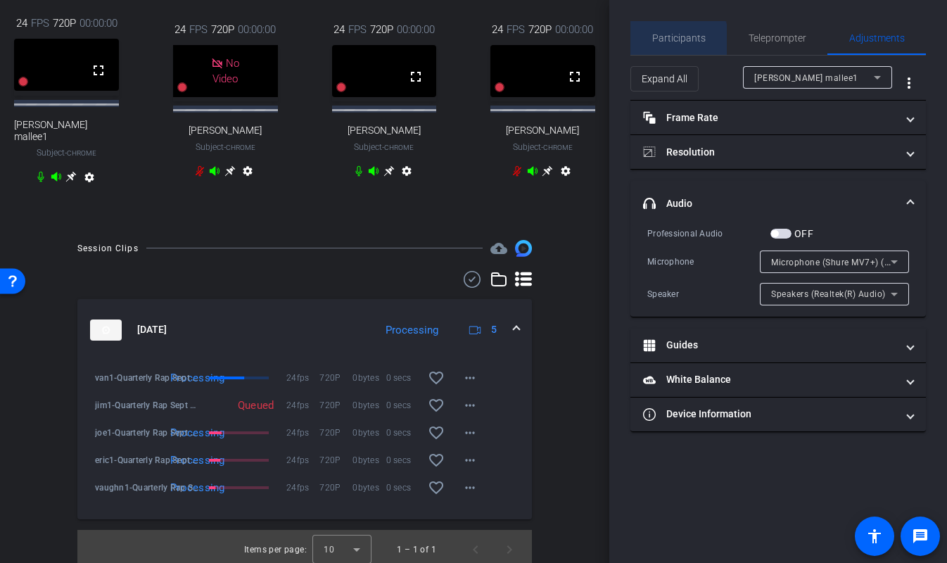
click at [676, 39] on span "Participants" at bounding box center [678, 38] width 53 height 10
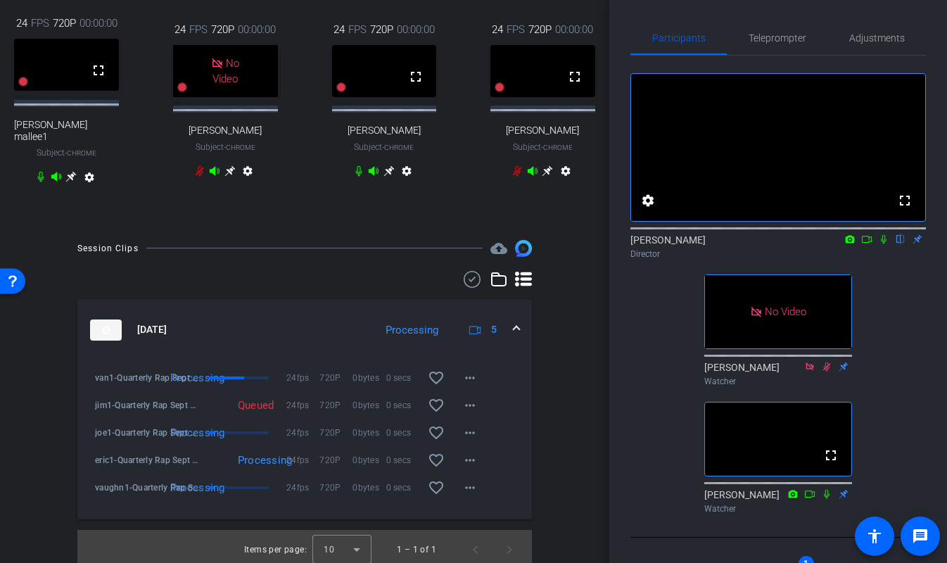
click at [608, 302] on div "arrow_back Quarterly Rap Sept 2025 Back to project Send invite account_box grid…" at bounding box center [304, 281] width 609 height 563
click at [697, 260] on div "EJ Massa flip Director" at bounding box center [779, 246] width 296 height 27
click at [879, 244] on icon at bounding box center [883, 239] width 11 height 10
click at [880, 244] on icon at bounding box center [883, 239] width 11 height 10
click at [880, 36] on span "Adjustments" at bounding box center [877, 38] width 56 height 10
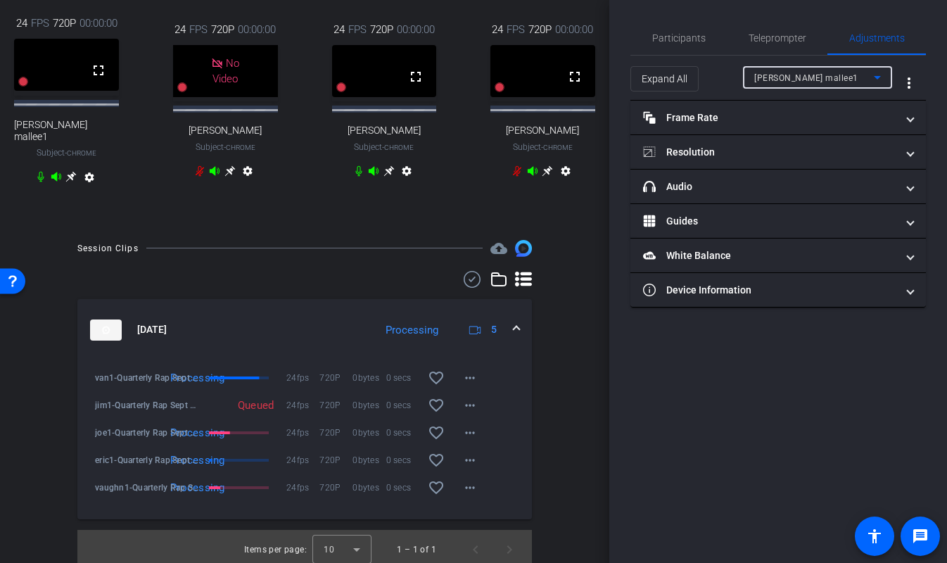
click at [798, 83] on div "joe mallee1" at bounding box center [814, 78] width 120 height 18
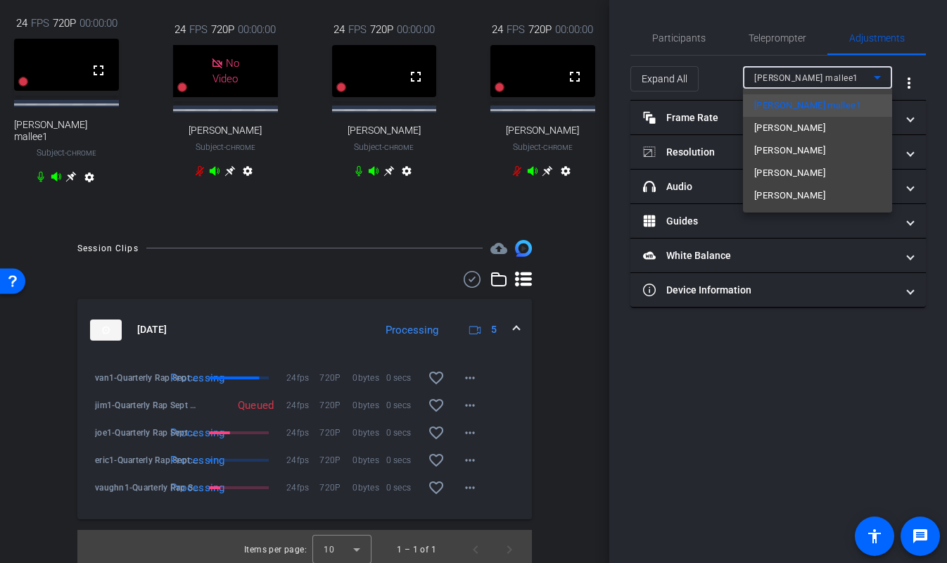
click at [797, 81] on div at bounding box center [473, 281] width 947 height 563
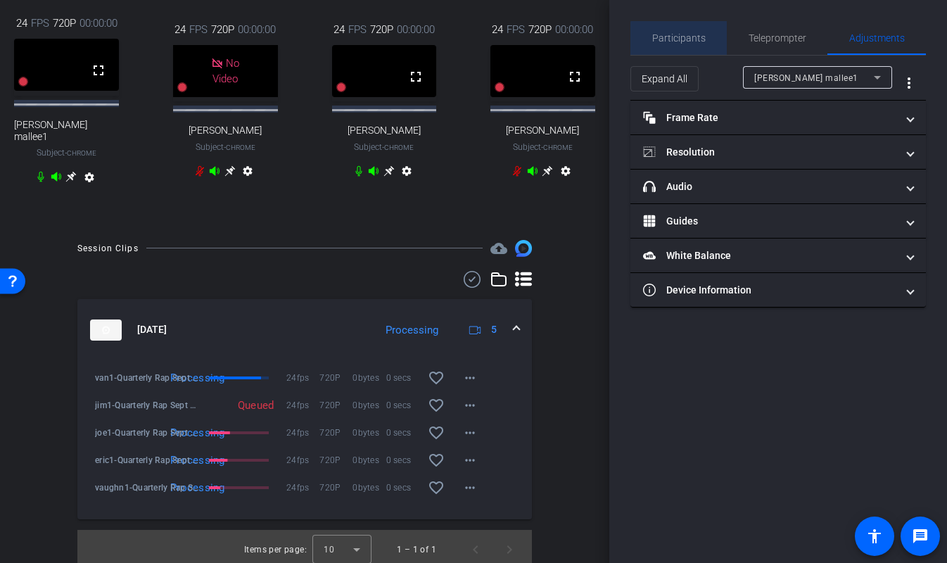
click at [691, 43] on span "Participants" at bounding box center [678, 38] width 53 height 10
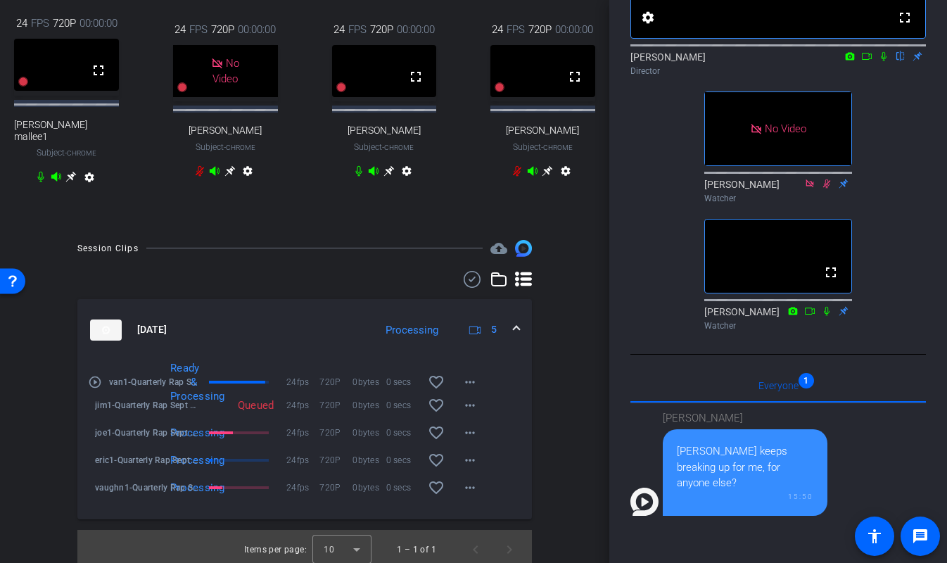
scroll to position [125, 0]
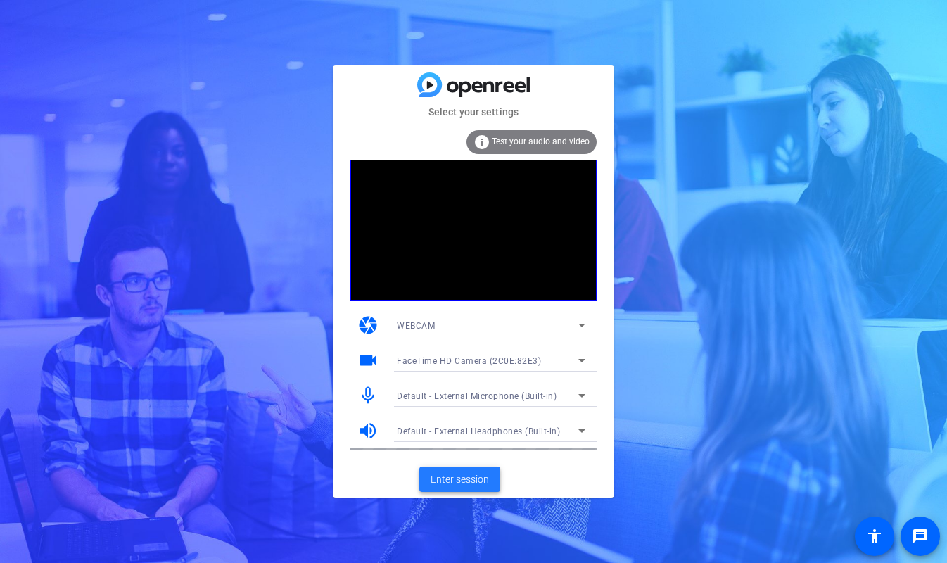
click at [469, 483] on span "Enter session" at bounding box center [460, 479] width 58 height 15
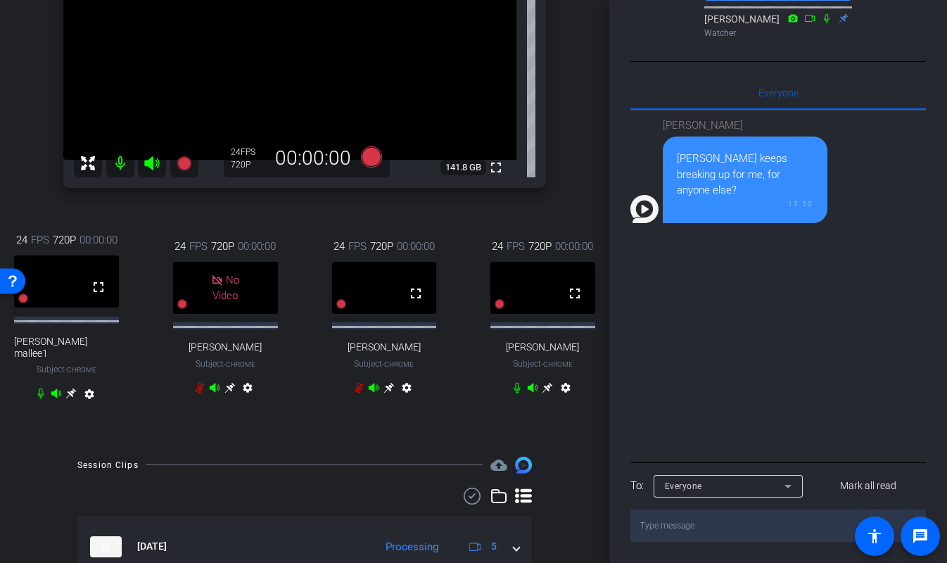
scroll to position [331, 0]
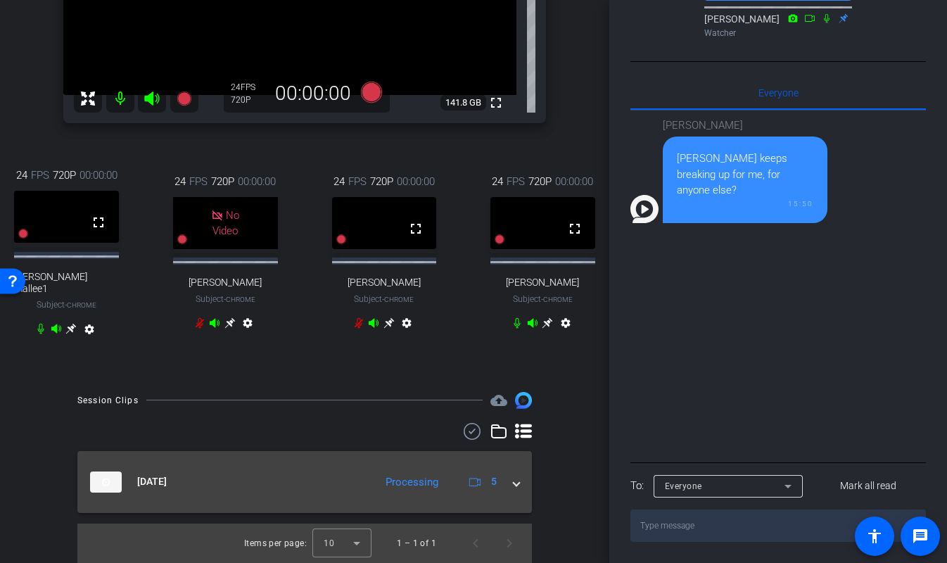
click at [519, 480] on mat-expansion-panel-header "Sep 22, 2025 Processing 5" at bounding box center [304, 482] width 455 height 62
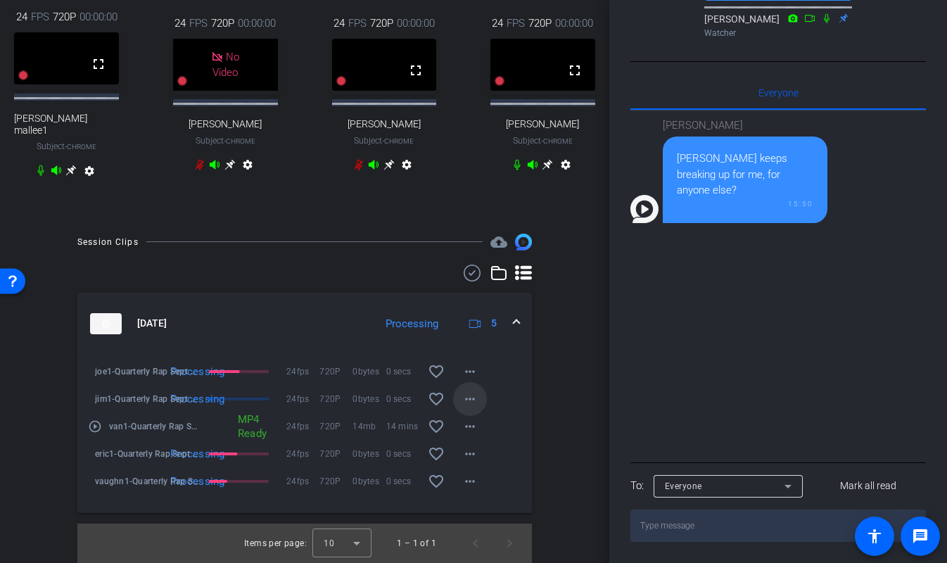
scroll to position [489, 9]
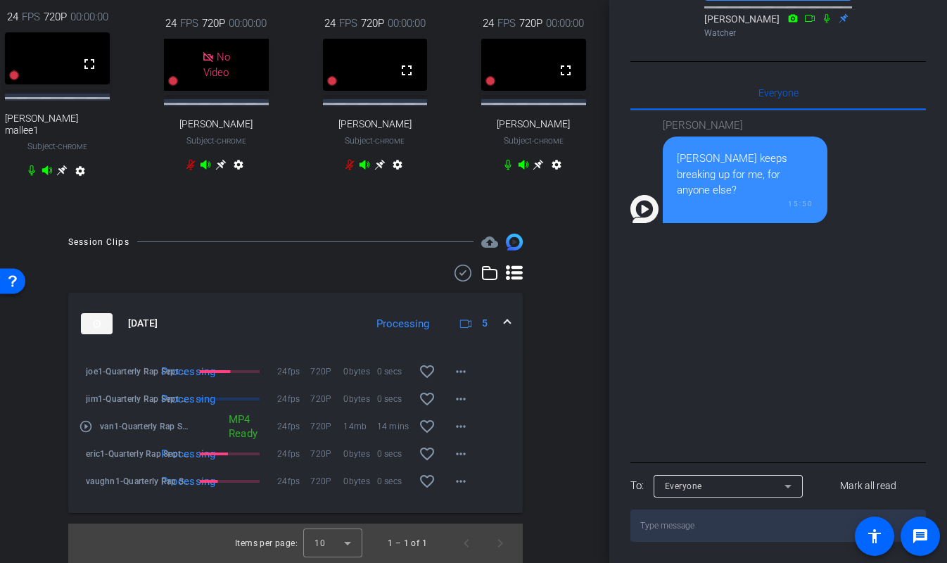
click at [485, 400] on div "joe1-Quarterly Rap Sept 2025-2025-09-22-15-36-48-314-0 Processing 24fps 720P 0b…" at bounding box center [295, 418] width 433 height 127
click at [464, 396] on mat-icon "more_horiz" at bounding box center [460, 399] width 17 height 17
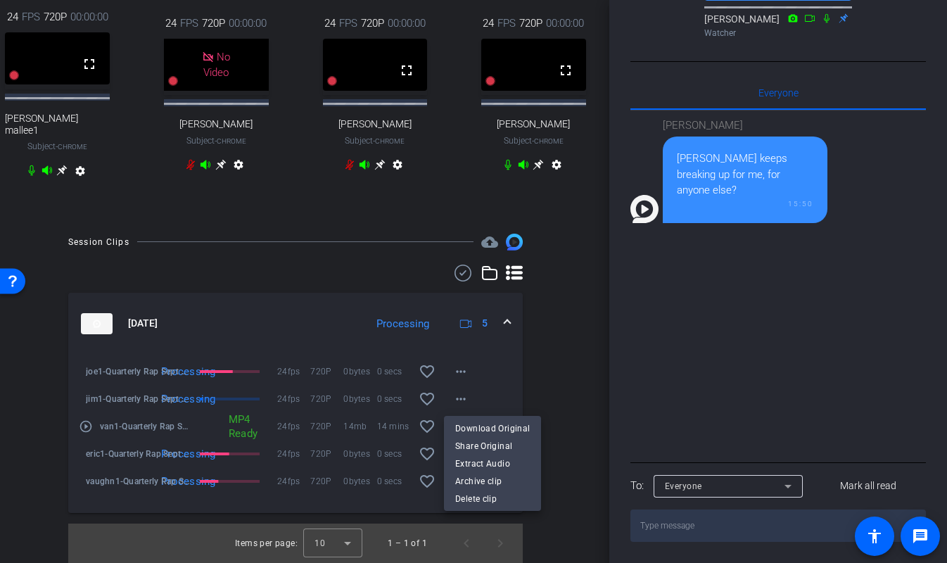
click at [566, 366] on div at bounding box center [473, 281] width 947 height 563
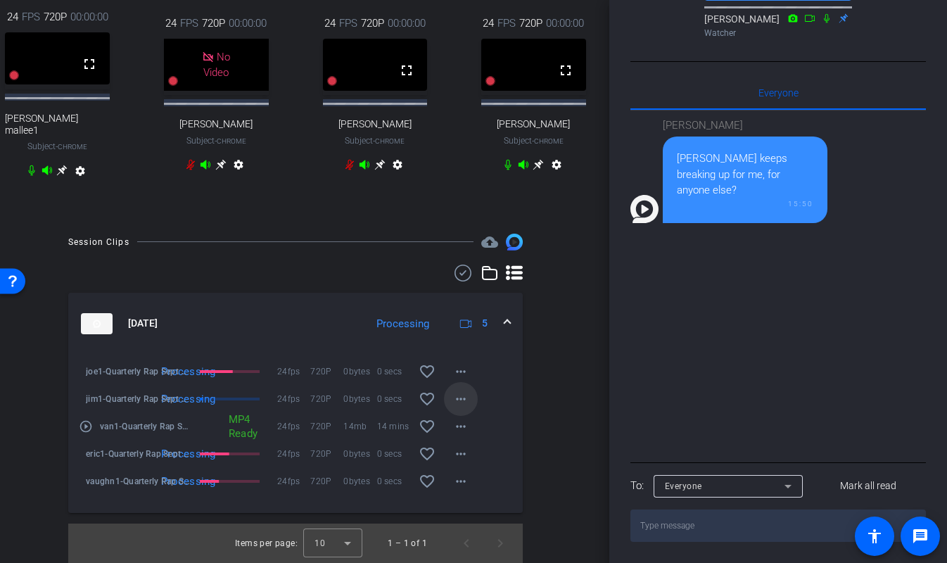
click at [455, 404] on mat-icon "more_horiz" at bounding box center [460, 399] width 17 height 17
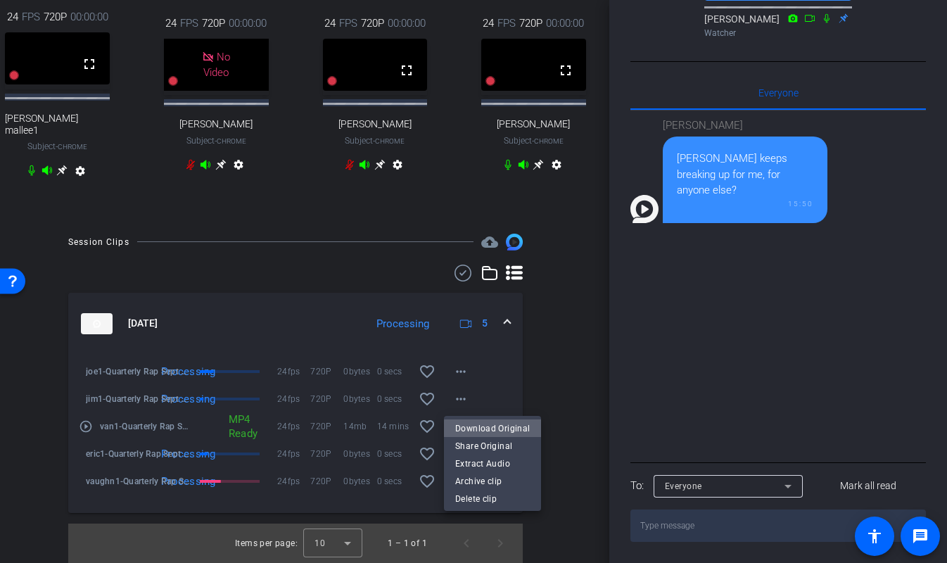
click at [517, 431] on span "Download Original" at bounding box center [492, 427] width 75 height 17
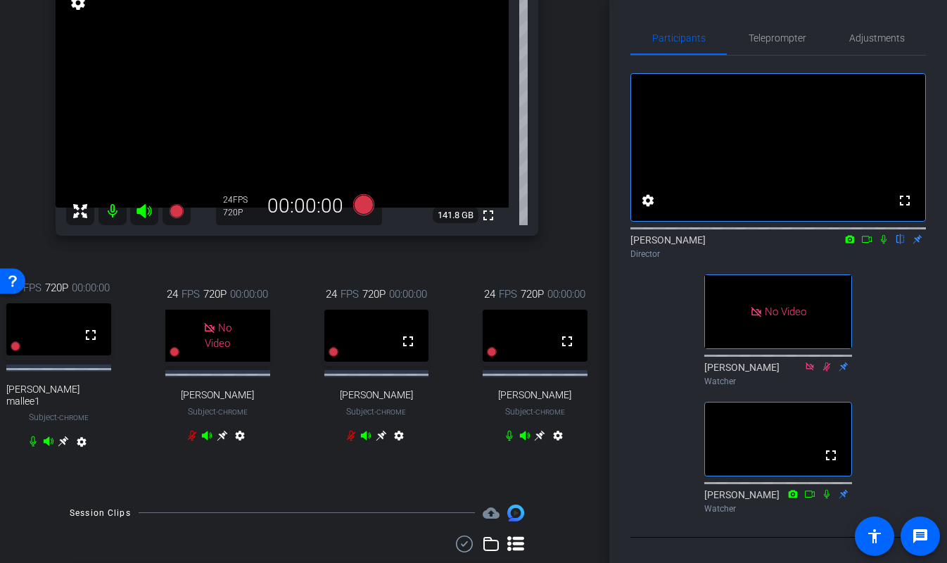
scroll to position [156, 8]
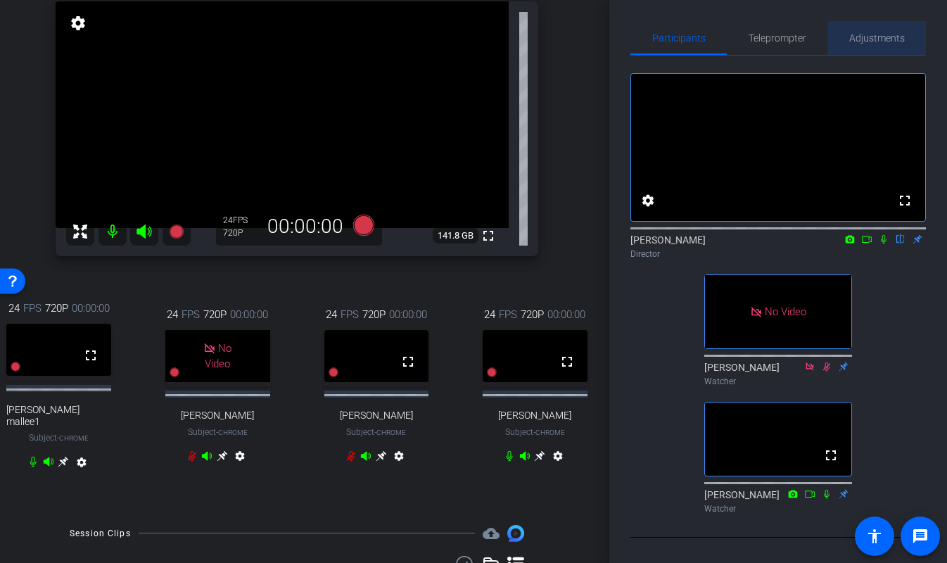
click at [861, 45] on span "Adjustments" at bounding box center [877, 38] width 56 height 34
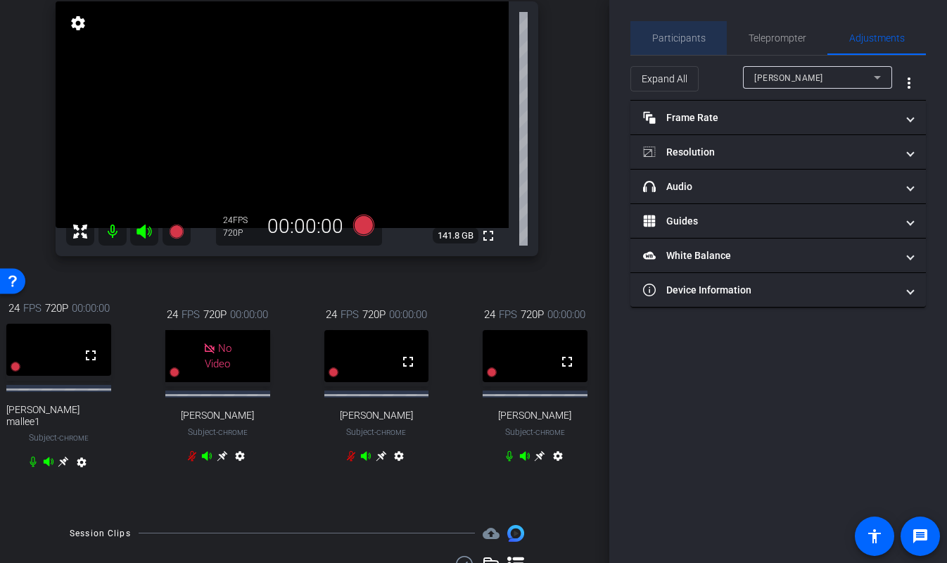
click at [690, 44] on span "Participants" at bounding box center [678, 38] width 53 height 34
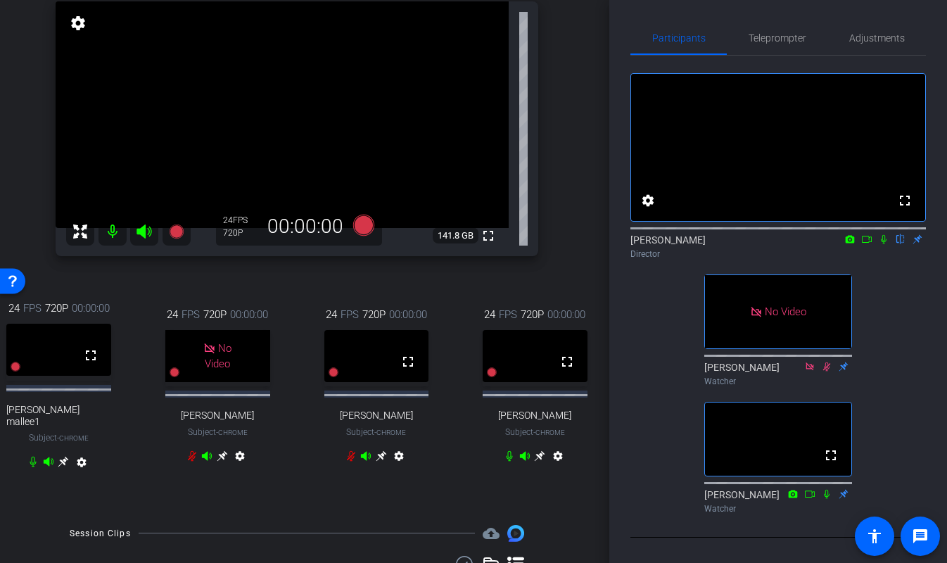
click at [535, 356] on video at bounding box center [535, 356] width 105 height 52
click at [541, 462] on icon at bounding box center [539, 455] width 11 height 11
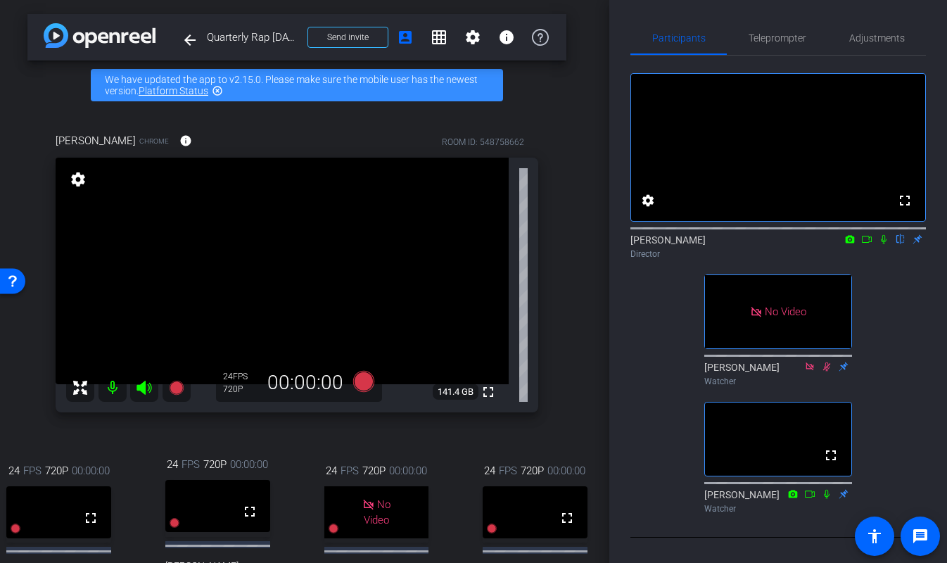
scroll to position [22, 8]
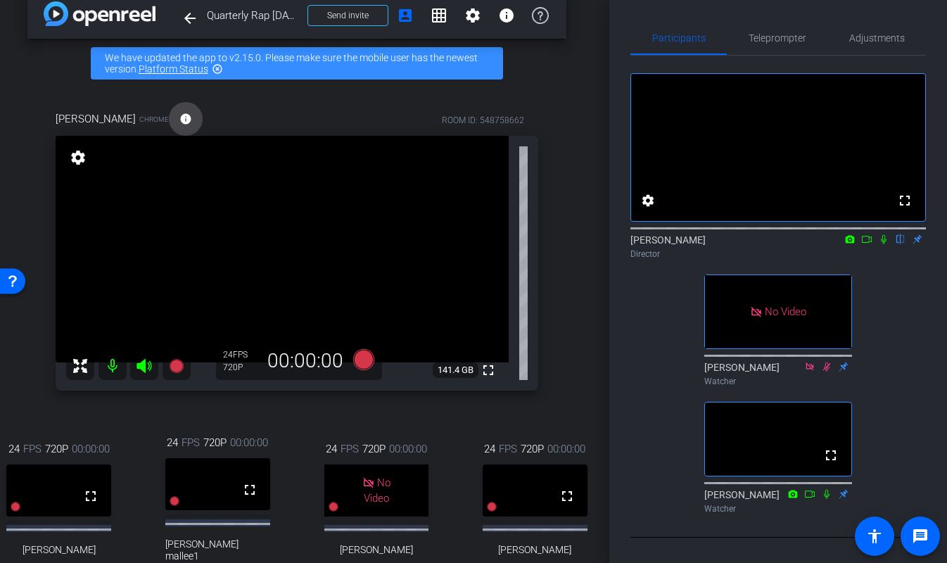
click at [179, 114] on mat-icon "info" at bounding box center [185, 119] width 13 height 13
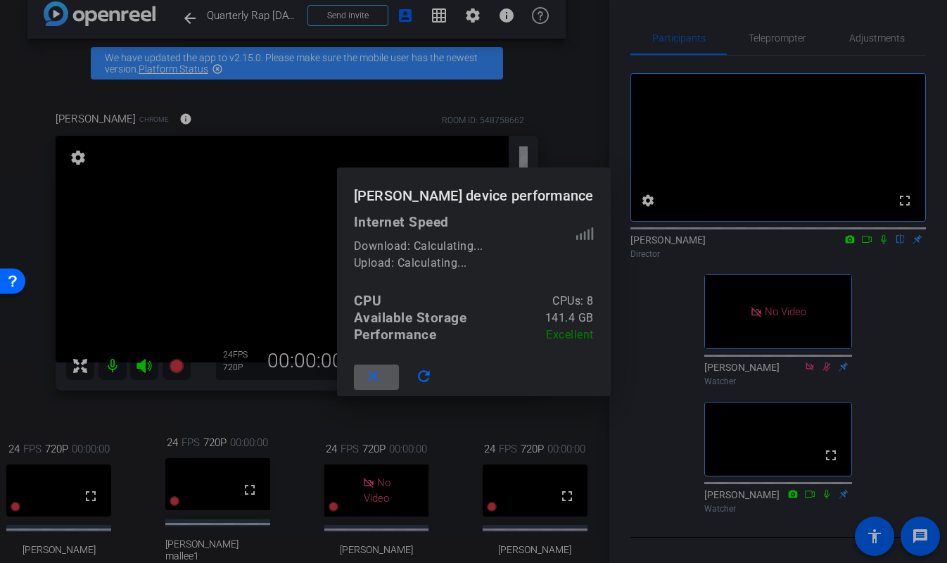
click at [156, 115] on div at bounding box center [473, 281] width 947 height 563
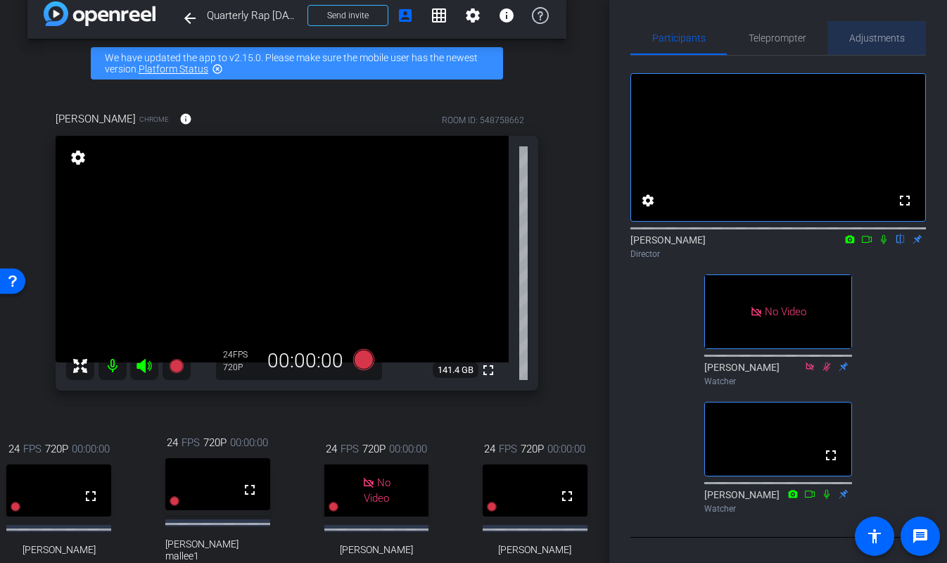
click at [875, 37] on span "Adjustments" at bounding box center [877, 38] width 56 height 10
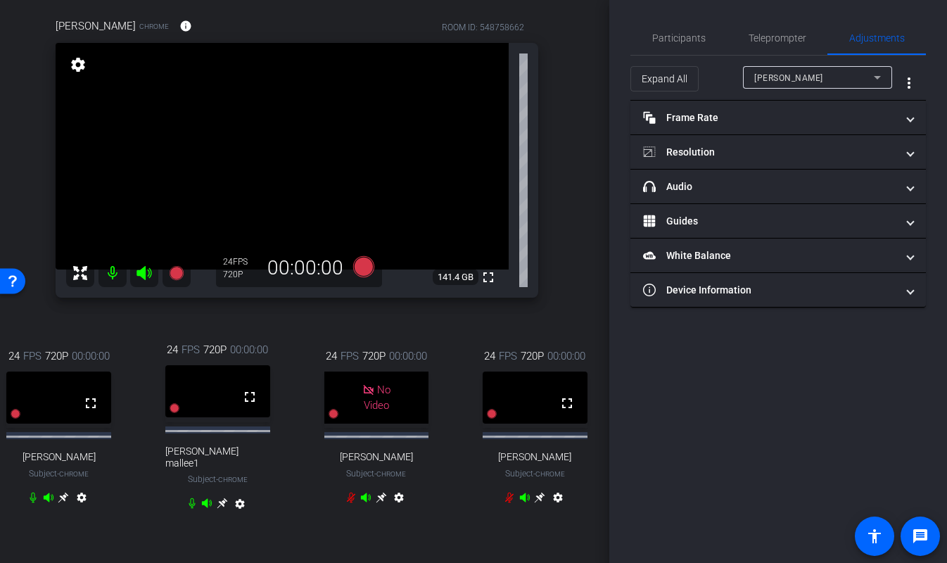
scroll to position [182, 8]
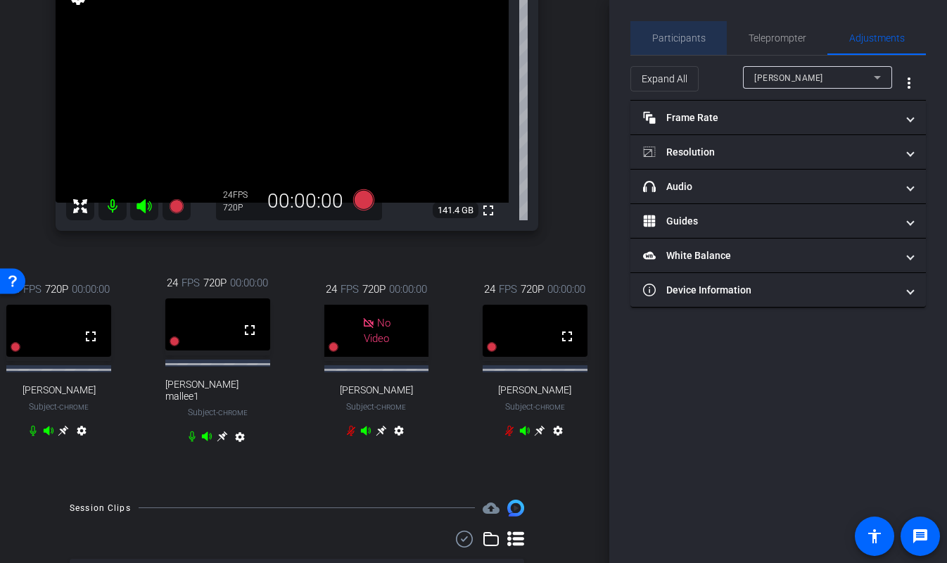
click at [679, 35] on span "Participants" at bounding box center [678, 38] width 53 height 10
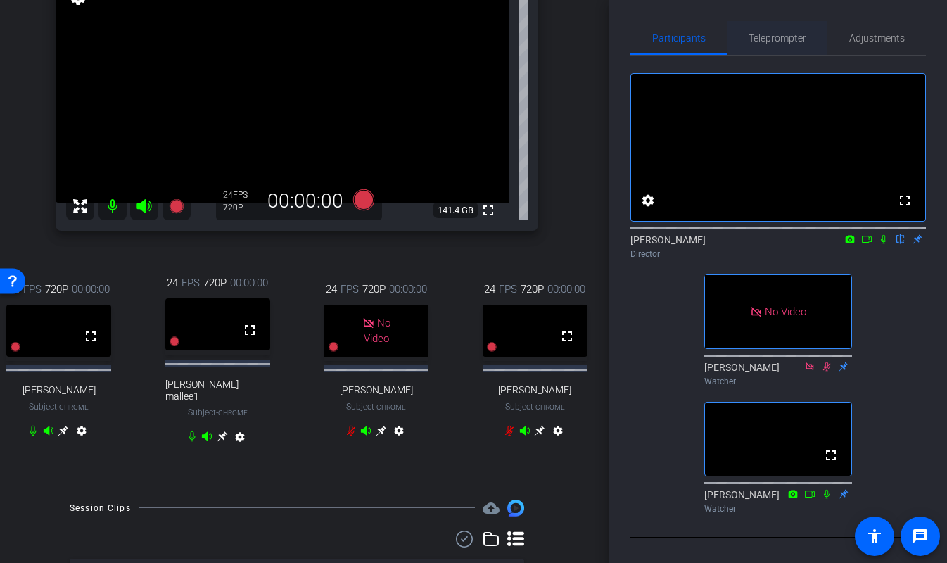
click at [792, 34] on span "Teleprompter" at bounding box center [778, 38] width 58 height 10
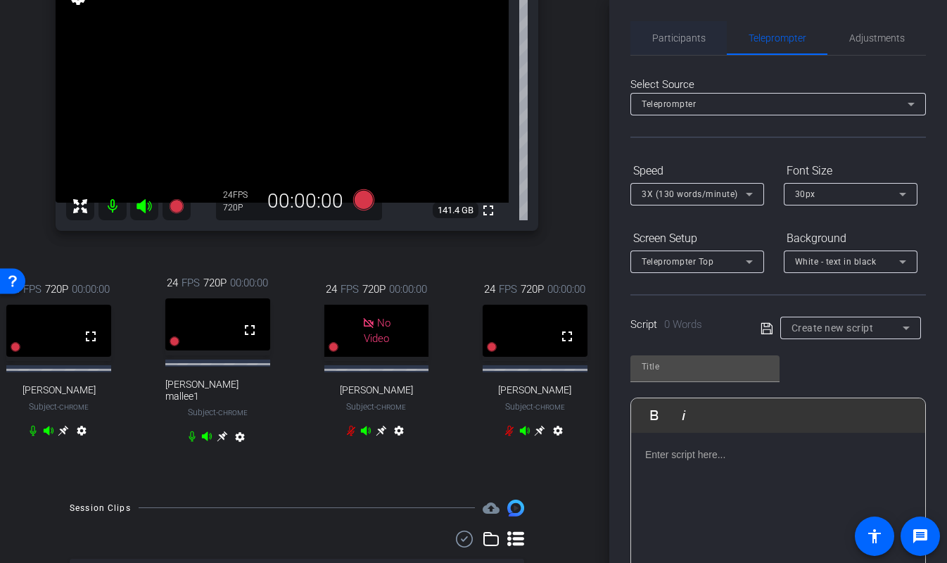
click at [687, 34] on span "Participants" at bounding box center [678, 38] width 53 height 10
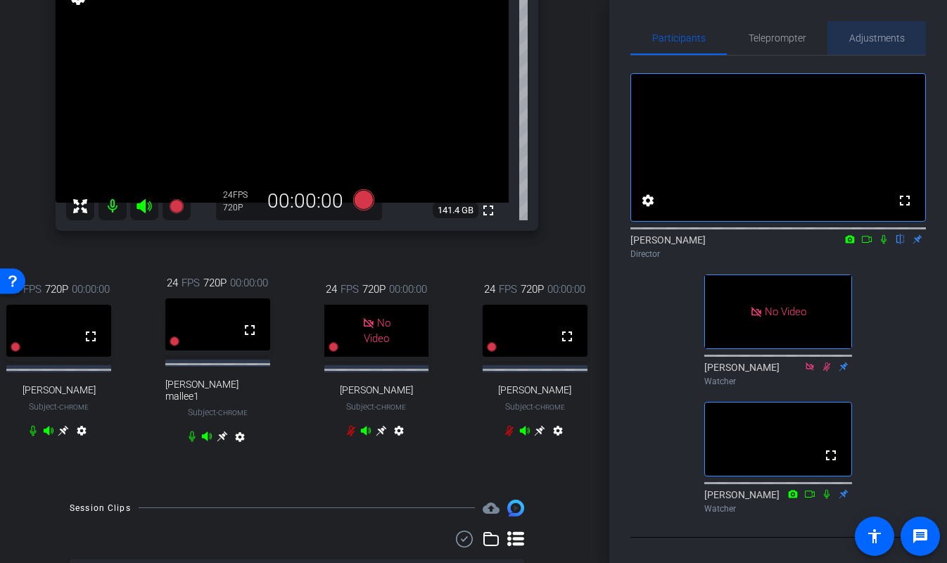
click at [863, 38] on span "Adjustments" at bounding box center [877, 38] width 56 height 10
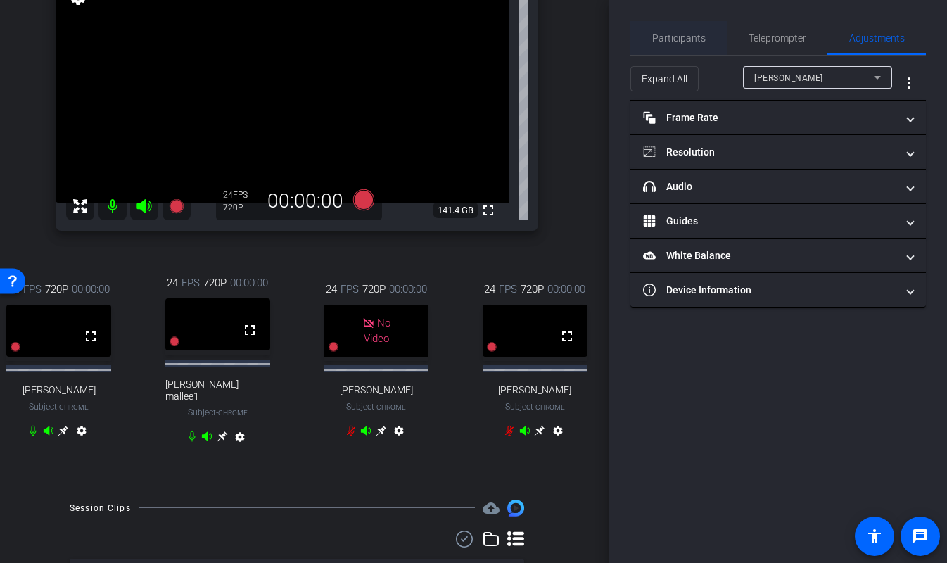
click at [702, 42] on span "Participants" at bounding box center [678, 38] width 53 height 10
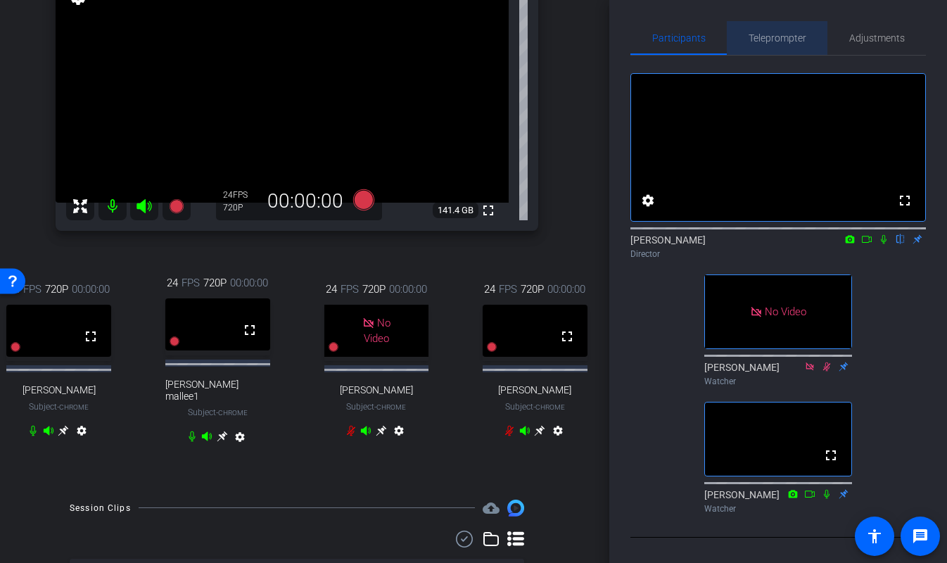
click at [744, 44] on div "Teleprompter" at bounding box center [777, 38] width 101 height 34
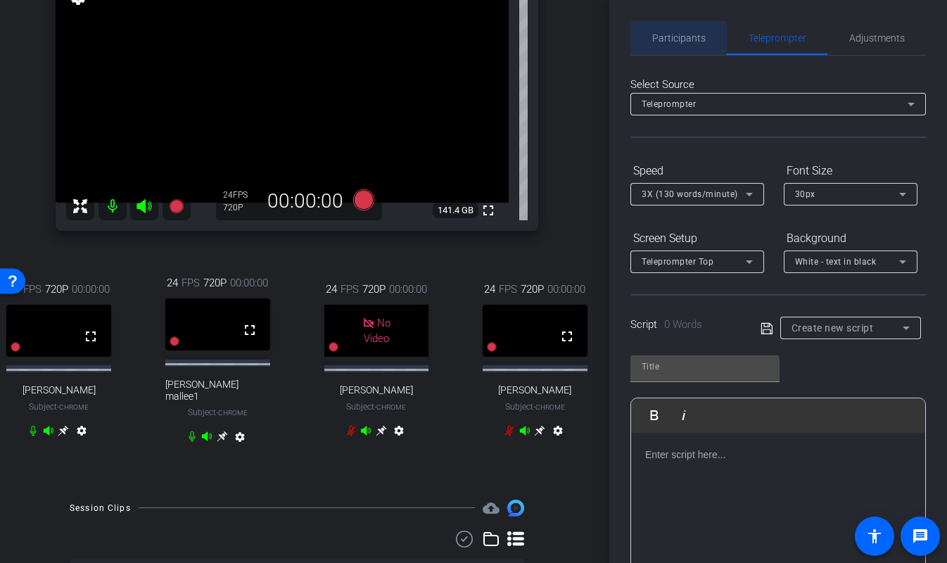
click at [666, 45] on span "Participants" at bounding box center [678, 38] width 53 height 34
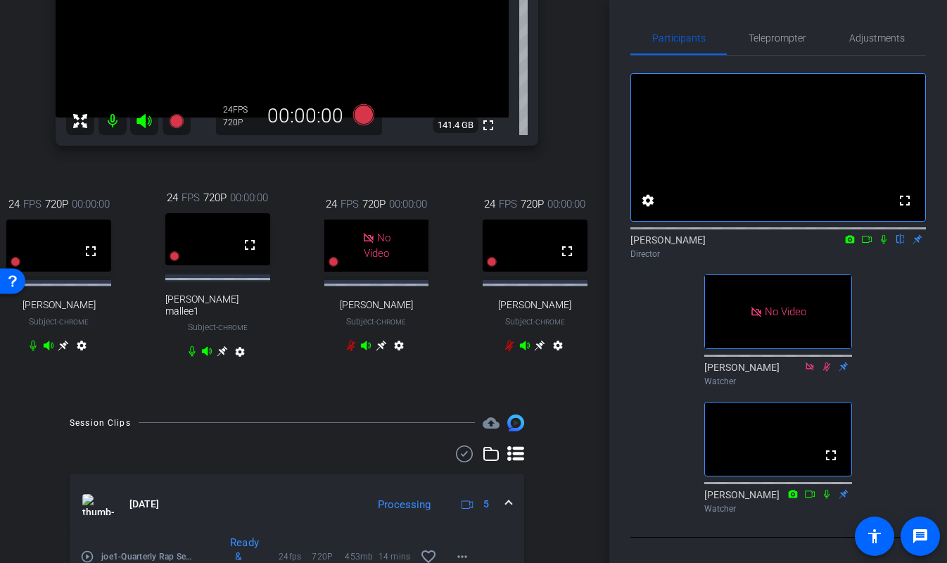
scroll to position [130, 8]
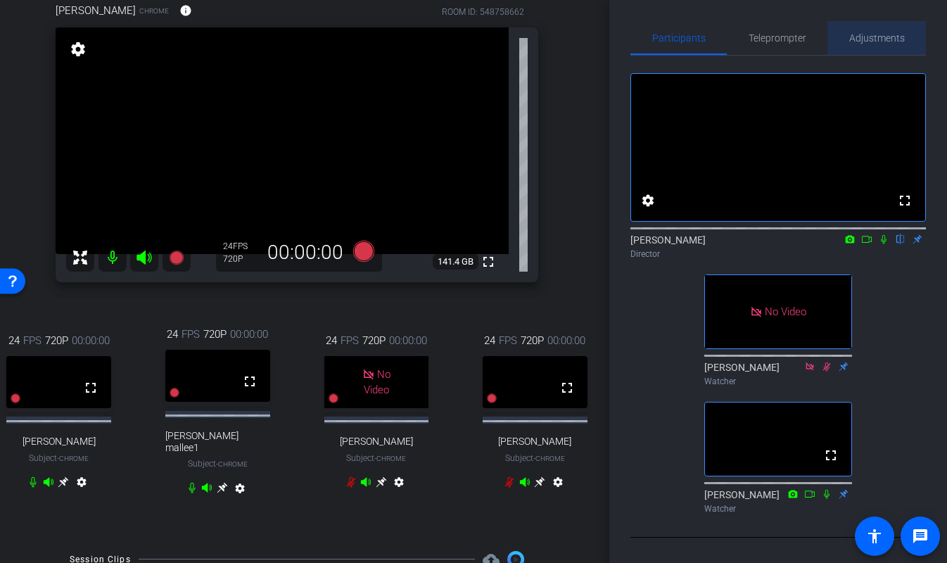
click at [870, 46] on span "Adjustments" at bounding box center [877, 38] width 56 height 34
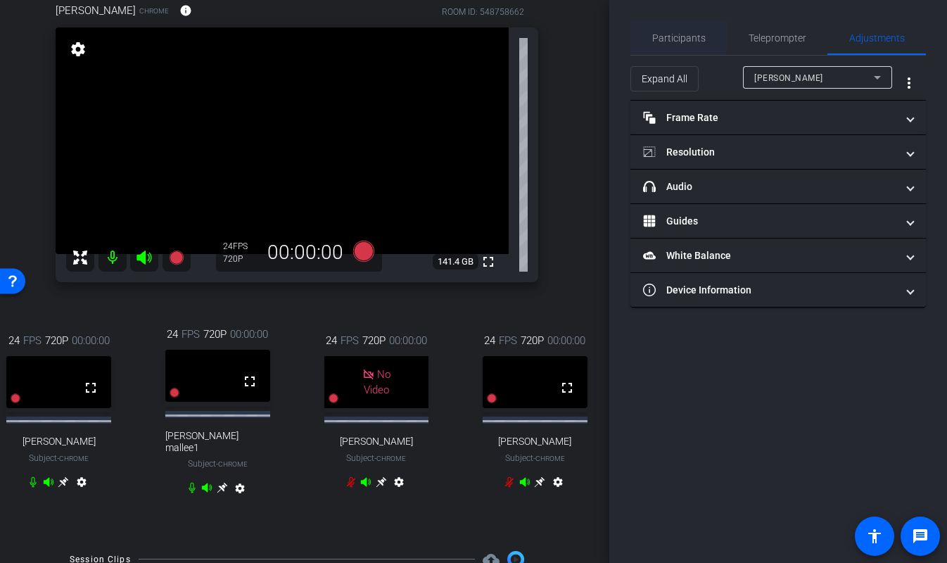
click at [702, 36] on span "Participants" at bounding box center [678, 38] width 53 height 10
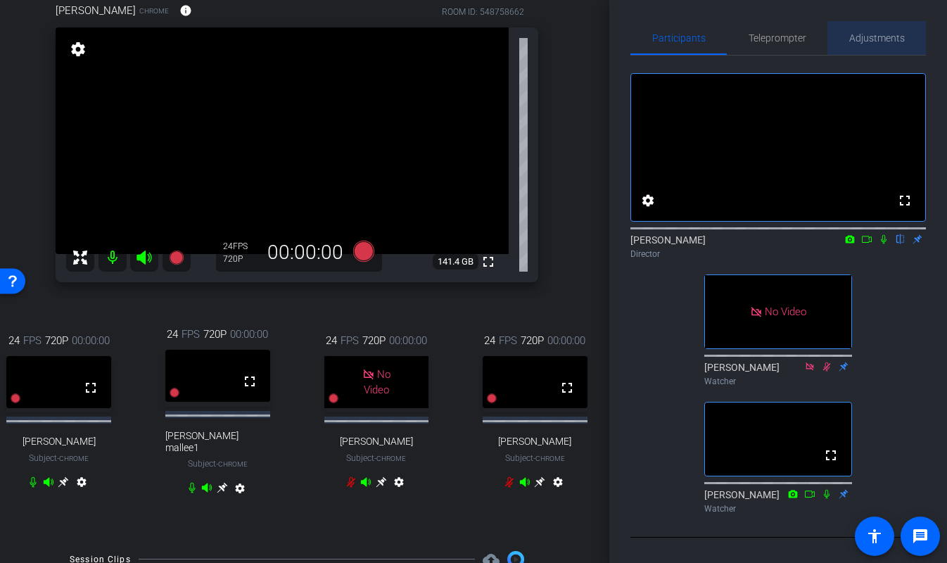
click at [868, 39] on span "Adjustments" at bounding box center [877, 38] width 56 height 10
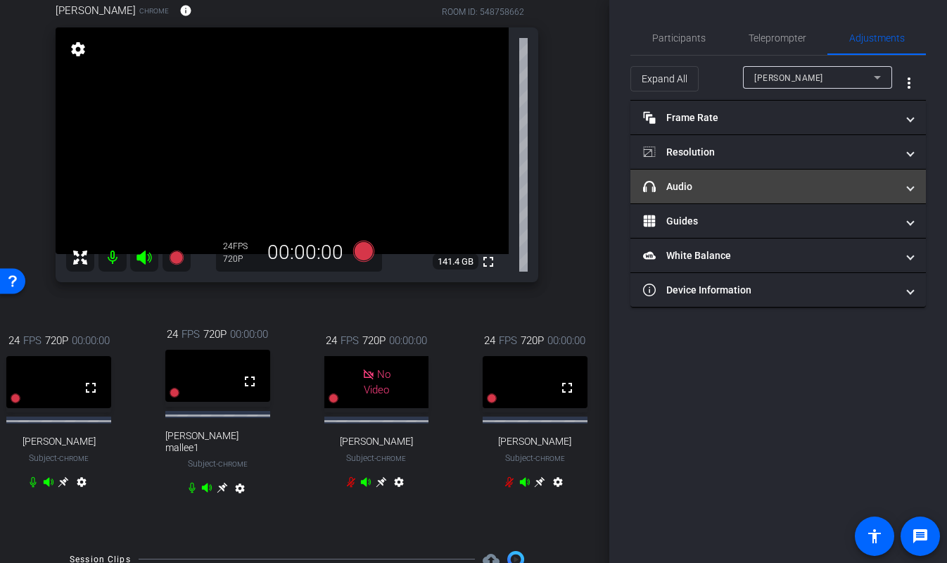
click at [732, 179] on mat-panel-title "headphone icon Audio" at bounding box center [769, 186] width 253 height 15
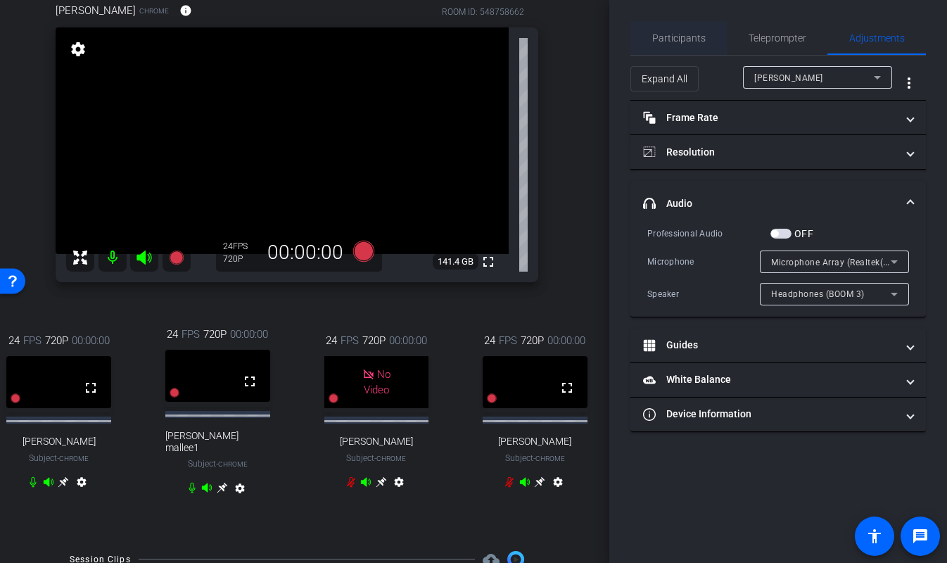
click at [692, 48] on span "Participants" at bounding box center [678, 38] width 53 height 34
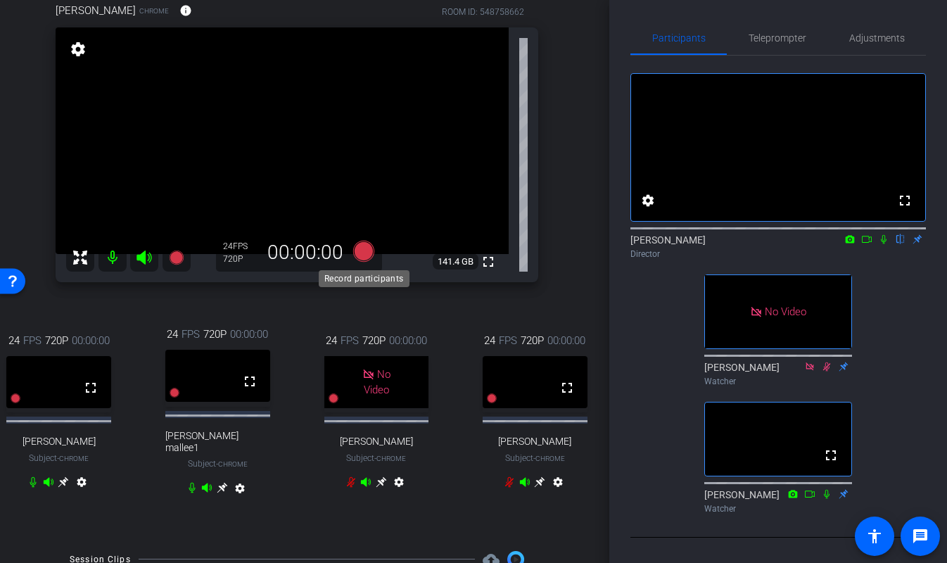
click at [362, 249] on icon at bounding box center [363, 251] width 21 height 21
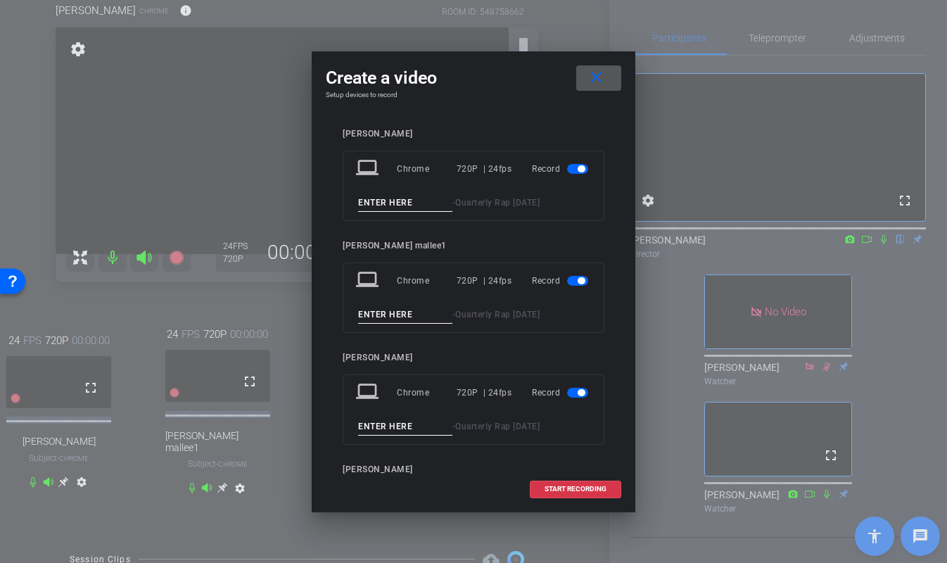
click at [426, 202] on input at bounding box center [405, 203] width 94 height 18
type input "eric2"
click at [387, 320] on input at bounding box center [405, 315] width 94 height 18
type input "joe2"
click at [393, 424] on input at bounding box center [405, 427] width 94 height 18
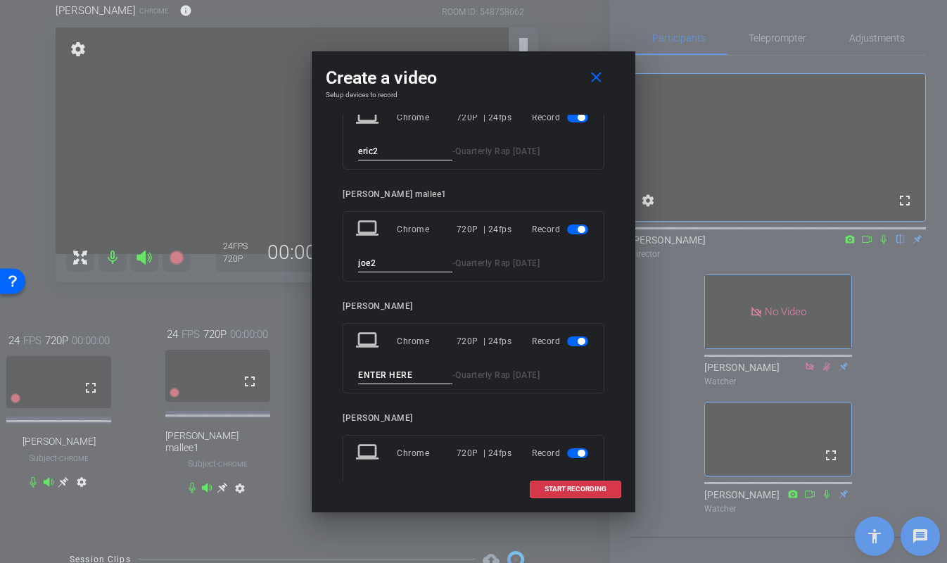
scroll to position [54, 0]
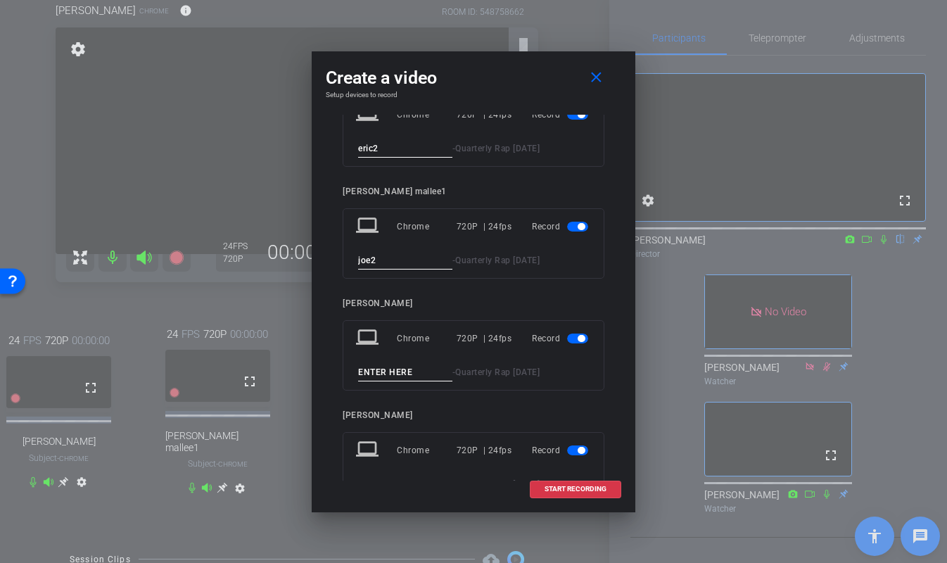
type input "b"
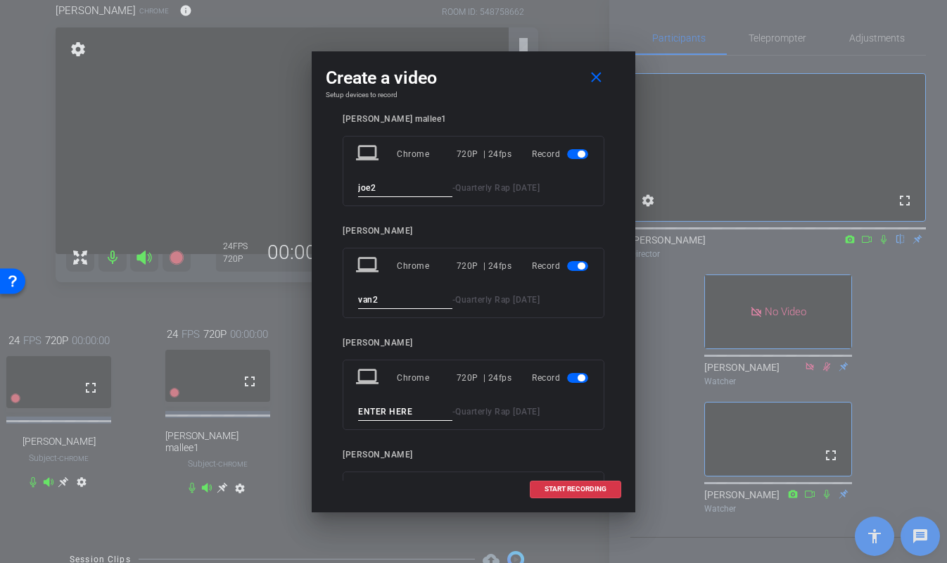
scroll to position [134, 0]
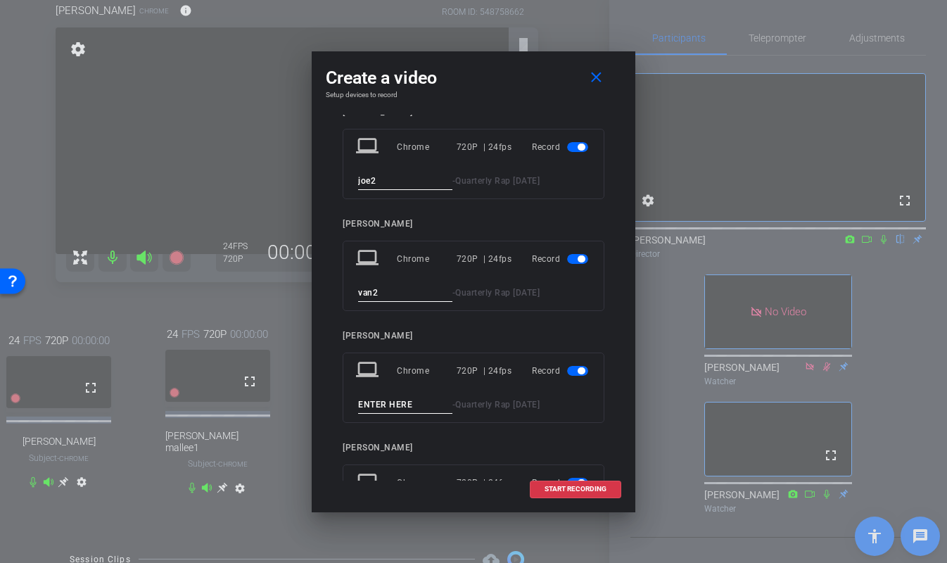
type input "van2"
click at [396, 400] on input at bounding box center [405, 405] width 94 height 18
type input "b"
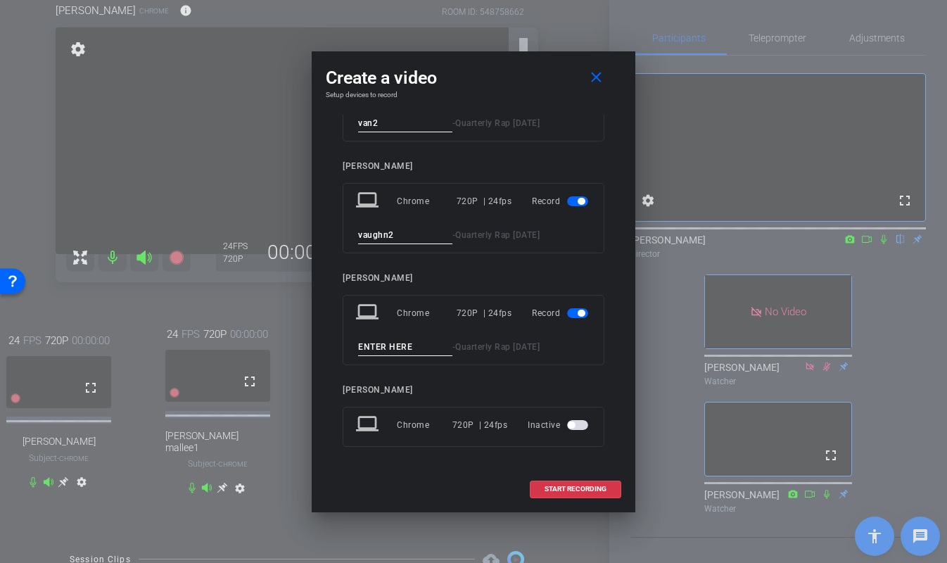
type input "vaughn2"
click at [388, 348] on input at bounding box center [405, 347] width 94 height 18
type input "jim2"
click at [597, 495] on span at bounding box center [576, 489] width 90 height 34
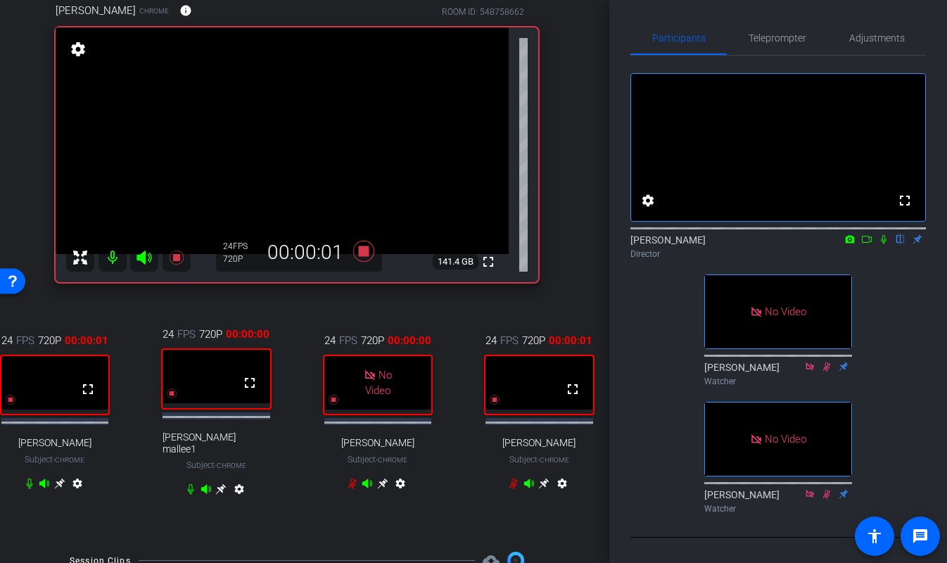
click at [885, 244] on icon at bounding box center [884, 239] width 6 height 9
click at [870, 39] on span "Adjustments" at bounding box center [877, 38] width 56 height 10
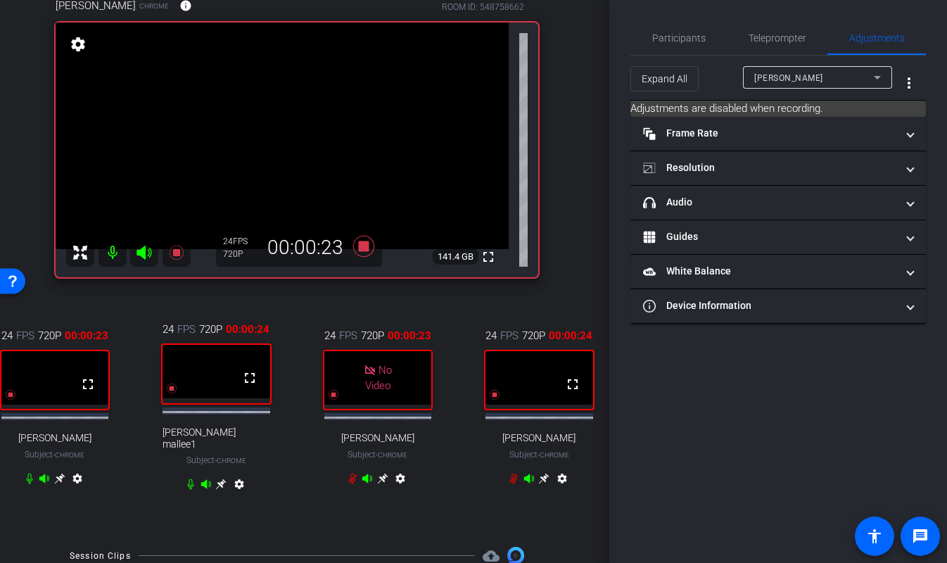
scroll to position [134, 8]
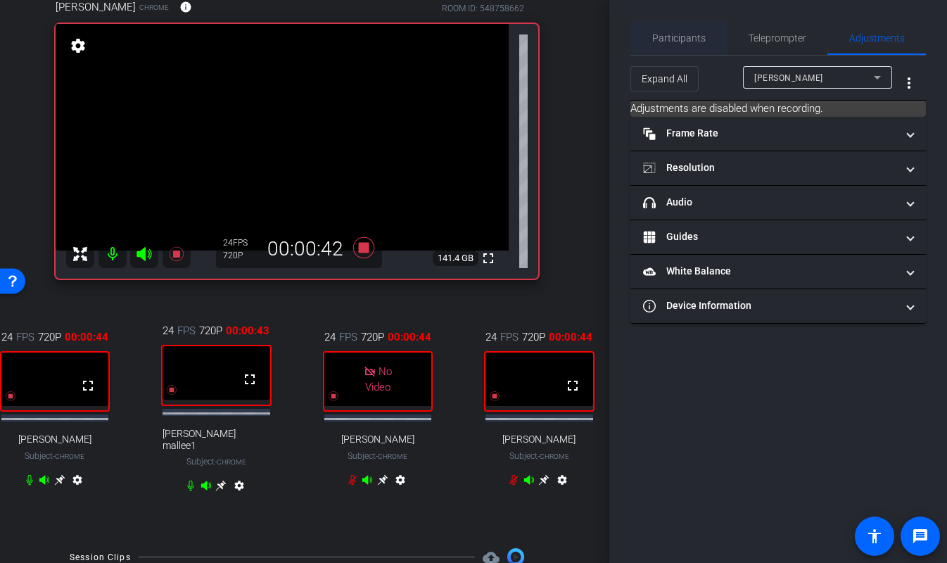
click at [671, 48] on span "Participants" at bounding box center [678, 38] width 53 height 34
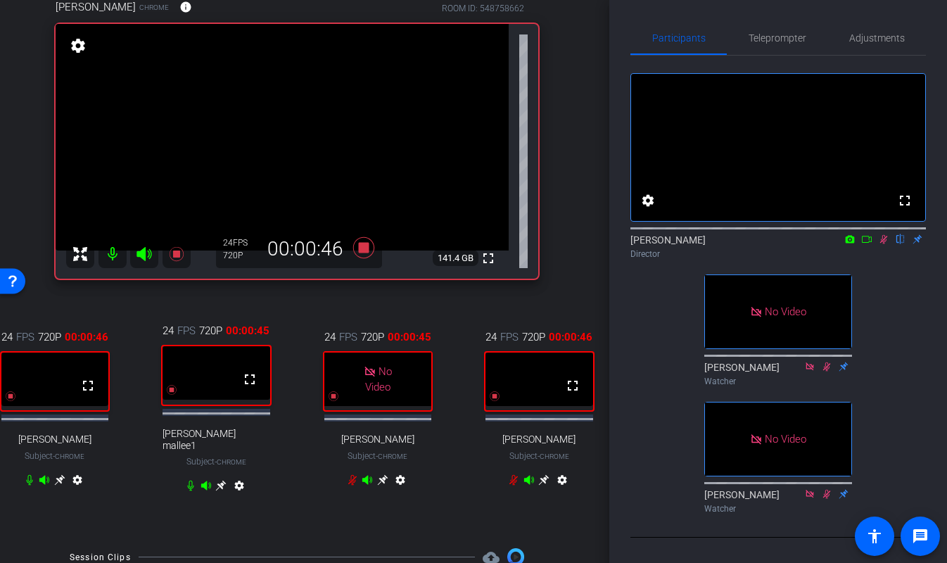
click at [868, 244] on icon at bounding box center [866, 239] width 11 height 10
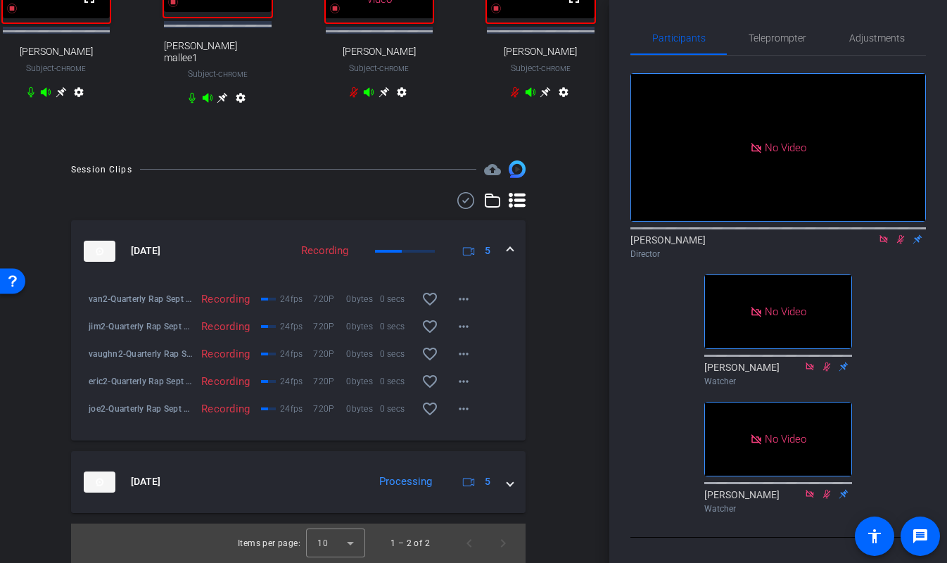
scroll to position [562, 6]
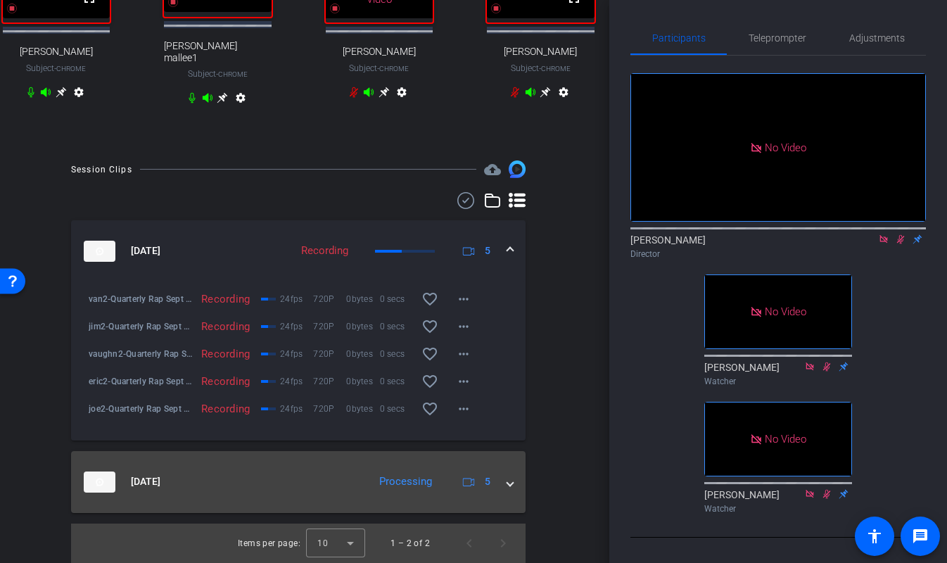
click at [514, 476] on mat-expansion-panel-header "Sep 22, 2025 Processing 5" at bounding box center [298, 482] width 455 height 62
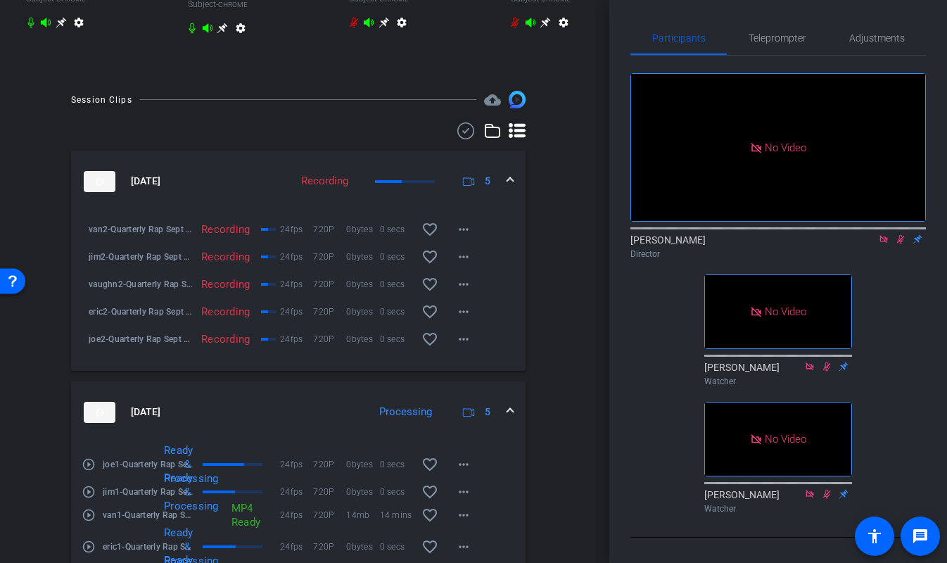
scroll to position [515, 6]
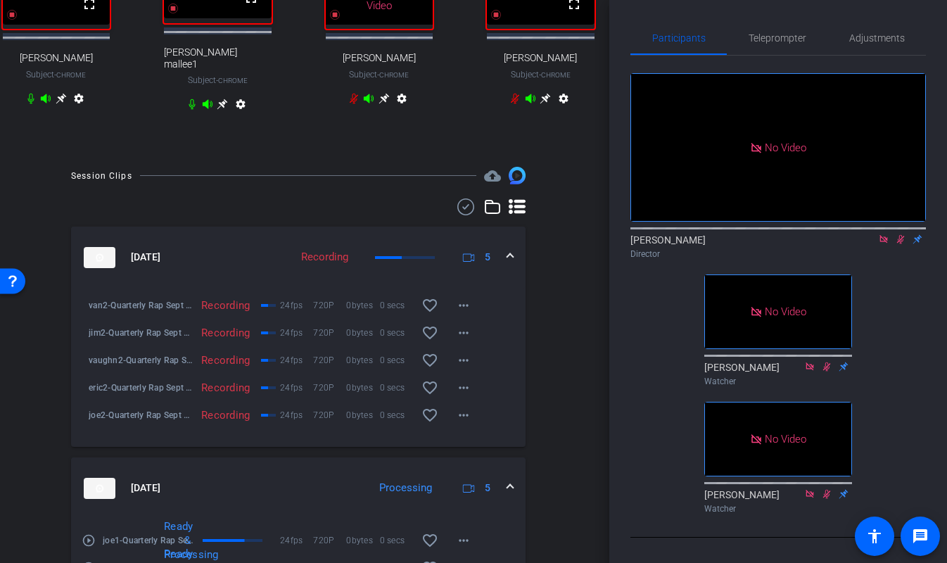
click at [566, 293] on div "Session Clips cloud_upload Sep 22, 2025 Recording 5 van2-Quarterly Rap Sept 202…" at bounding box center [298, 447] width 539 height 560
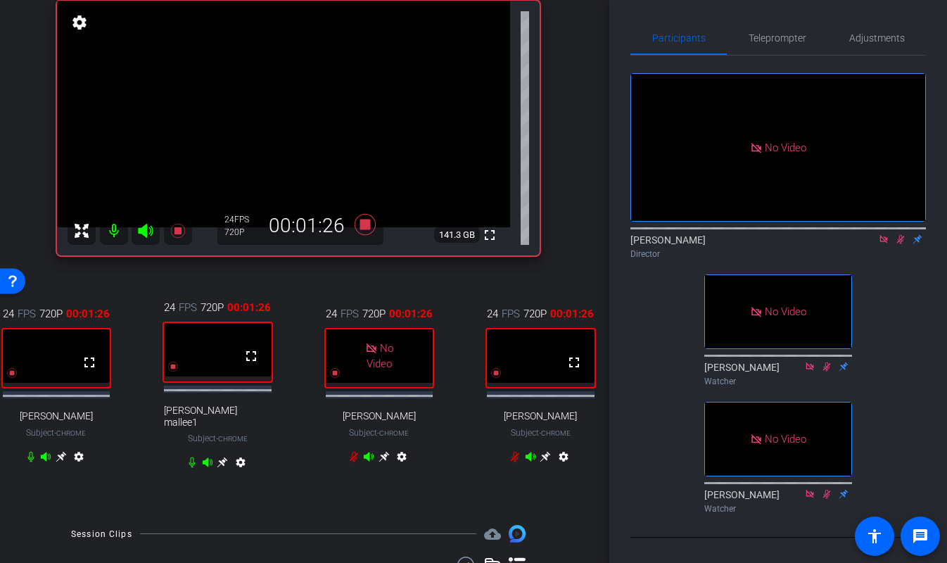
scroll to position [139, 6]
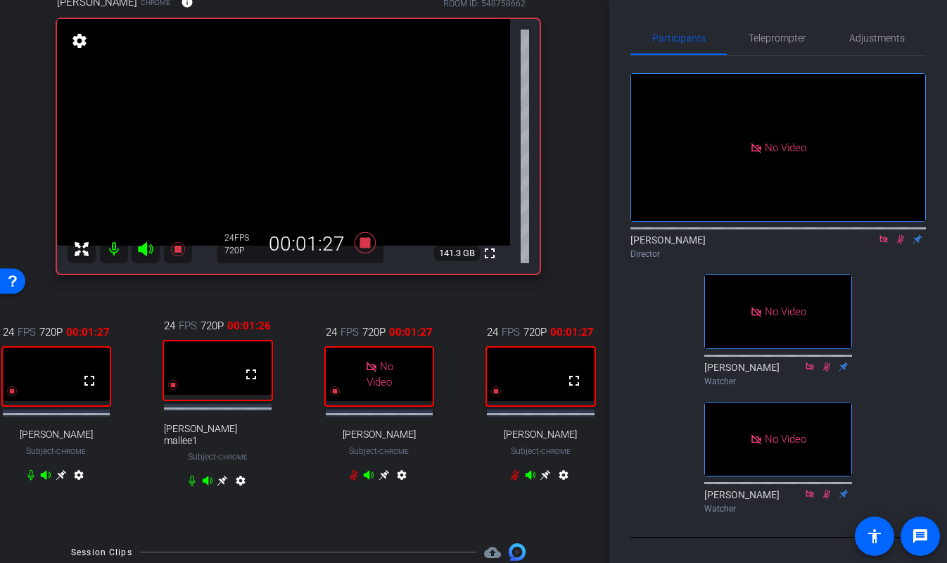
click at [639, 353] on div "No Video EJ Massa Director No Video Paul Voss Watcher No Video Kellie Paluck Wa…" at bounding box center [779, 288] width 296 height 464
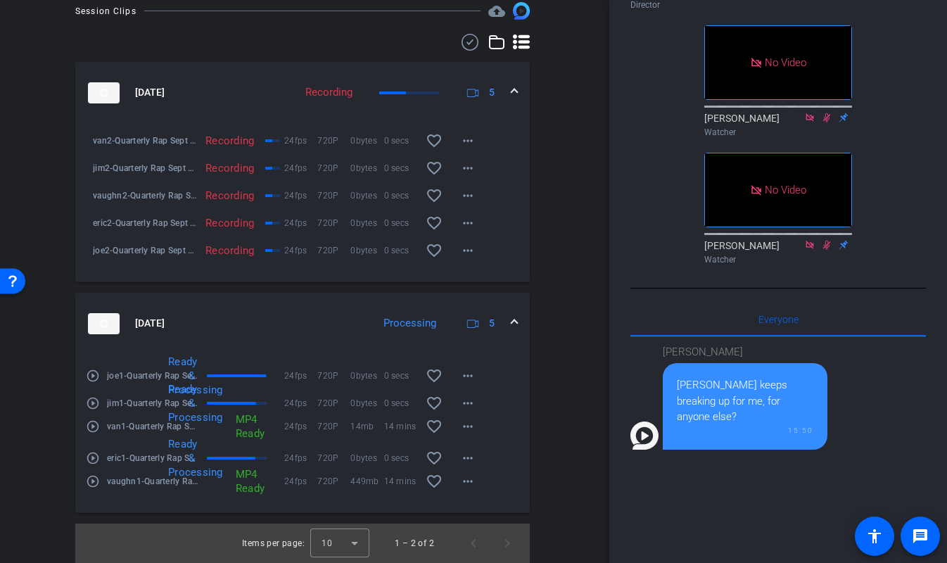
scroll to position [716, 2]
click at [472, 408] on mat-icon "more_horiz" at bounding box center [468, 403] width 17 height 17
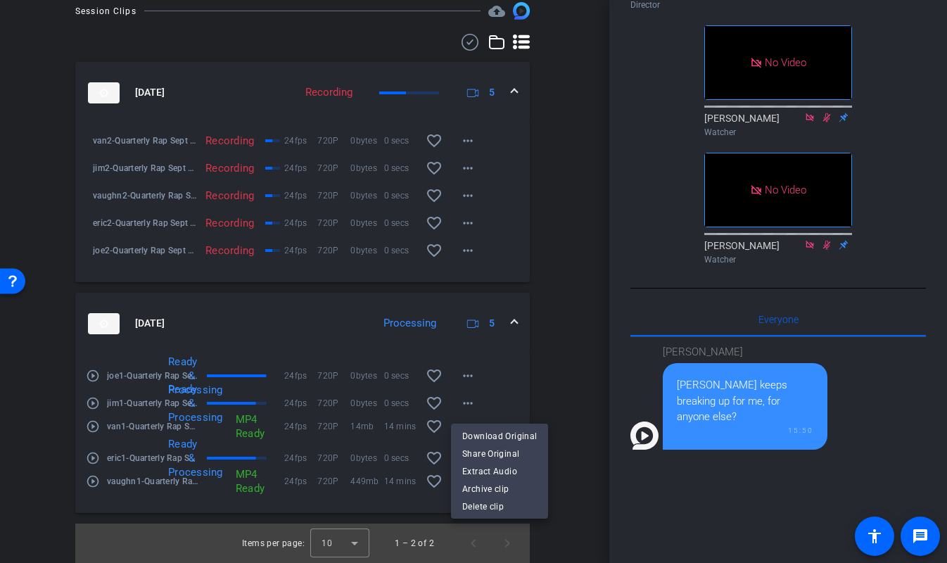
click at [470, 404] on div at bounding box center [473, 281] width 947 height 563
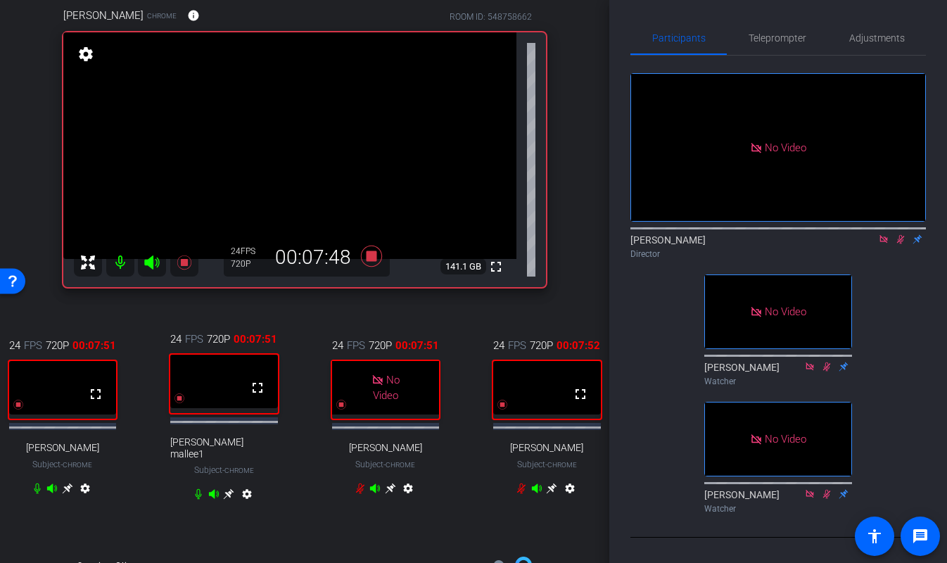
scroll to position [125, 0]
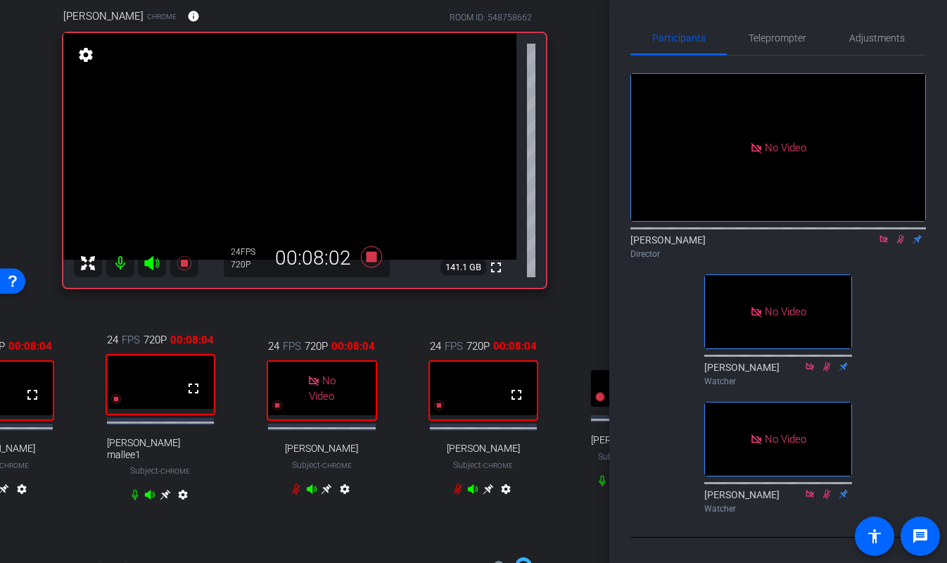
click at [900, 244] on icon at bounding box center [900, 239] width 11 height 10
click at [899, 244] on icon at bounding box center [900, 239] width 11 height 10
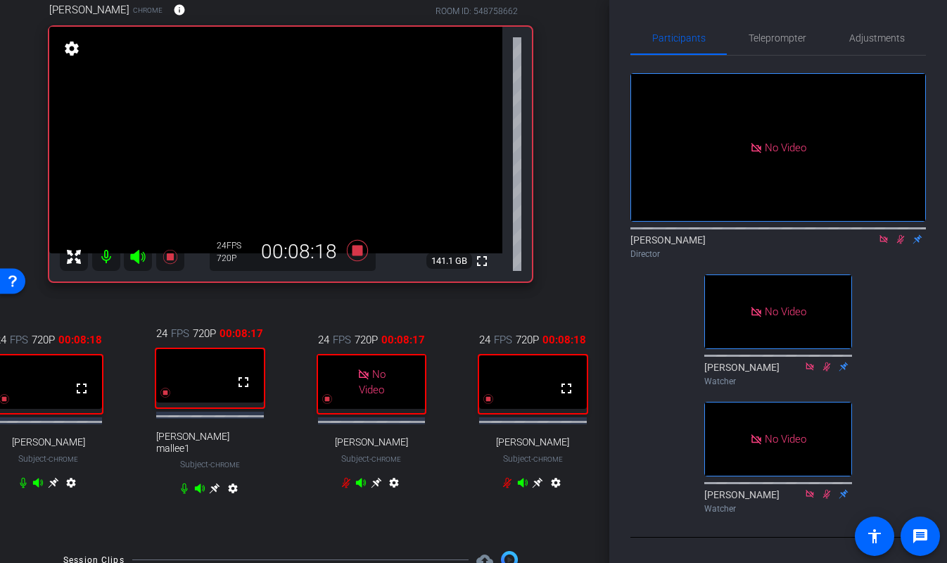
scroll to position [131, 0]
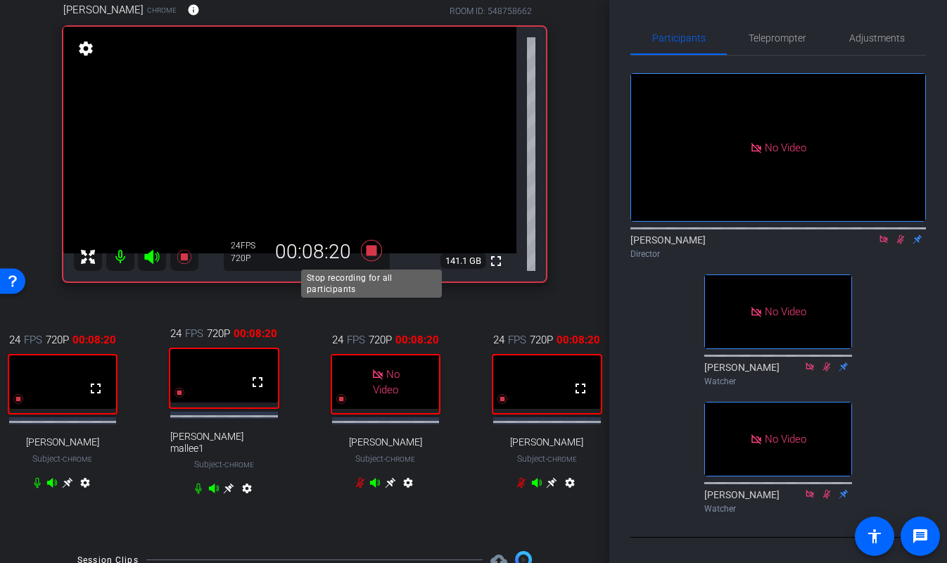
click at [370, 250] on icon at bounding box center [371, 250] width 21 height 21
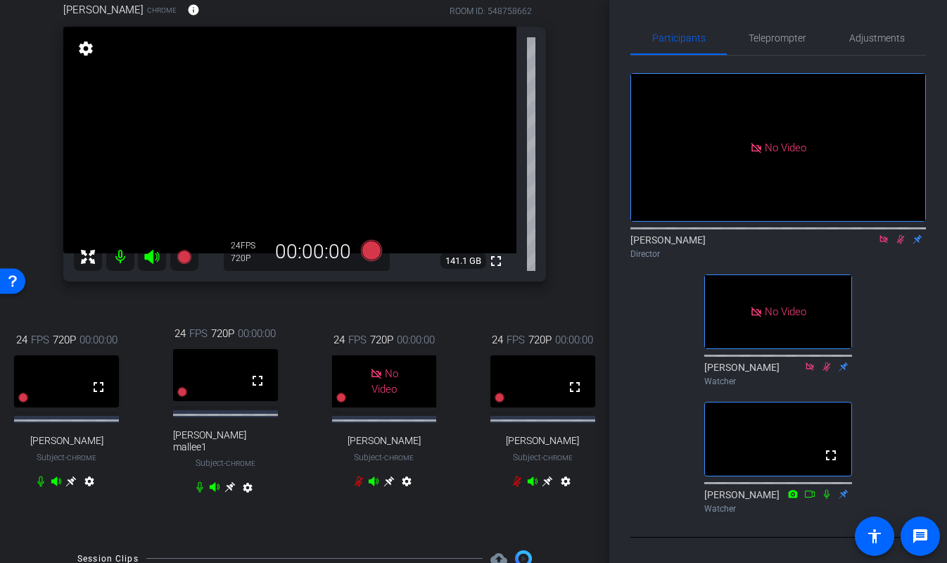
click at [901, 244] on icon at bounding box center [900, 239] width 11 height 10
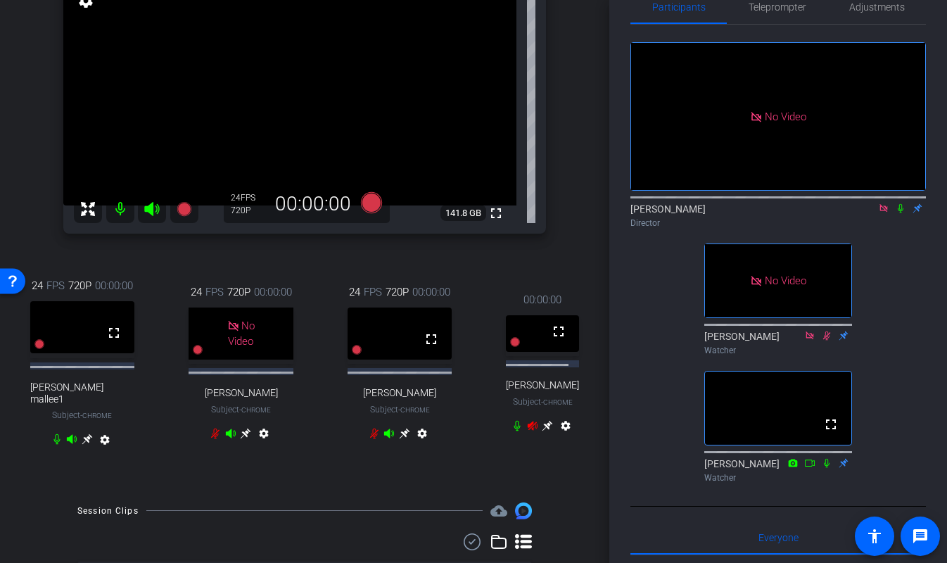
scroll to position [178, 0]
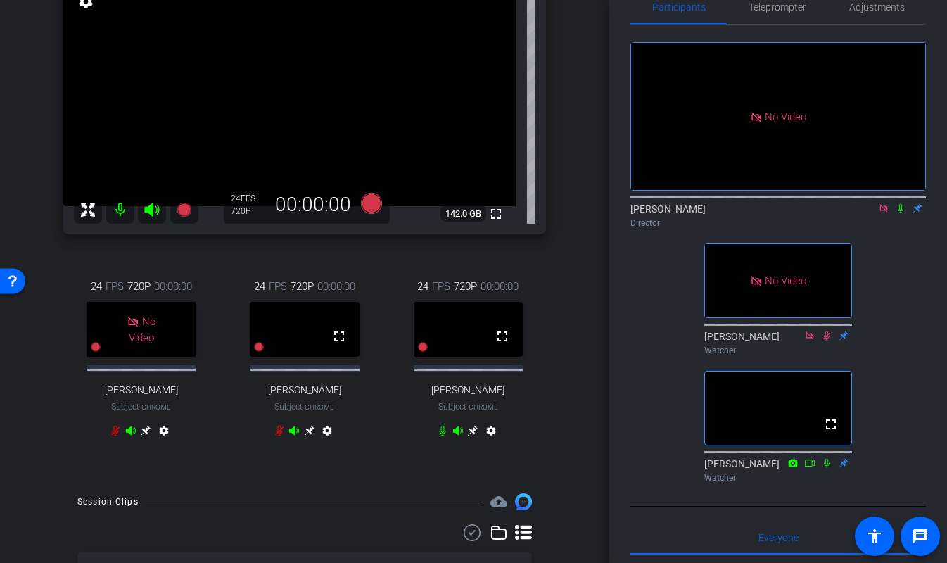
click at [576, 258] on div "arrow_back Quarterly Rap Sept 2025 Back to project Send invite account_box grid…" at bounding box center [304, 103] width 609 height 563
click at [372, 201] on icon at bounding box center [371, 203] width 21 height 21
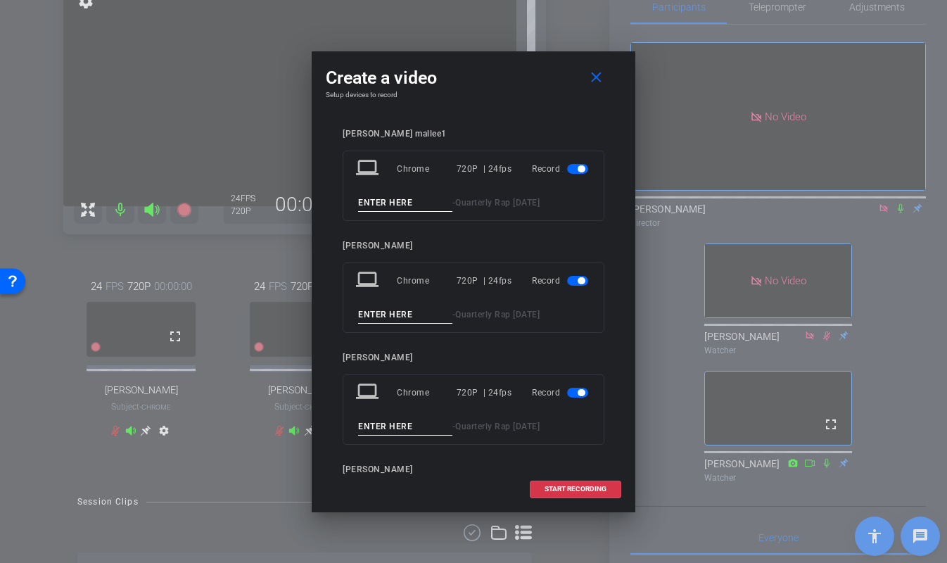
click at [397, 204] on input at bounding box center [405, 203] width 94 height 18
type input "j"
click at [598, 68] on button "close" at bounding box center [598, 77] width 45 height 25
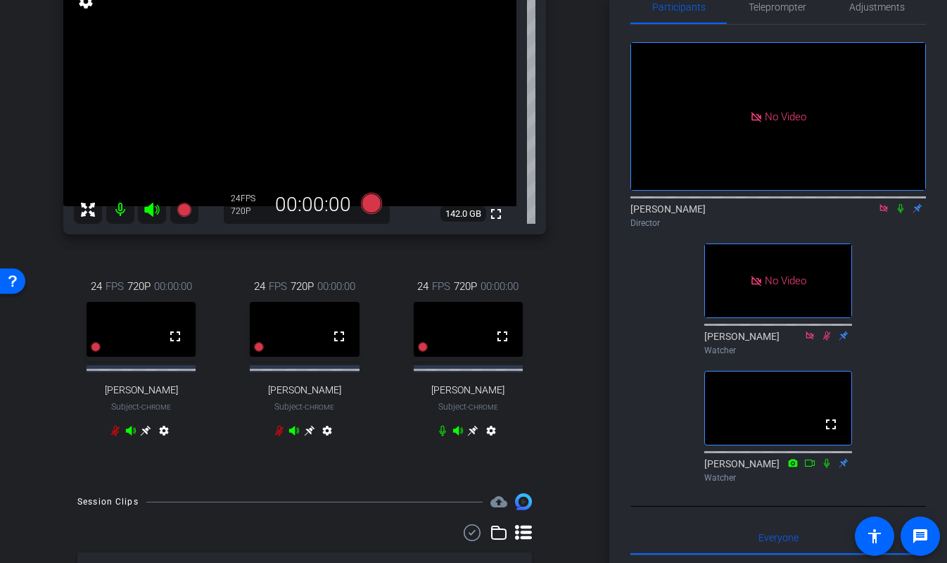
click at [281, 436] on icon at bounding box center [279, 430] width 11 height 11
click at [114, 436] on icon at bounding box center [115, 431] width 8 height 11
click at [371, 205] on icon at bounding box center [371, 203] width 21 height 21
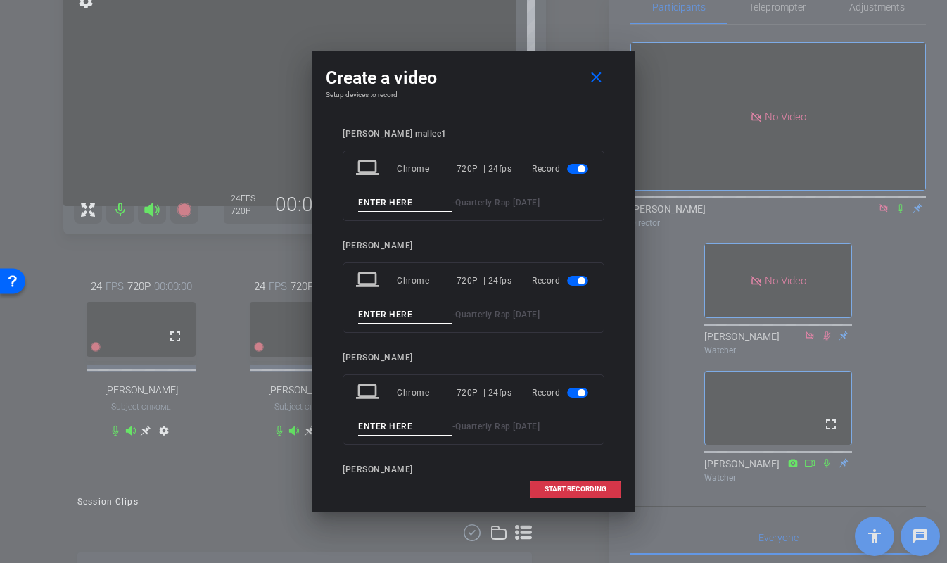
click at [417, 205] on input at bounding box center [405, 203] width 94 height 18
type input "joe3"
click at [400, 312] on input at bounding box center [405, 315] width 94 height 18
type input "van3"
click at [403, 422] on input at bounding box center [405, 427] width 94 height 18
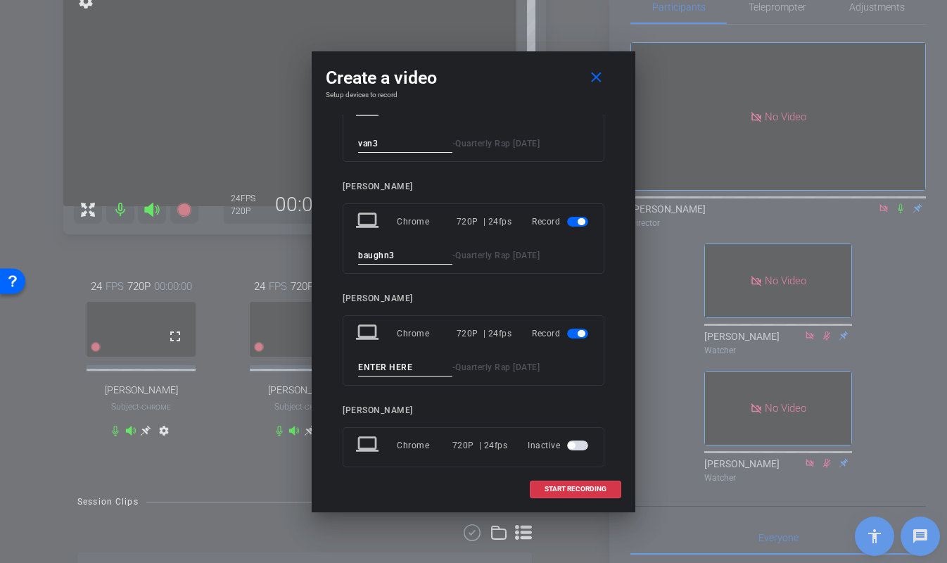
scroll to position [172, 0]
type input "baughn3ron"
click at [393, 369] on input at bounding box center [405, 366] width 94 height 18
type input "ron3"
click at [584, 486] on span "START RECORDING" at bounding box center [576, 489] width 62 height 7
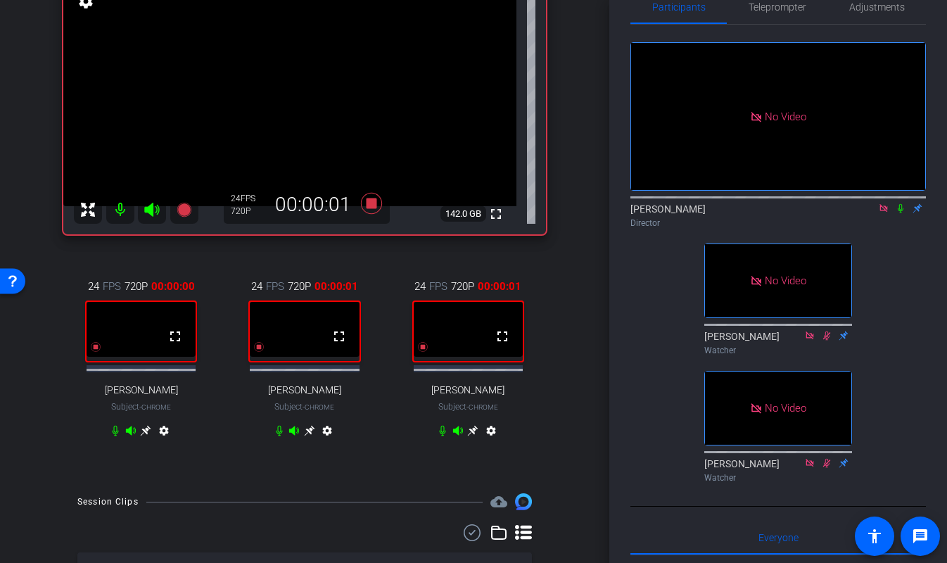
click at [901, 213] on icon at bounding box center [901, 208] width 6 height 9
click at [901, 213] on icon at bounding box center [901, 208] width 8 height 9
click at [901, 213] on icon at bounding box center [900, 208] width 11 height 10
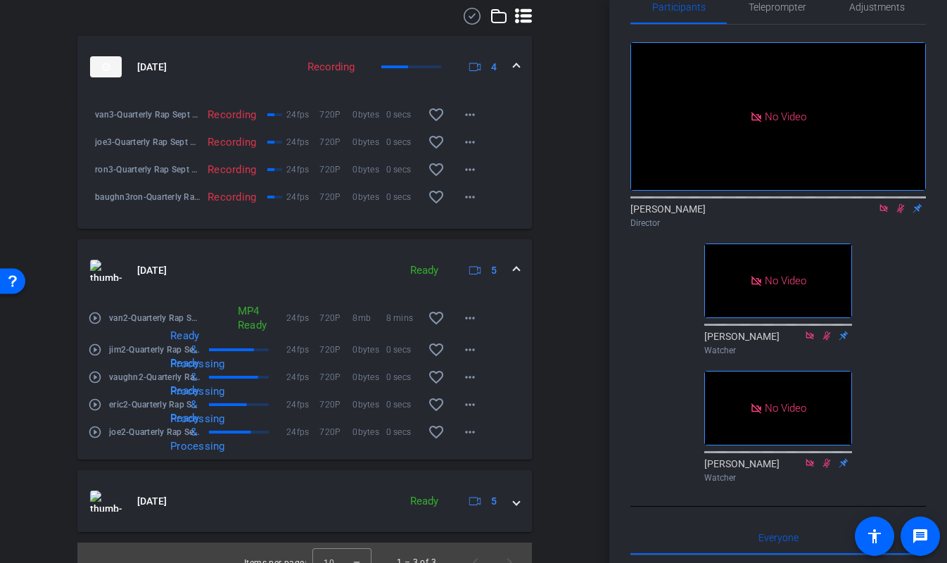
scroll to position [721, 0]
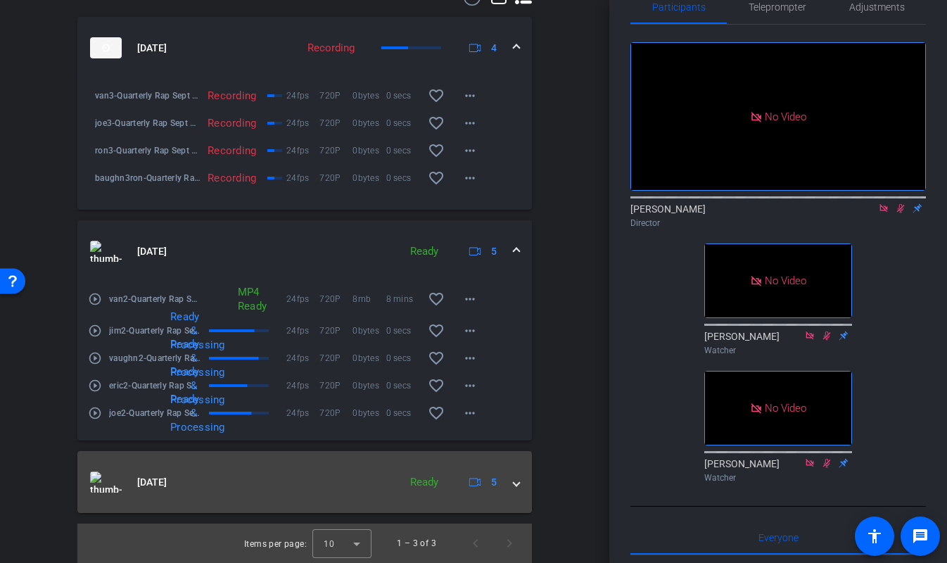
click at [517, 481] on span at bounding box center [517, 482] width 6 height 15
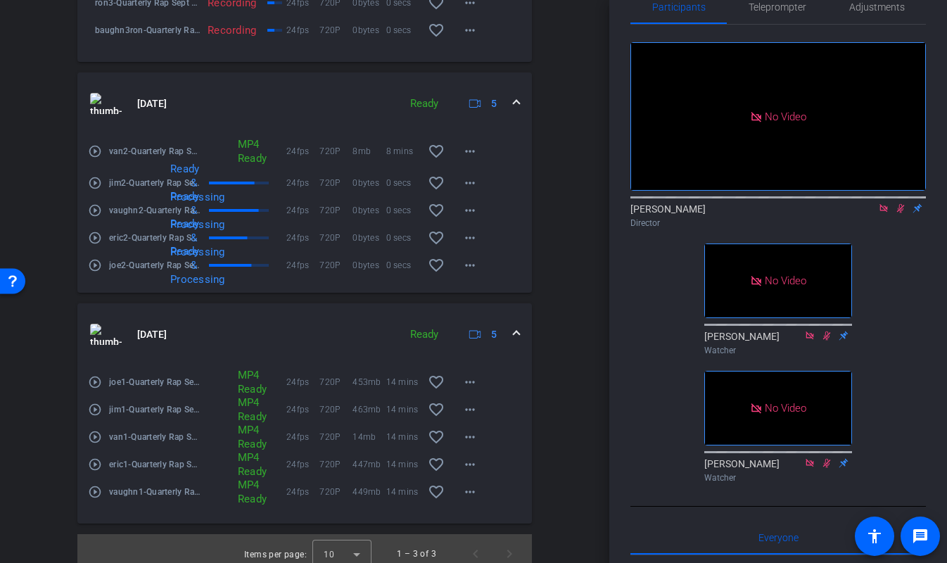
scroll to position [879, 0]
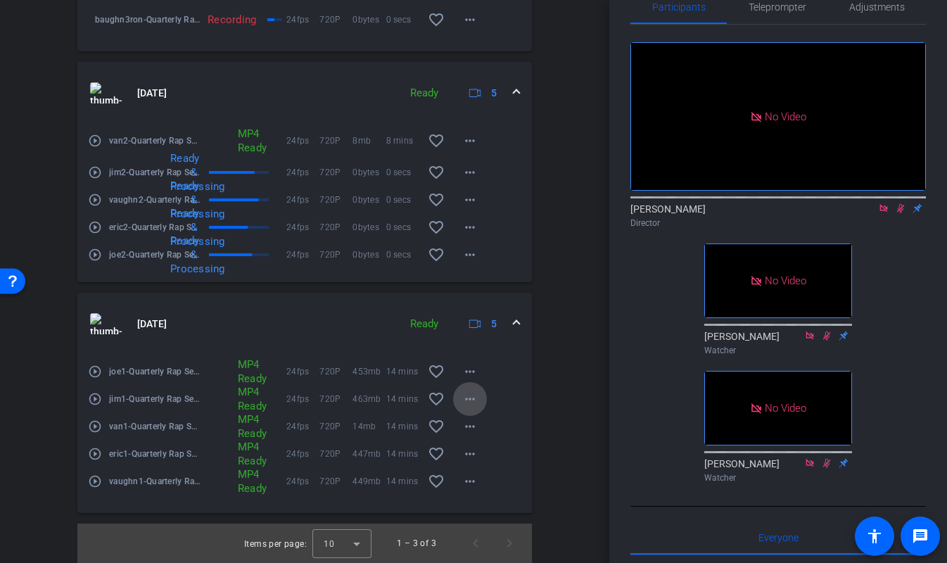
click at [474, 394] on mat-icon "more_horiz" at bounding box center [470, 399] width 17 height 17
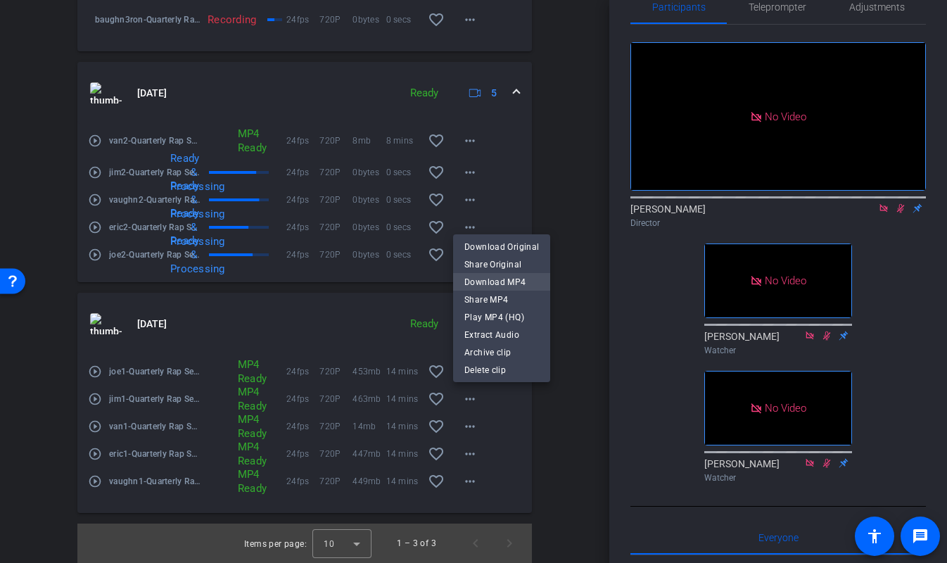
click at [514, 282] on span "Download MP4" at bounding box center [501, 282] width 75 height 17
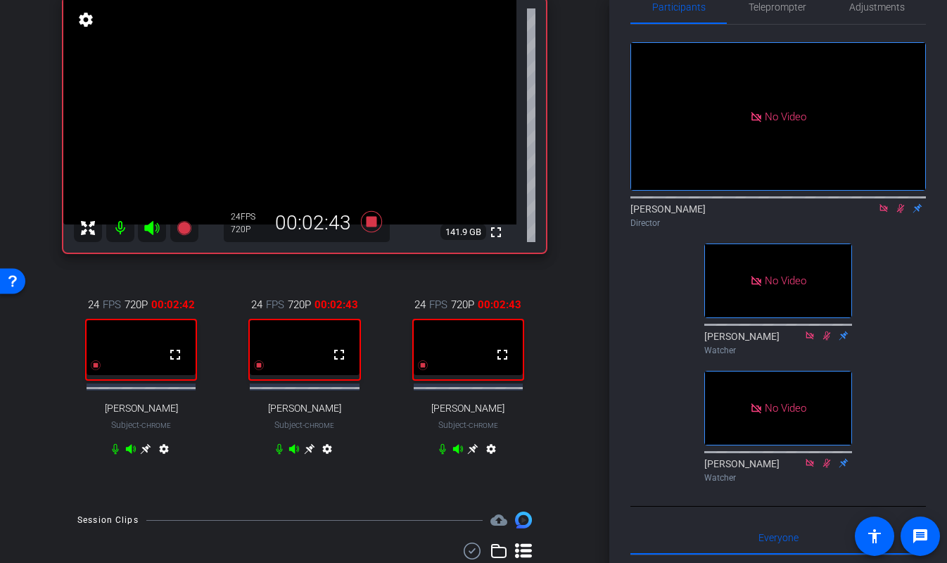
scroll to position [157, 0]
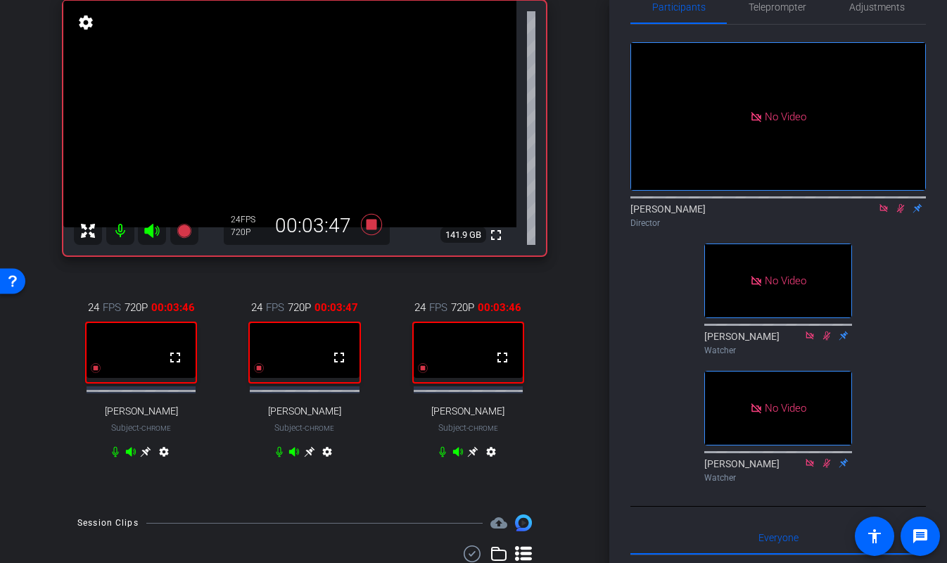
click at [583, 381] on div "arrow_back Quarterly Rap Sept 2025 Back to project Send invite account_box grid…" at bounding box center [304, 124] width 609 height 563
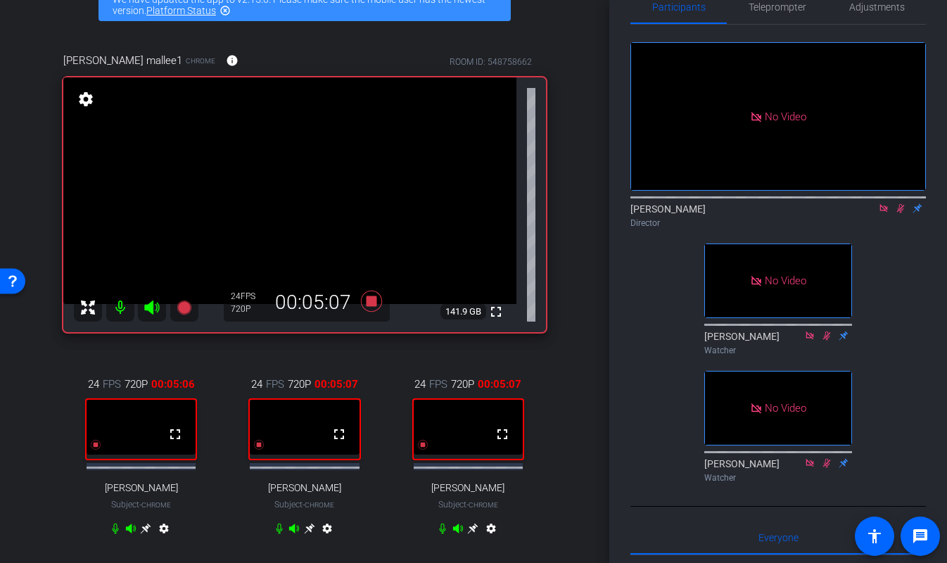
scroll to position [91, 0]
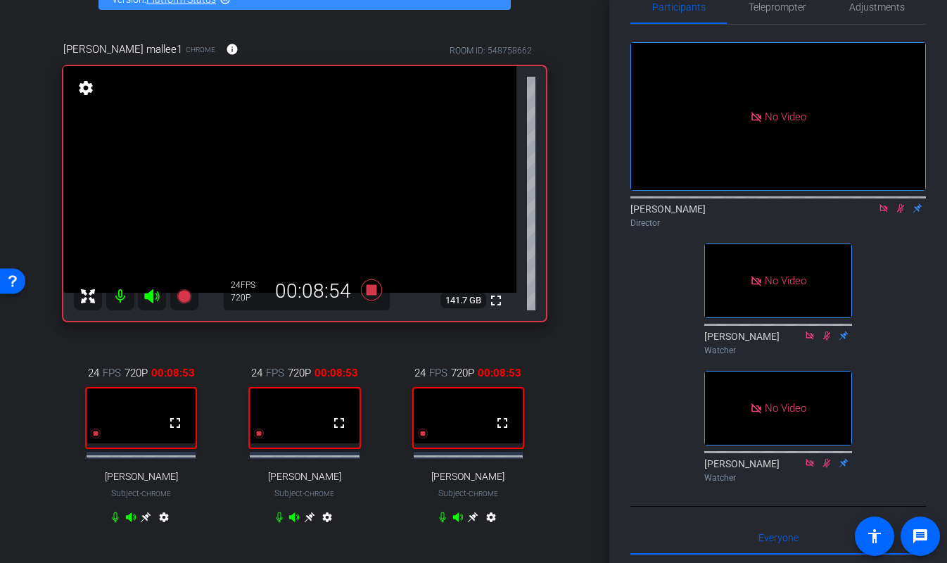
click at [278, 523] on icon at bounding box center [279, 517] width 11 height 11
click at [593, 66] on div "arrow_back Quarterly Rap Sept 2025 Back to project Send invite account_box grid…" at bounding box center [304, 190] width 609 height 563
click at [277, 523] on icon at bounding box center [279, 517] width 8 height 11
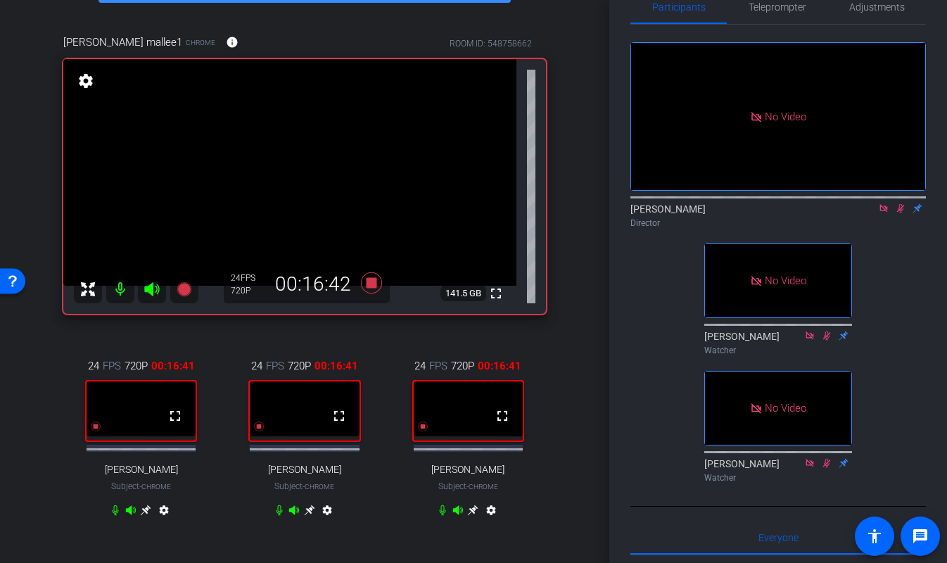
scroll to position [97, 0]
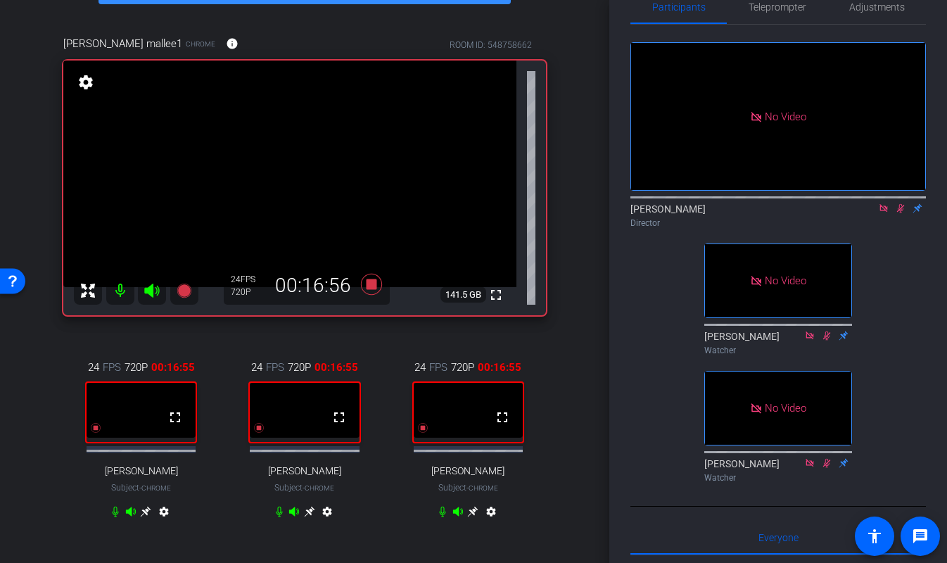
click at [584, 284] on div "arrow_back Quarterly Rap Sept 2025 Back to project Send invite account_box grid…" at bounding box center [304, 184] width 609 height 563
click at [372, 286] on icon at bounding box center [371, 284] width 21 height 21
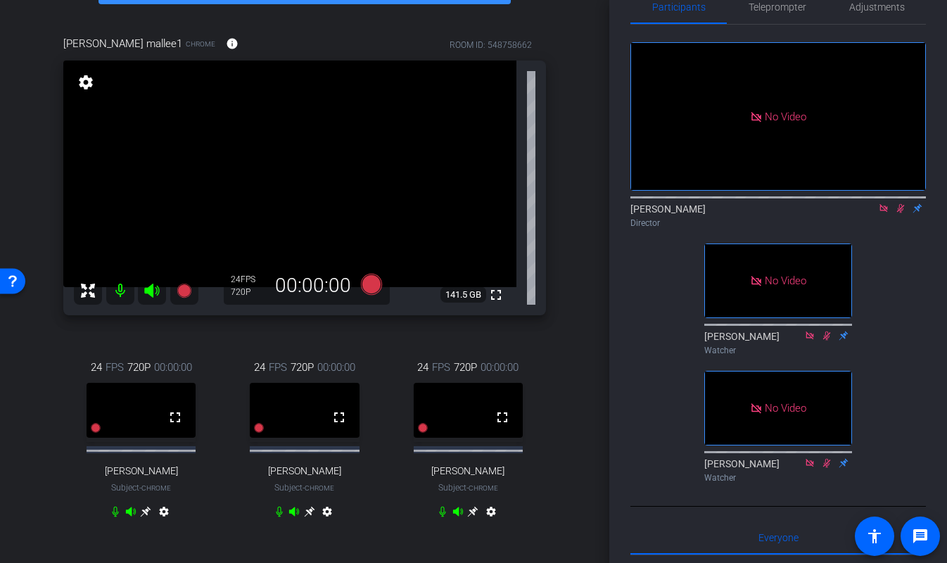
click at [904, 213] on icon at bounding box center [900, 208] width 11 height 10
click at [890, 215] on mat-icon at bounding box center [883, 208] width 17 height 13
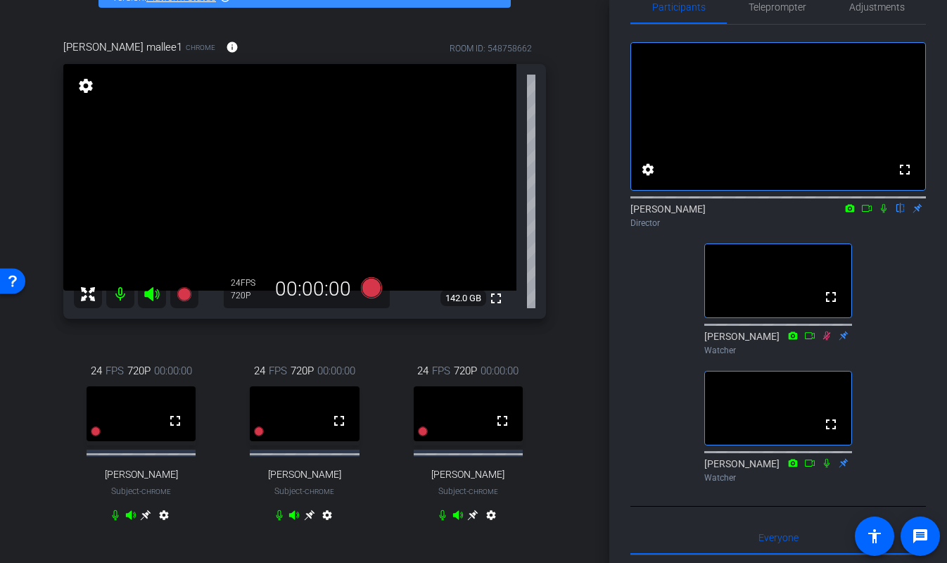
scroll to position [89, 0]
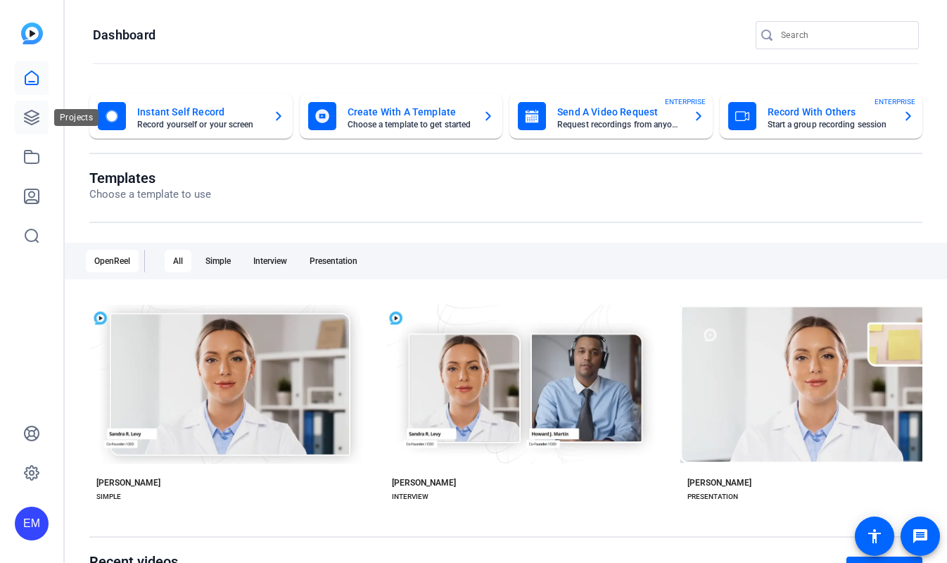
click at [29, 115] on icon at bounding box center [32, 117] width 14 height 14
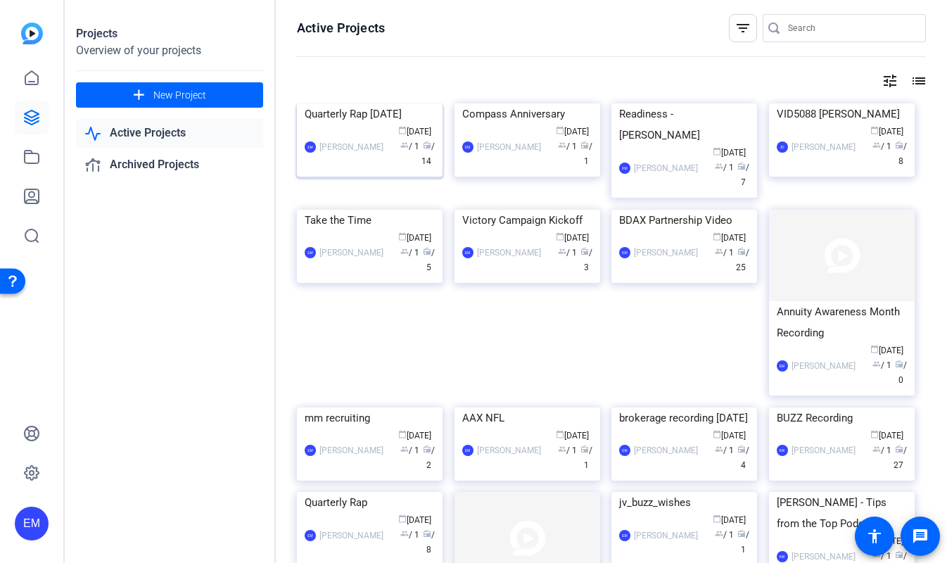
click at [380, 103] on img at bounding box center [370, 103] width 146 height 0
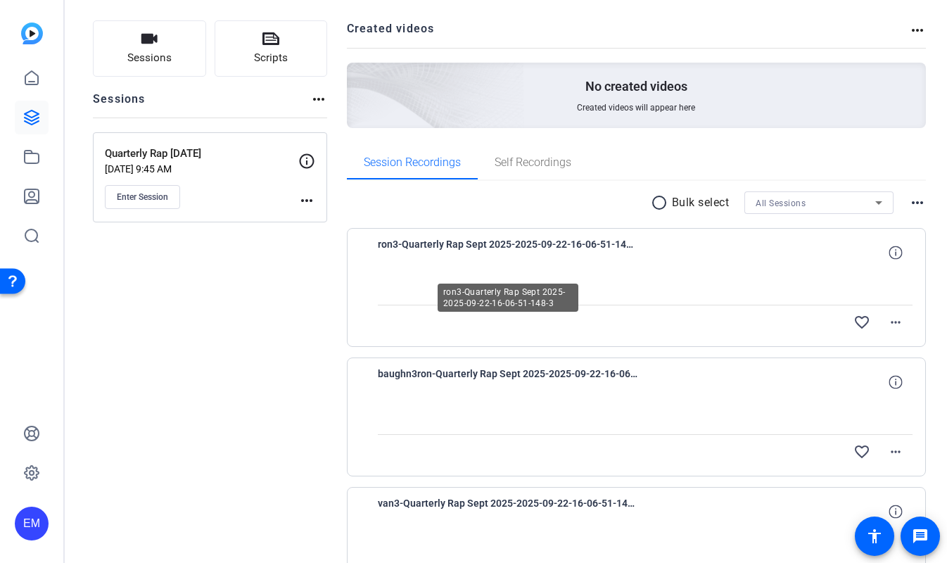
scroll to position [168, 0]
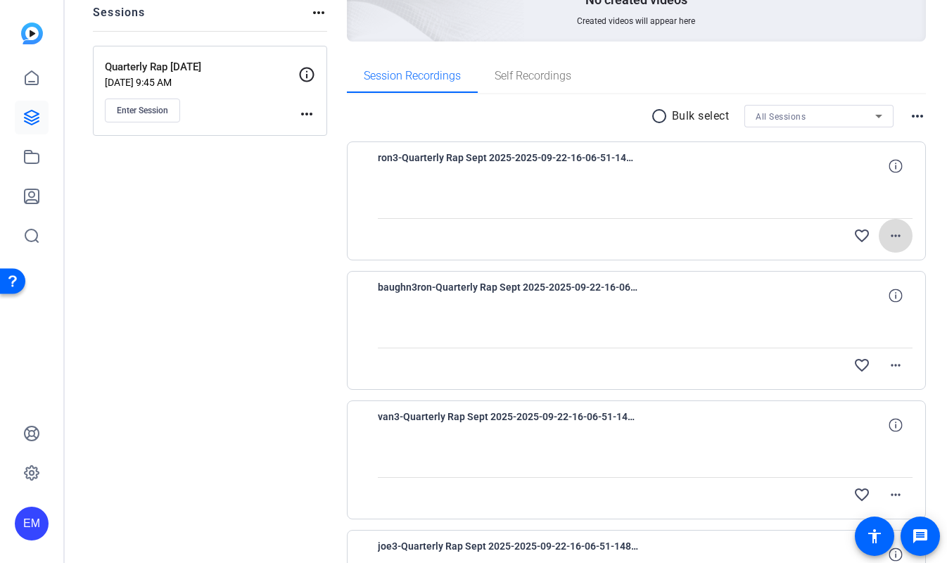
click at [894, 232] on mat-icon "more_horiz" at bounding box center [895, 235] width 17 height 17
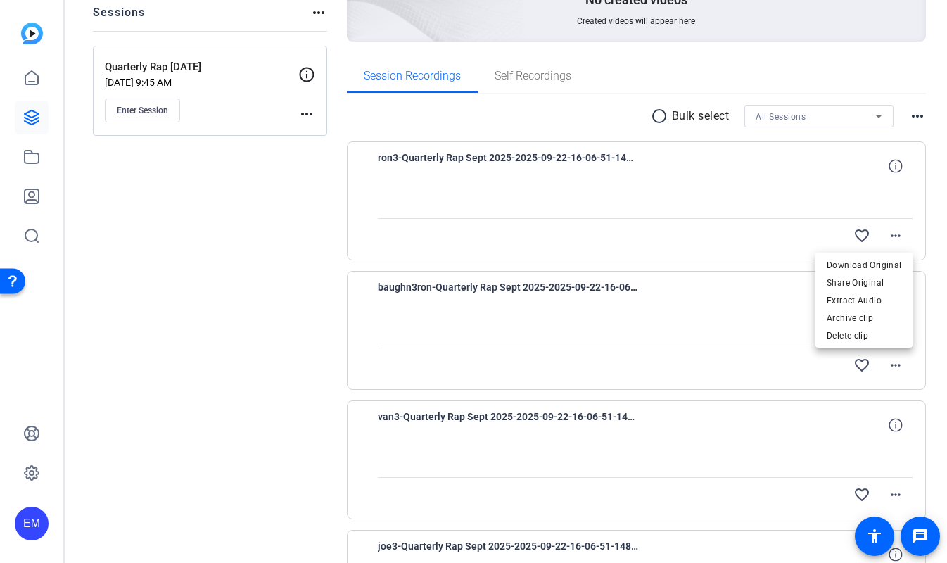
click at [783, 197] on div at bounding box center [473, 281] width 947 height 563
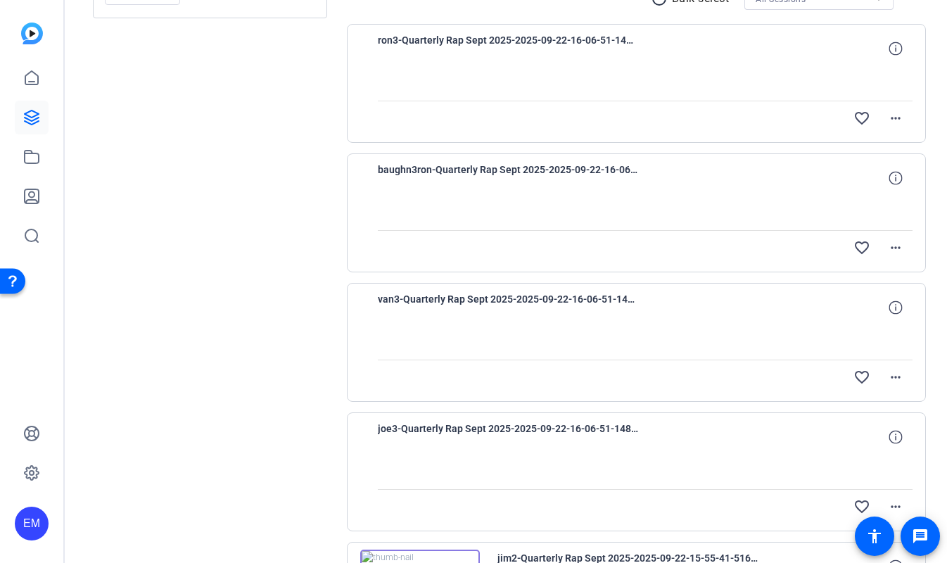
scroll to position [0, 0]
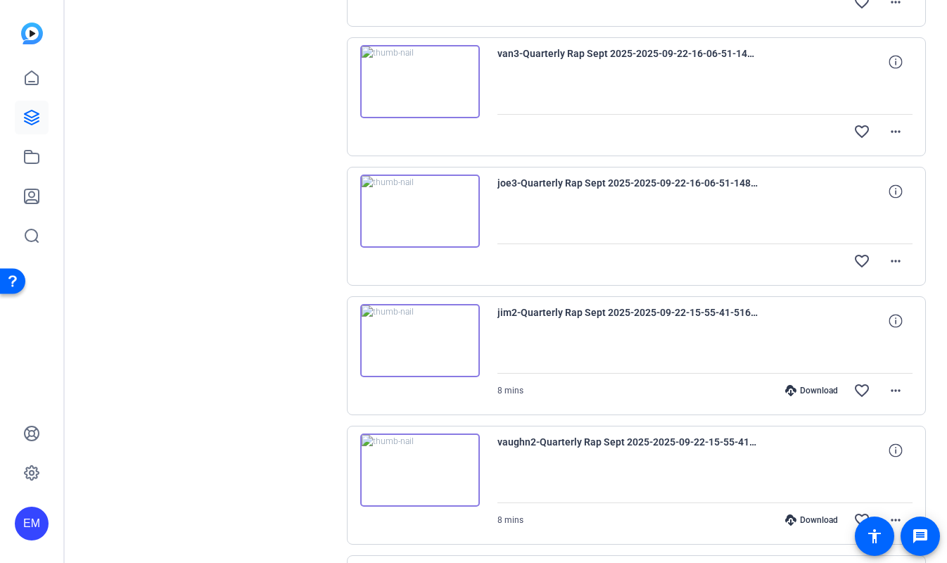
scroll to position [540, 0]
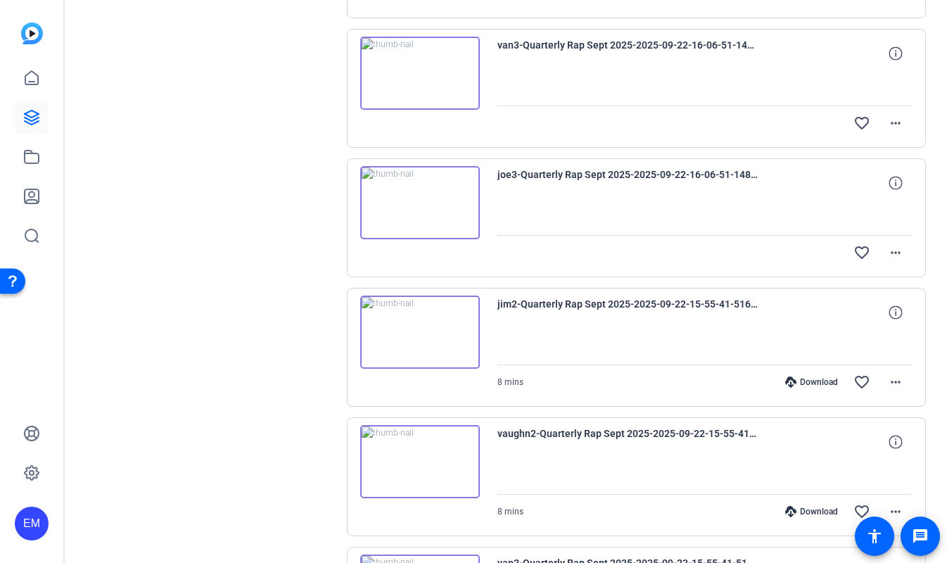
click at [422, 202] on img at bounding box center [420, 202] width 120 height 73
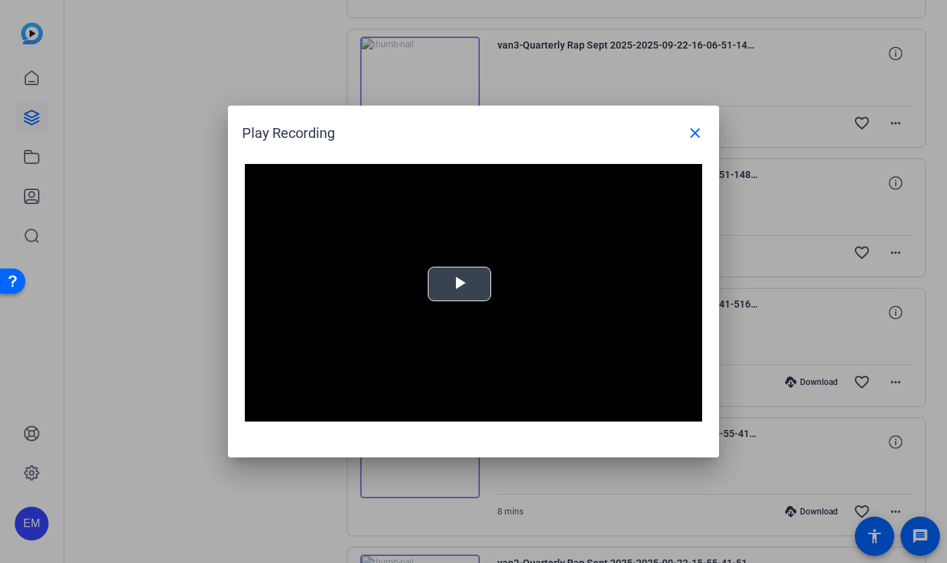
click at [455, 310] on video "Video Player" at bounding box center [473, 293] width 457 height 258
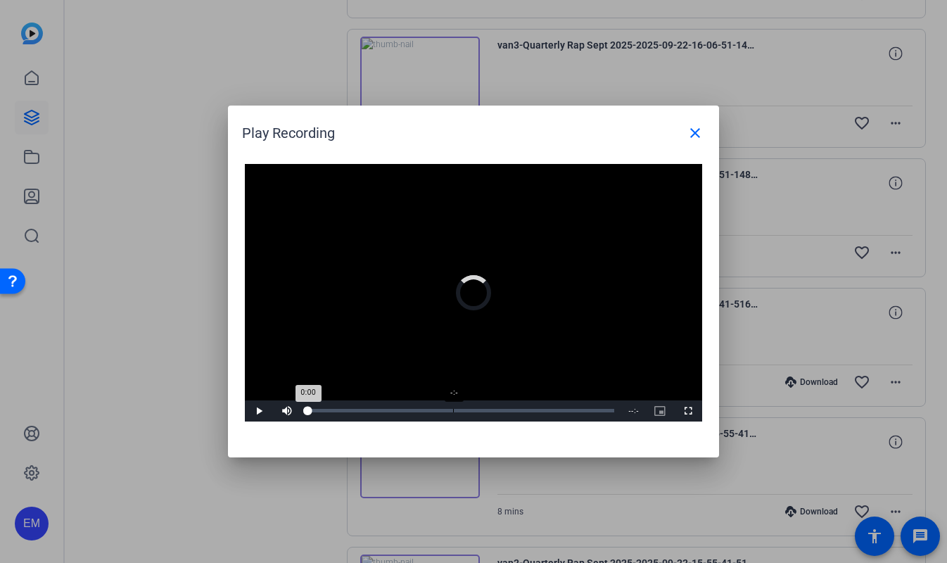
click at [453, 409] on div "-:-" at bounding box center [453, 411] width 1 height 4
click at [586, 415] on div "Loaded : 0% -:- 0:00" at bounding box center [461, 410] width 320 height 21
click at [692, 130] on mat-icon "close" at bounding box center [695, 133] width 17 height 17
